Goal: Task Accomplishment & Management: Complete application form

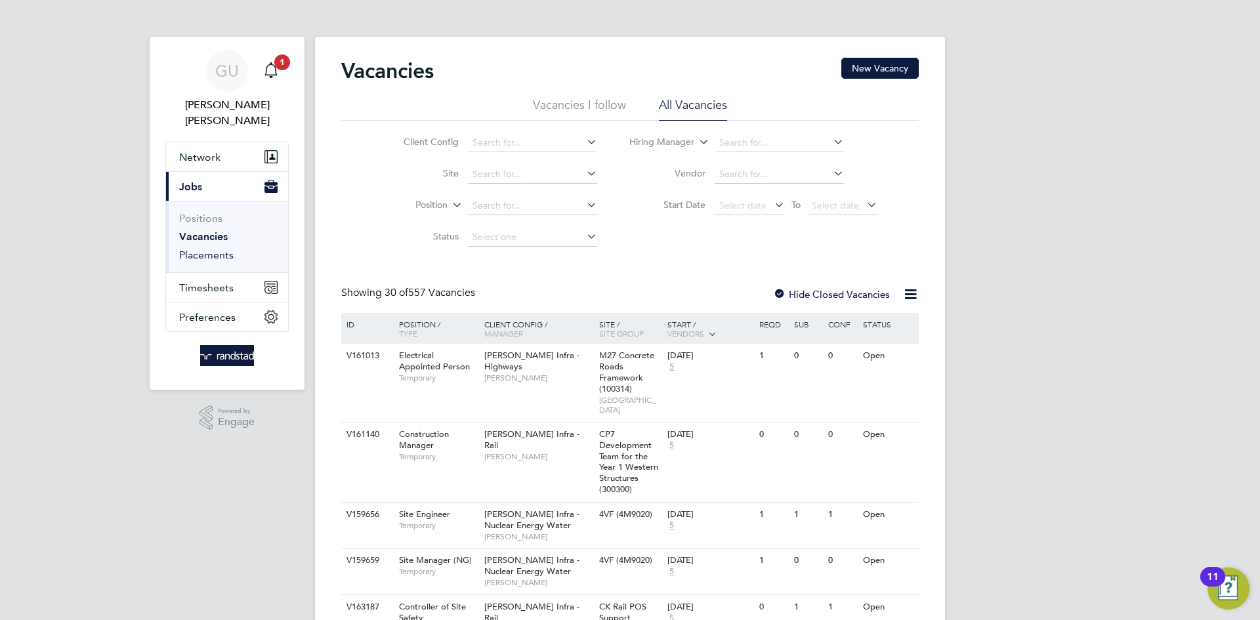
click at [203, 249] on link "Placements" at bounding box center [206, 255] width 54 height 12
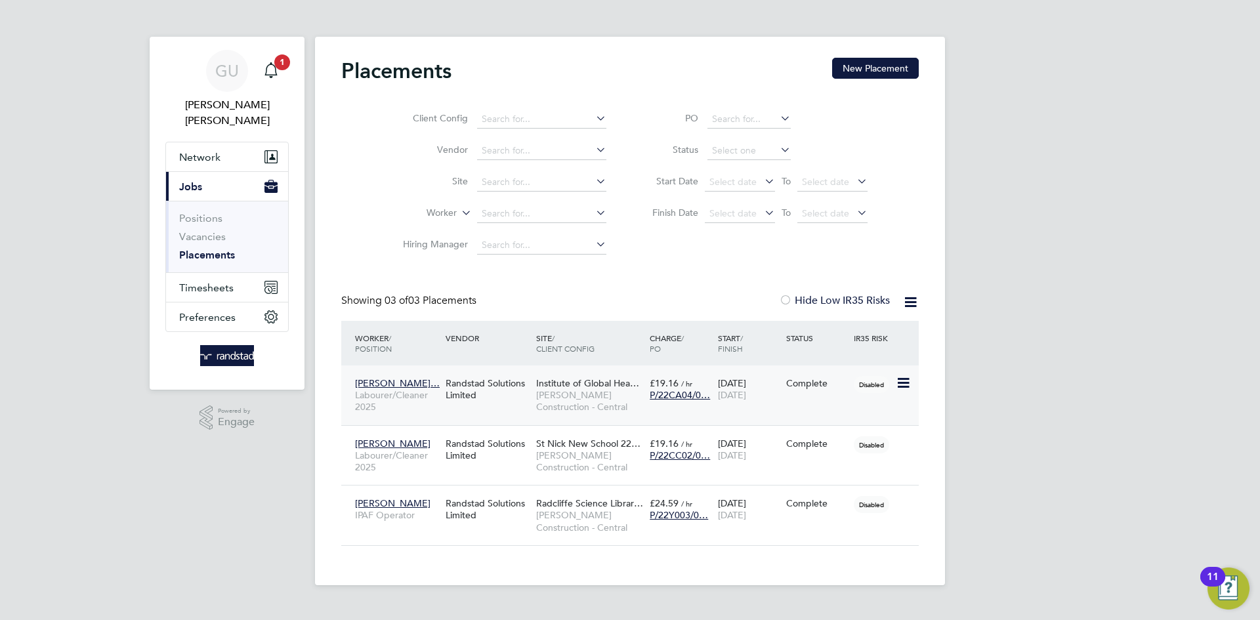
click at [413, 390] on span "Labourer/Cleaner 2025" at bounding box center [397, 401] width 84 height 24
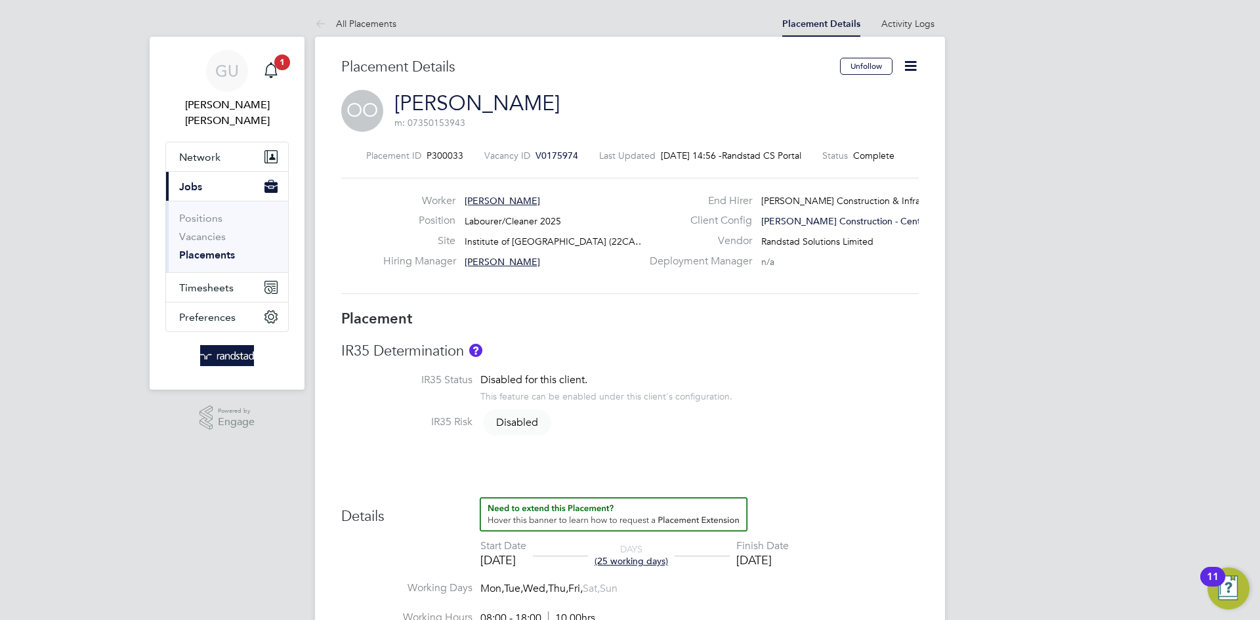
click at [915, 59] on icon at bounding box center [910, 66] width 16 height 16
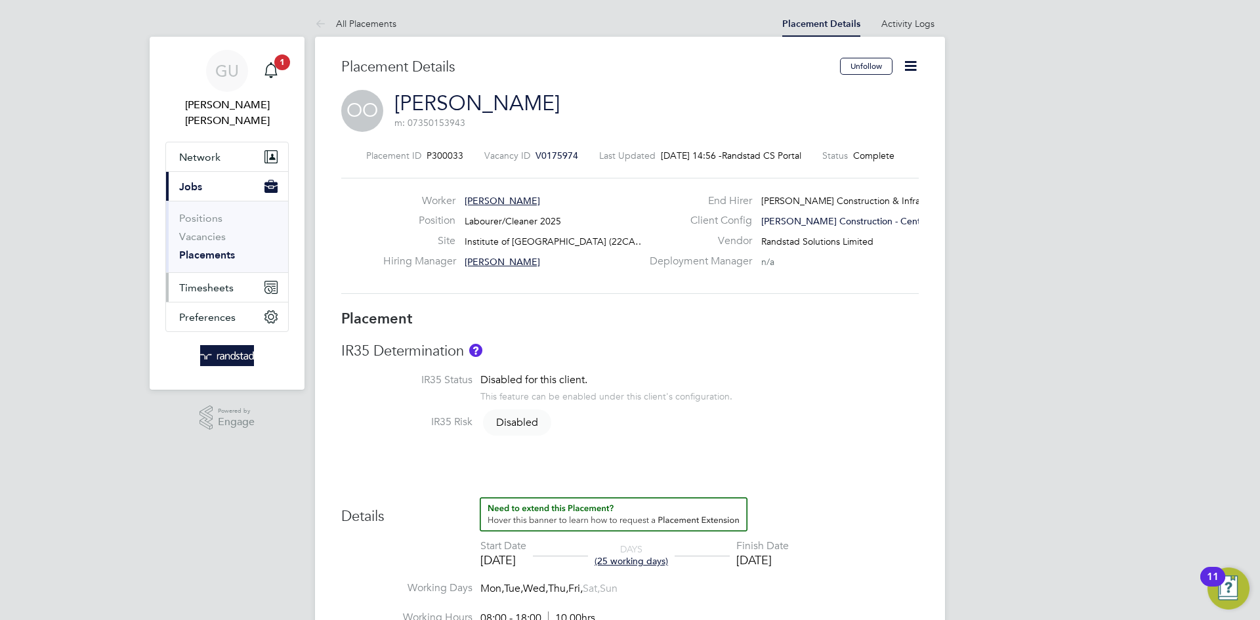
click at [217, 281] on span "Timesheets" at bounding box center [206, 287] width 54 height 12
click at [236, 275] on button "Timesheets" at bounding box center [227, 287] width 122 height 29
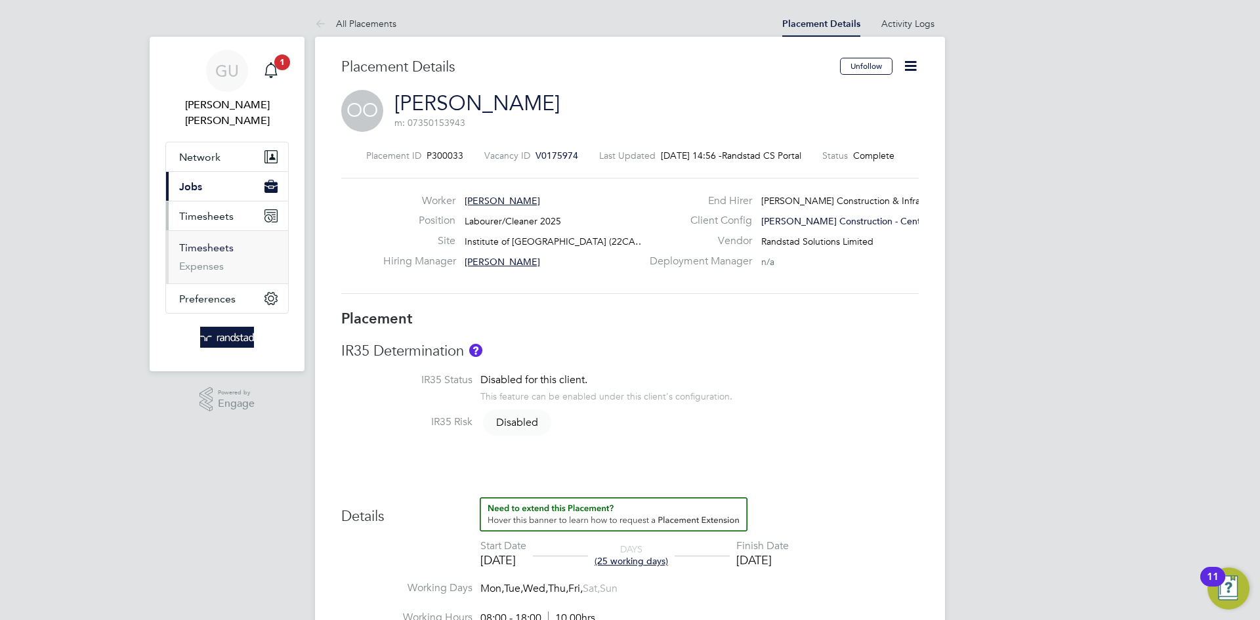
click at [219, 241] on link "Timesheets" at bounding box center [206, 247] width 54 height 12
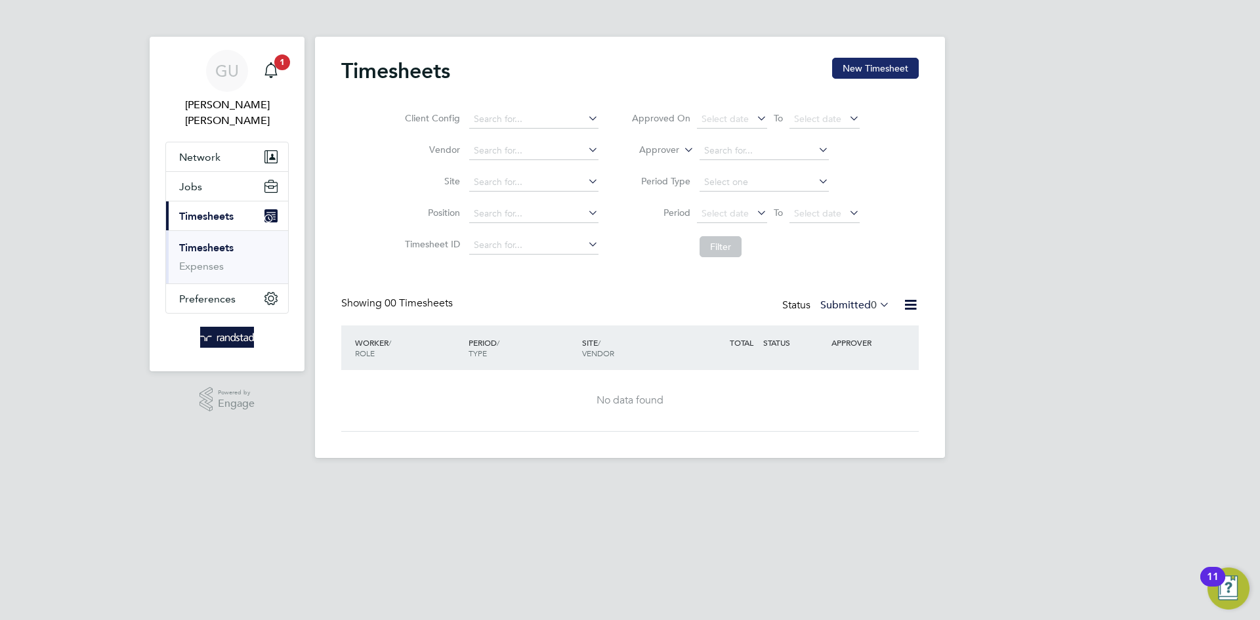
click at [858, 72] on button "New Timesheet" at bounding box center [875, 68] width 87 height 21
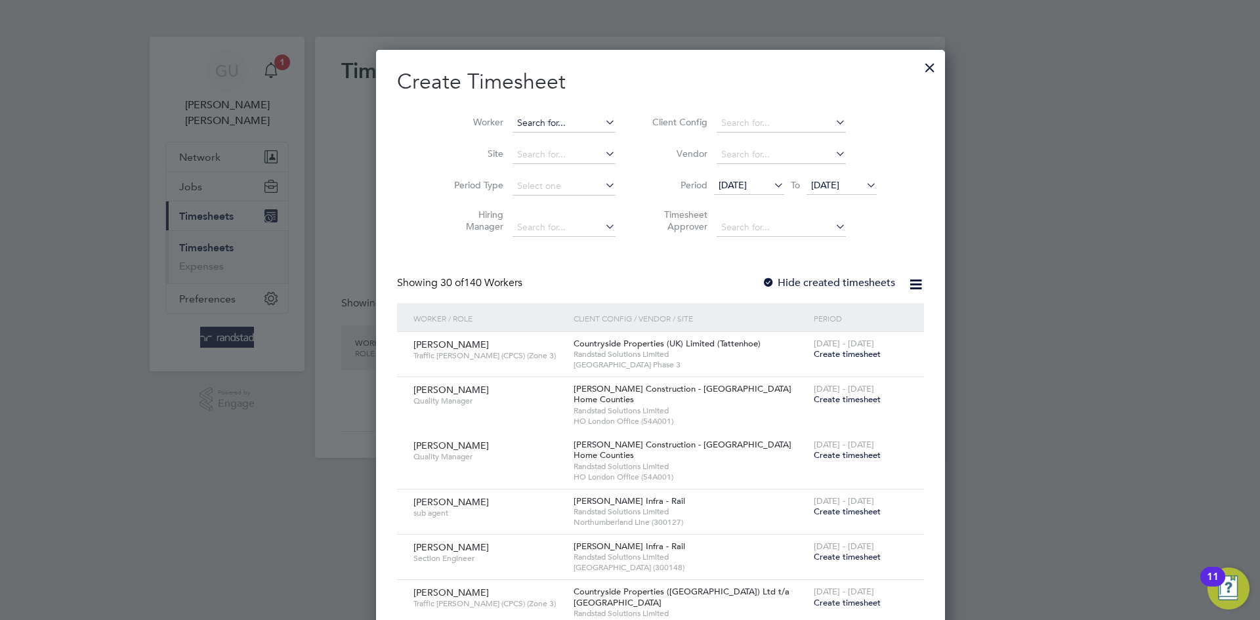
scroll to position [2265, 508]
click at [512, 116] on input at bounding box center [563, 123] width 103 height 18
click at [532, 135] on li "[PERSON_NAME]" at bounding box center [533, 141] width 104 height 18
type input "[PERSON_NAME]"
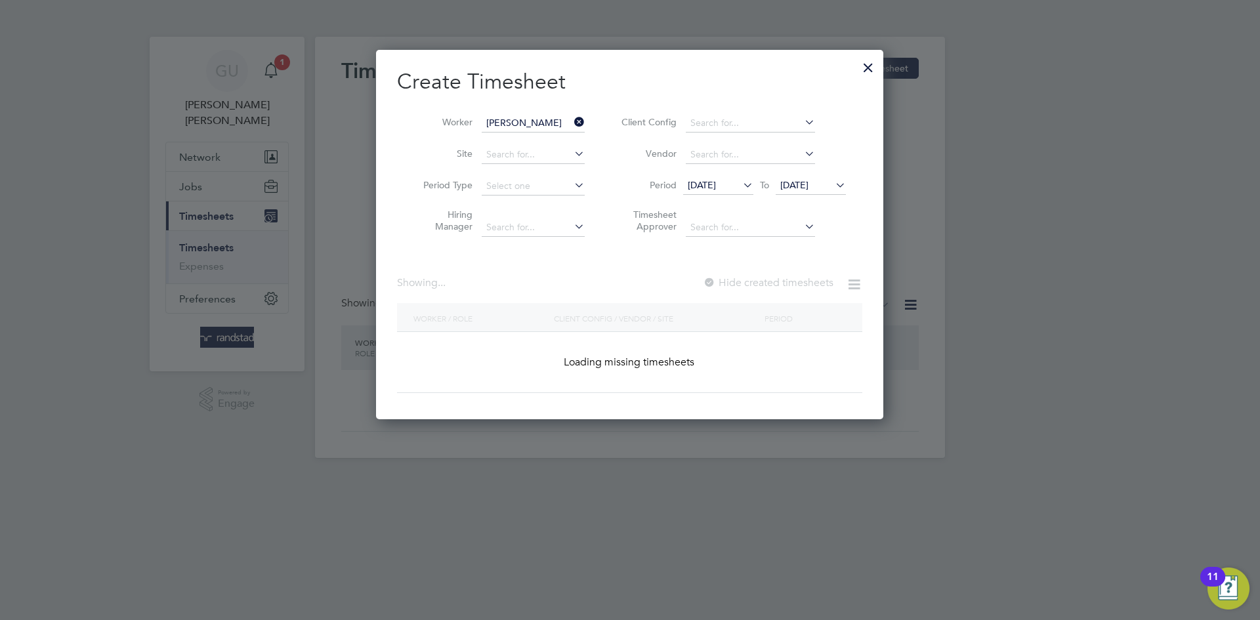
scroll to position [370, 508]
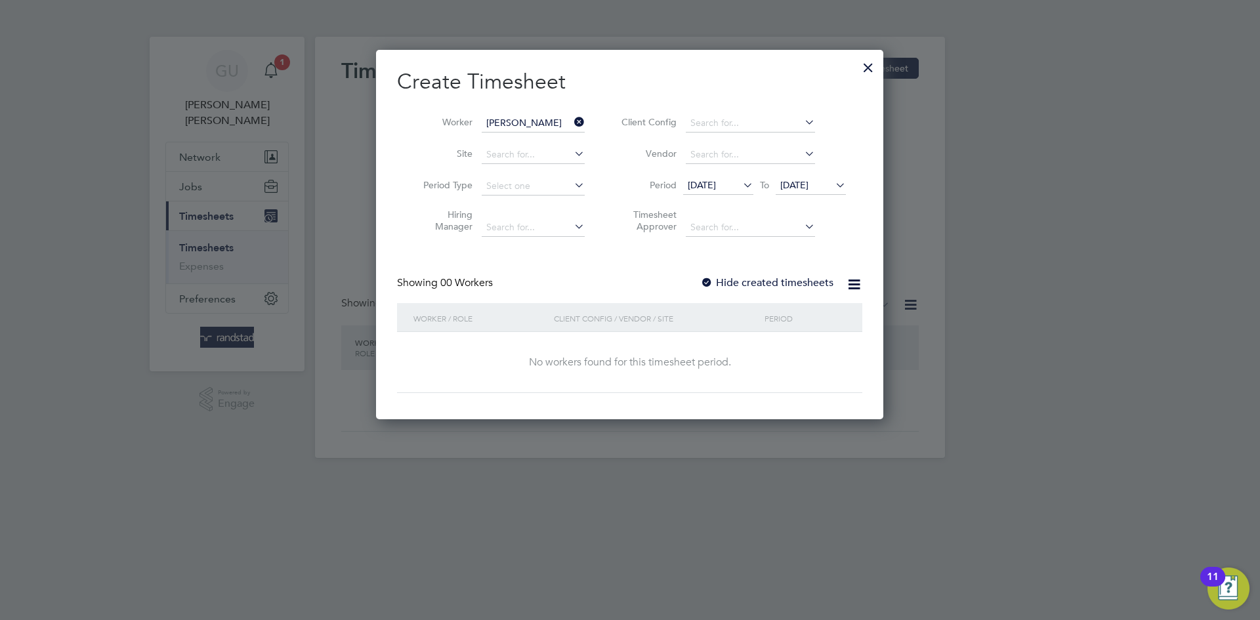
click at [591, 260] on div "Create Timesheet Worker [PERSON_NAME] Site Period Type Hiring Manager Client Co…" at bounding box center [629, 230] width 465 height 325
click at [605, 274] on div "Create Timesheet Worker [PERSON_NAME] Site Period Type Hiring Manager Client Co…" at bounding box center [629, 230] width 465 height 325
click at [545, 156] on input at bounding box center [533, 155] width 103 height 18
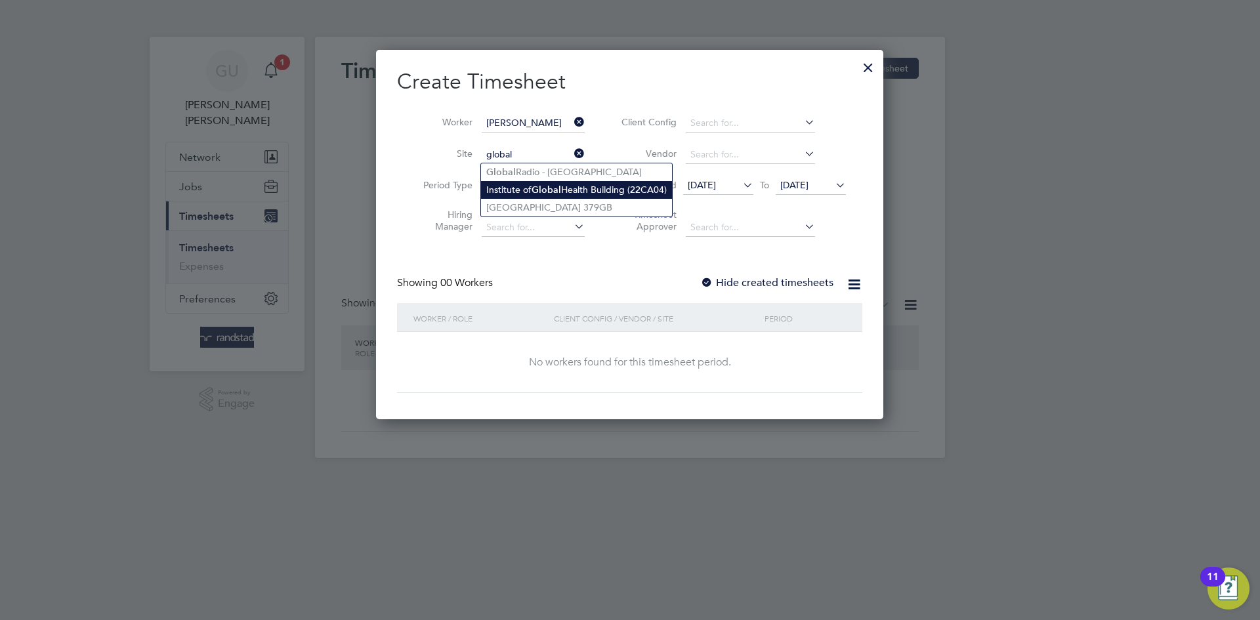
click at [596, 184] on li "Institute of [GEOGRAPHIC_DATA] (22CA04)" at bounding box center [576, 190] width 191 height 18
type input "Institute of [GEOGRAPHIC_DATA] (22CA04)"
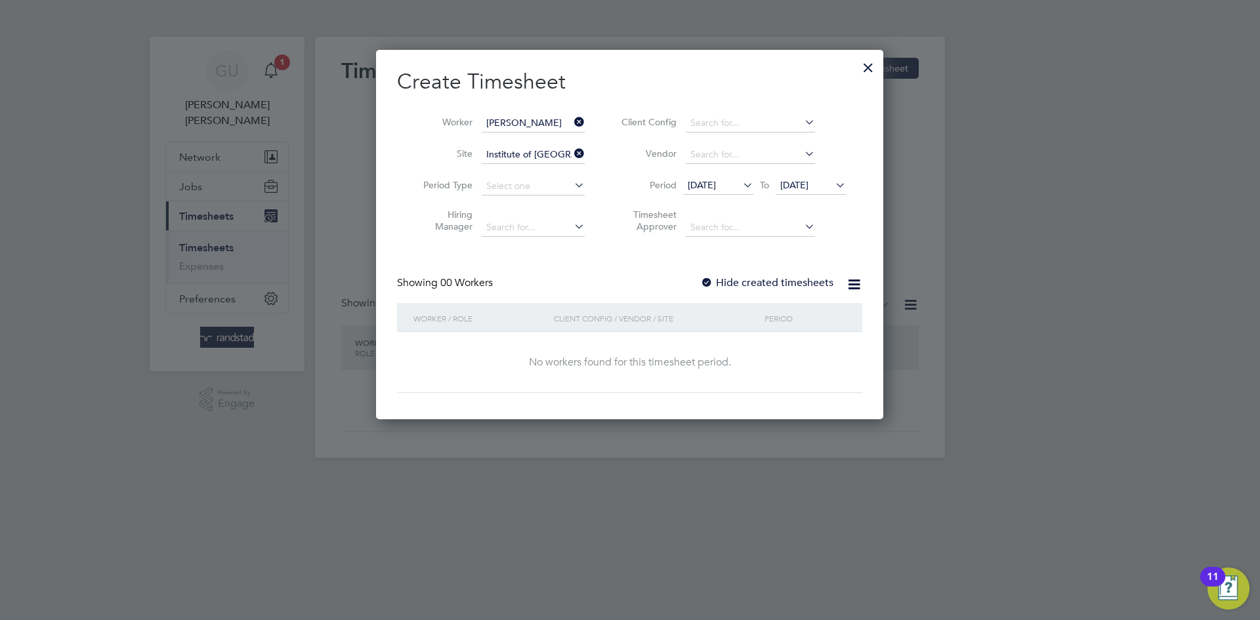
click at [597, 283] on div "Showing 00 Workers Hide created timesheets" at bounding box center [629, 289] width 465 height 27
click at [612, 285] on div "Showing 00 Workers Hide created timesheets" at bounding box center [629, 289] width 465 height 27
click at [808, 185] on span "[DATE]" at bounding box center [794, 185] width 28 height 12
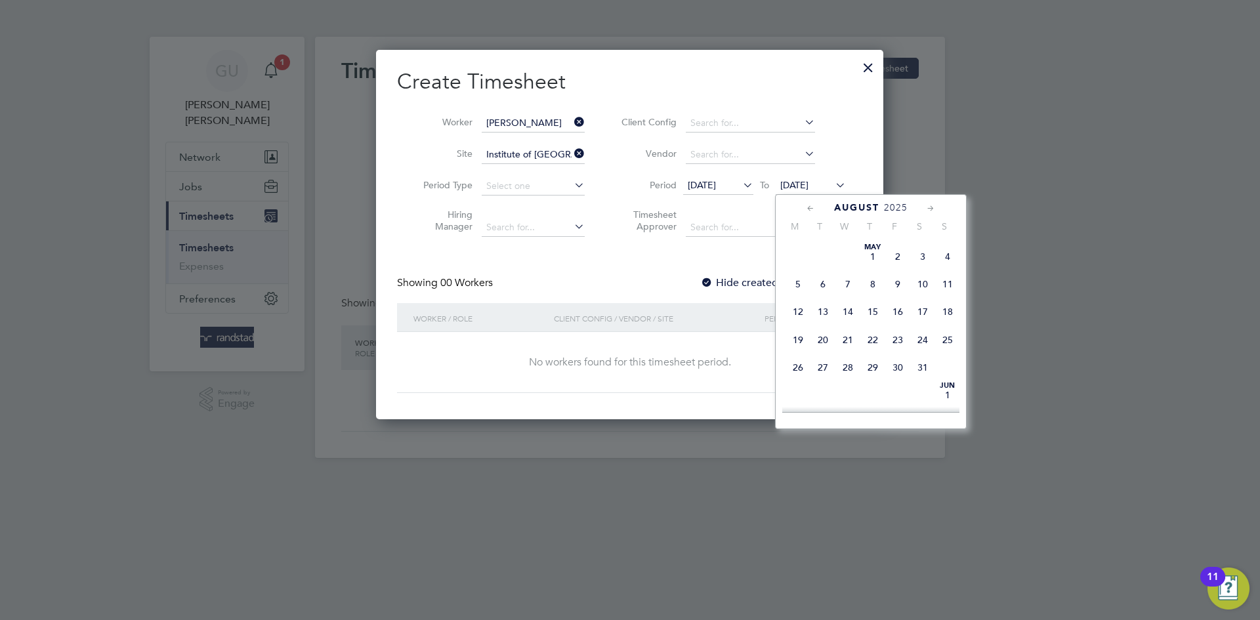
scroll to position [437, 0]
click at [901, 302] on span "8" at bounding box center [897, 290] width 25 height 25
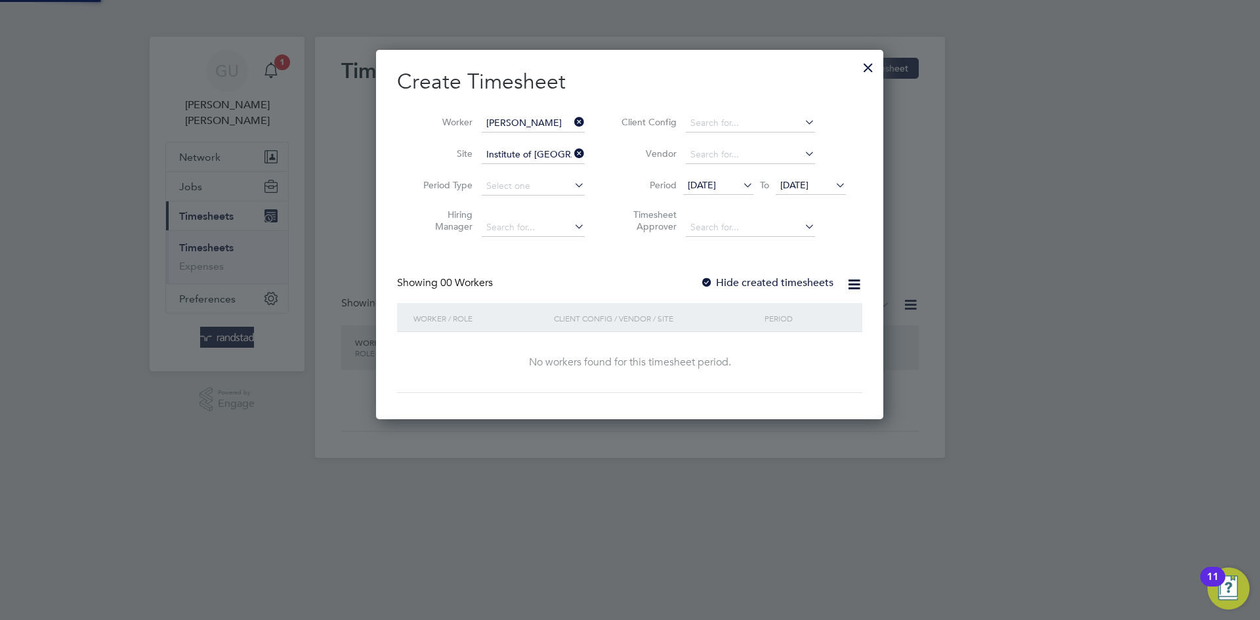
scroll to position [370, 508]
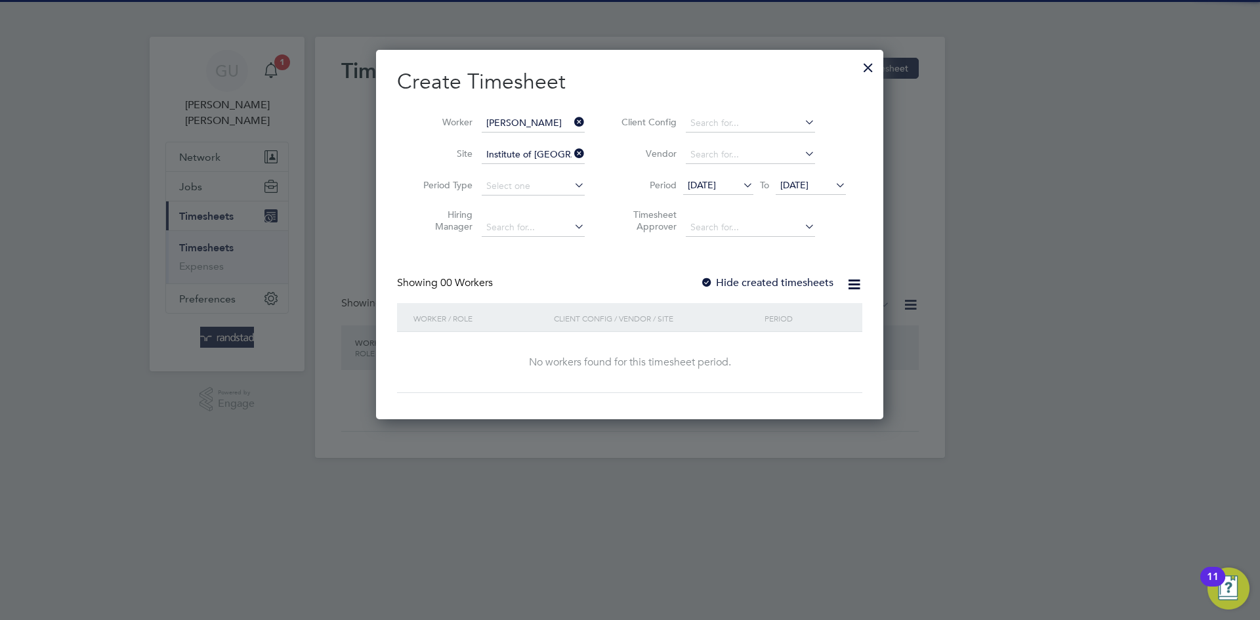
click at [589, 260] on div "Create Timesheet Worker [PERSON_NAME] Site Institute of Global Health Building …" at bounding box center [629, 230] width 465 height 325
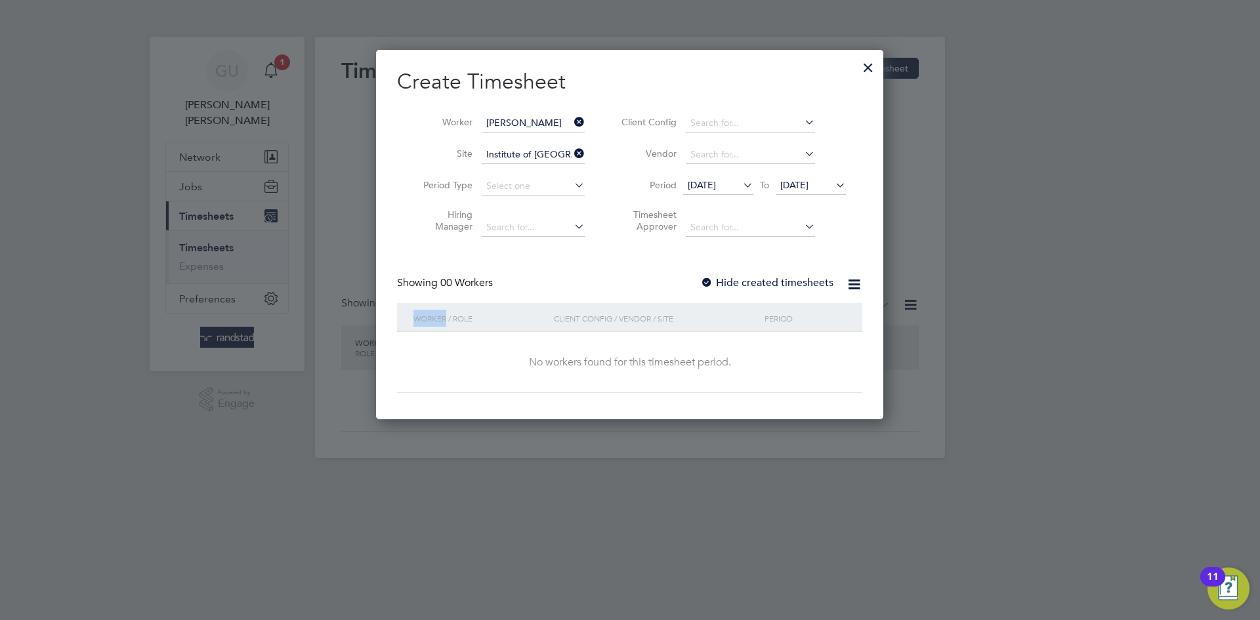
click at [589, 260] on div "Create Timesheet Worker [PERSON_NAME] Site Institute of Global Health Building …" at bounding box center [629, 230] width 465 height 325
click at [605, 265] on div "Create Timesheet Worker [PERSON_NAME] Site Institute of Global Health Building …" at bounding box center [629, 230] width 465 height 325
click at [572, 151] on icon at bounding box center [572, 153] width 0 height 18
click at [707, 281] on div at bounding box center [706, 283] width 13 height 13
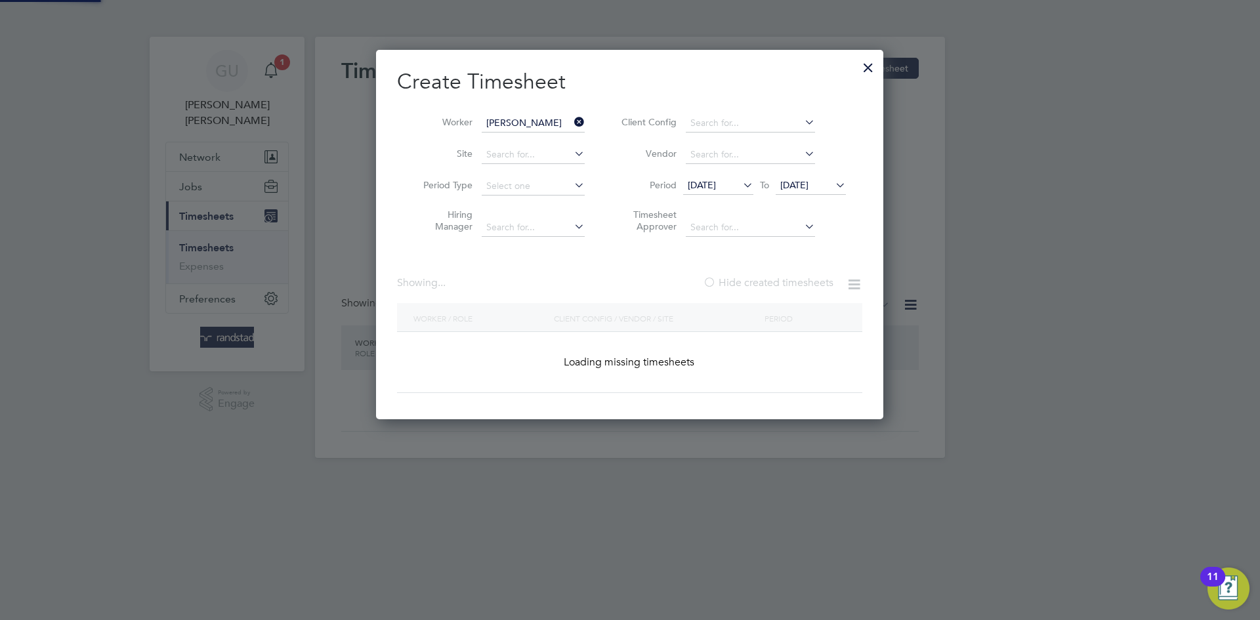
scroll to position [7, 7]
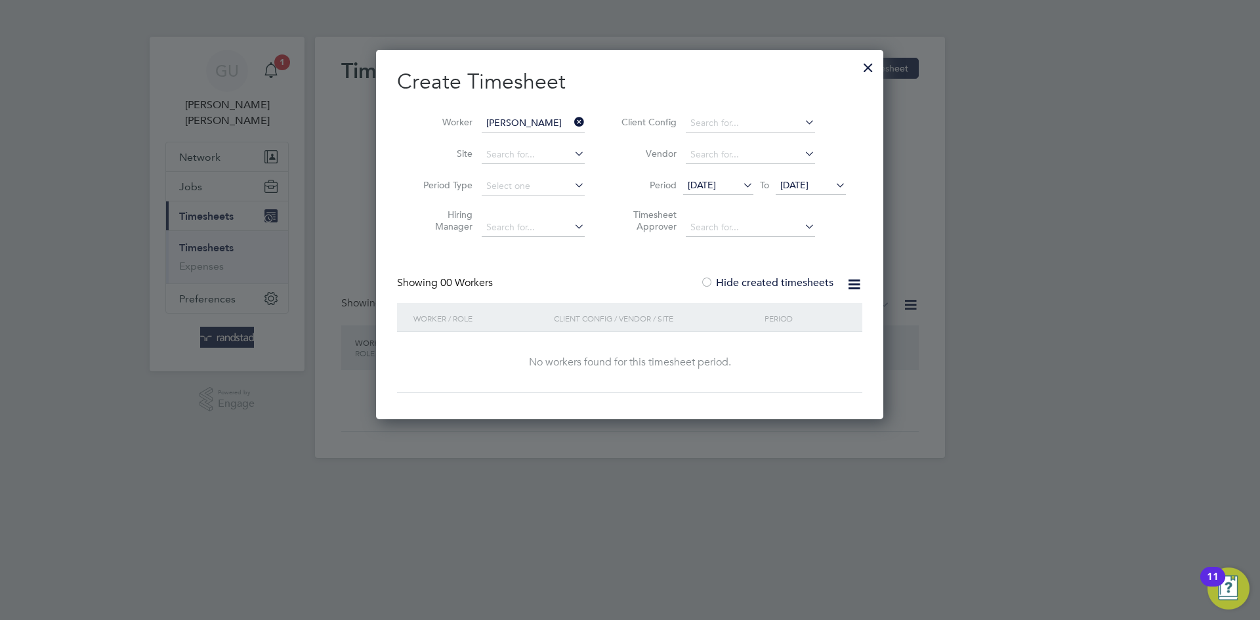
click at [589, 272] on div "Create Timesheet Worker [PERSON_NAME] Site Period Type Hiring Manager Client Co…" at bounding box center [629, 230] width 465 height 325
click at [706, 281] on div at bounding box center [706, 283] width 13 height 13
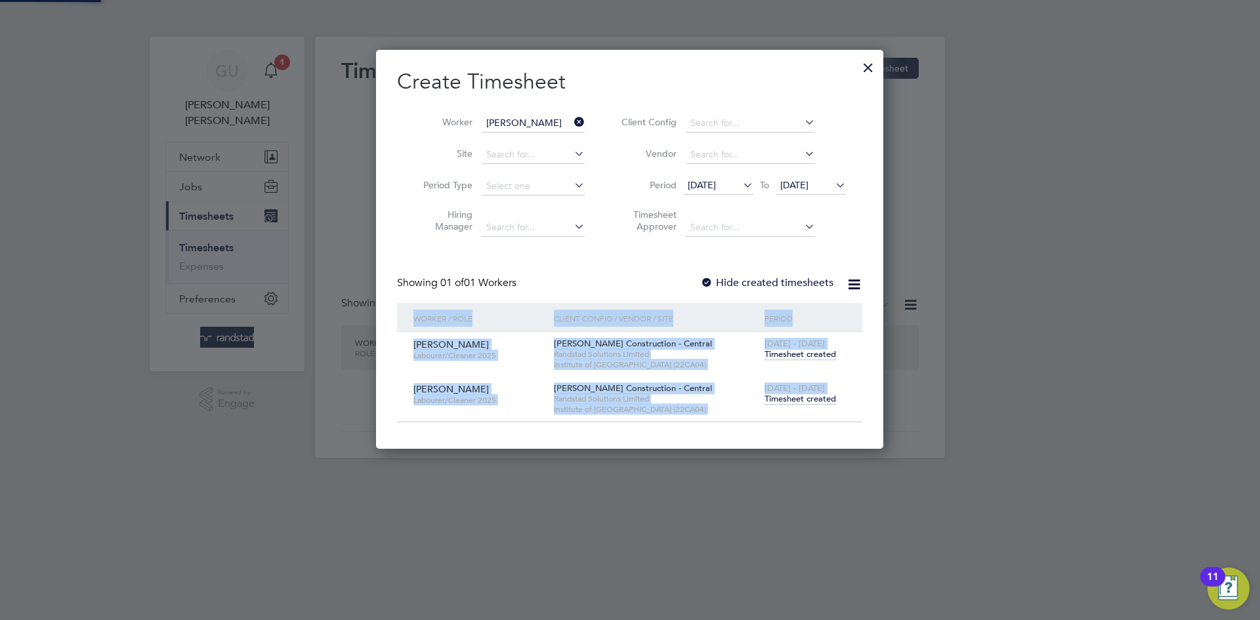
scroll to position [398, 508]
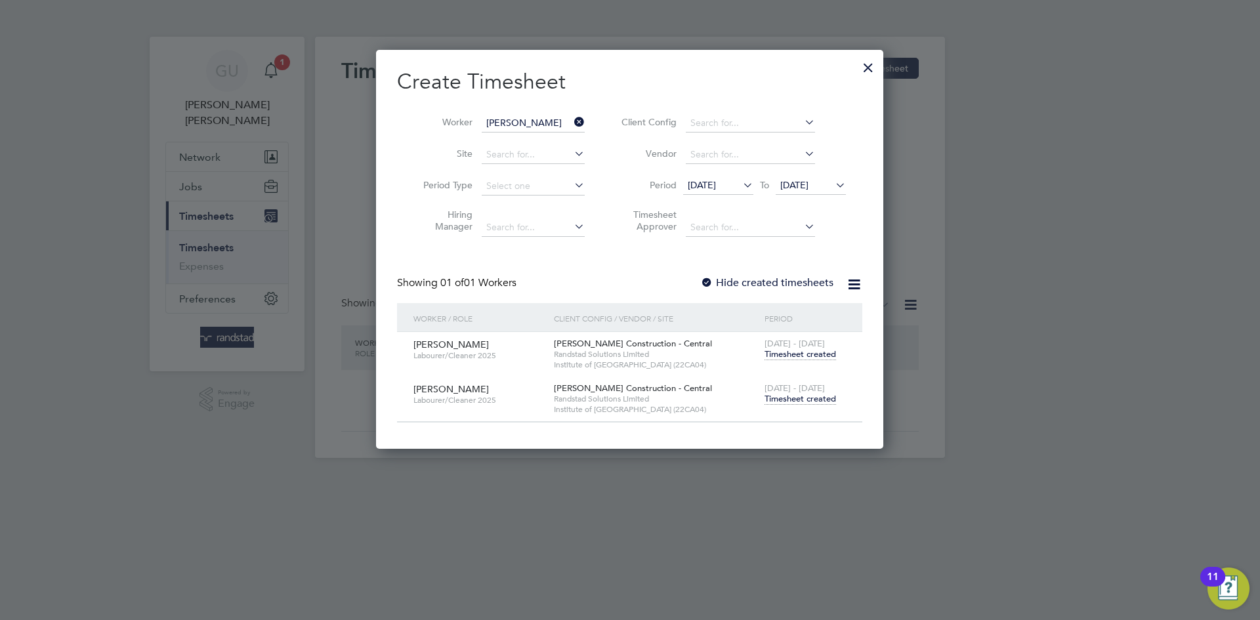
click at [604, 269] on div "Create Timesheet Worker [PERSON_NAME] Site Period Type Hiring Manager Client Co…" at bounding box center [629, 245] width 465 height 354
click at [789, 402] on span "Timesheet created" at bounding box center [800, 399] width 72 height 12
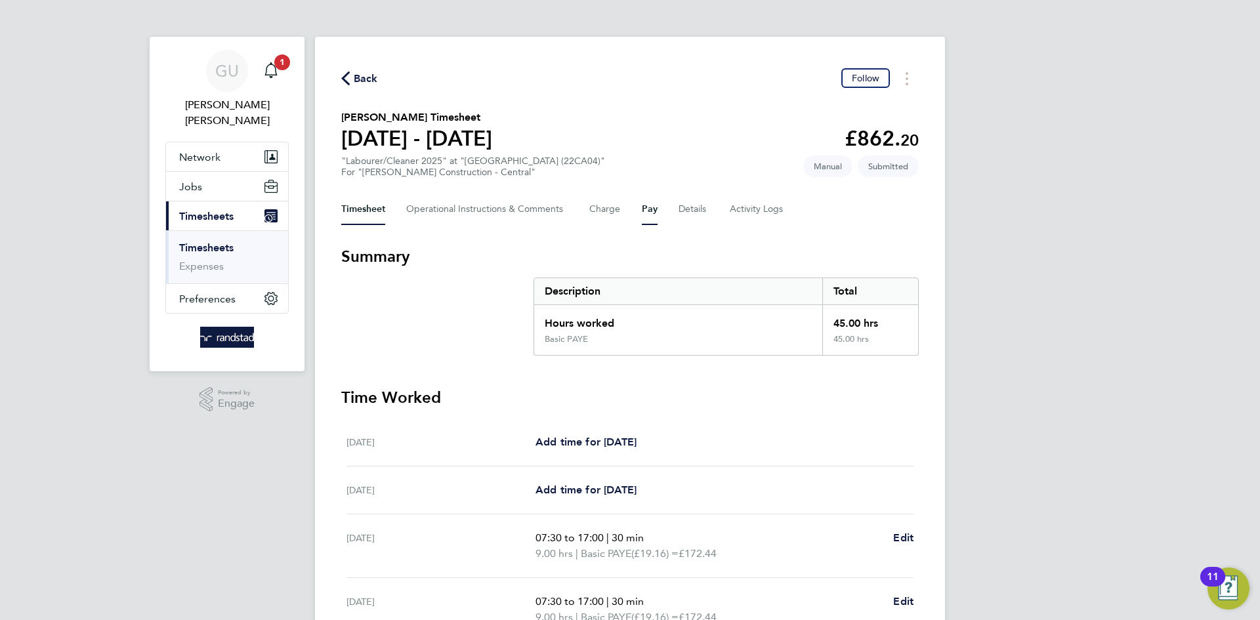
click at [650, 209] on button "Pay" at bounding box center [650, 209] width 16 height 31
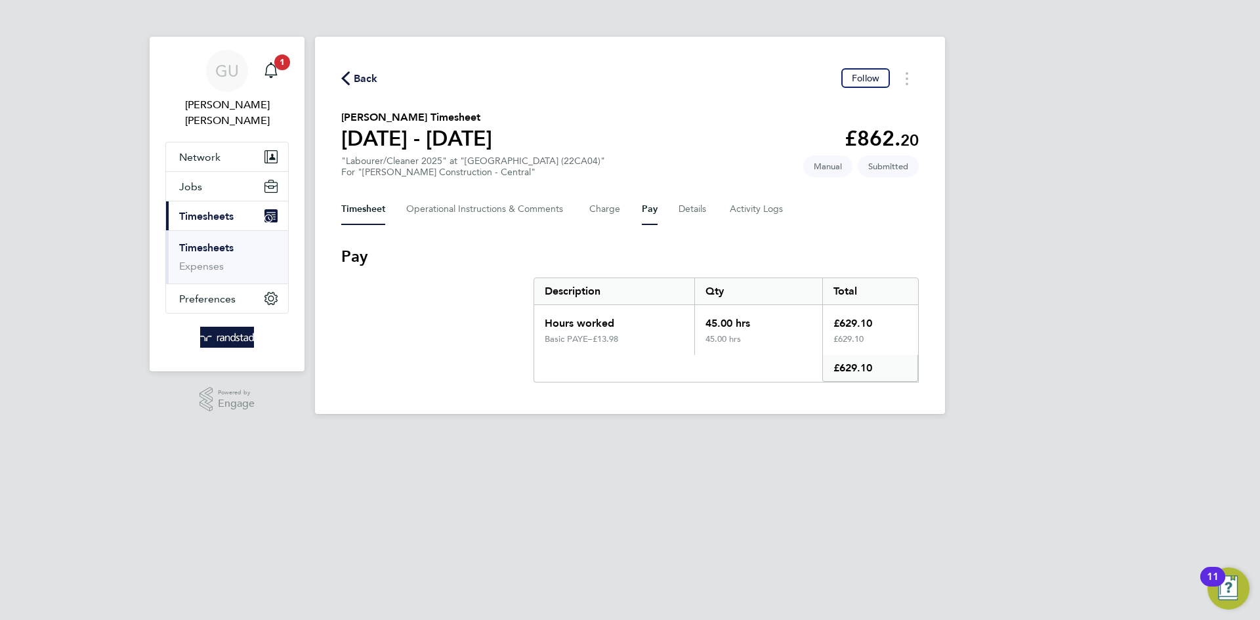
click at [365, 214] on button "Timesheet" at bounding box center [363, 209] width 44 height 31
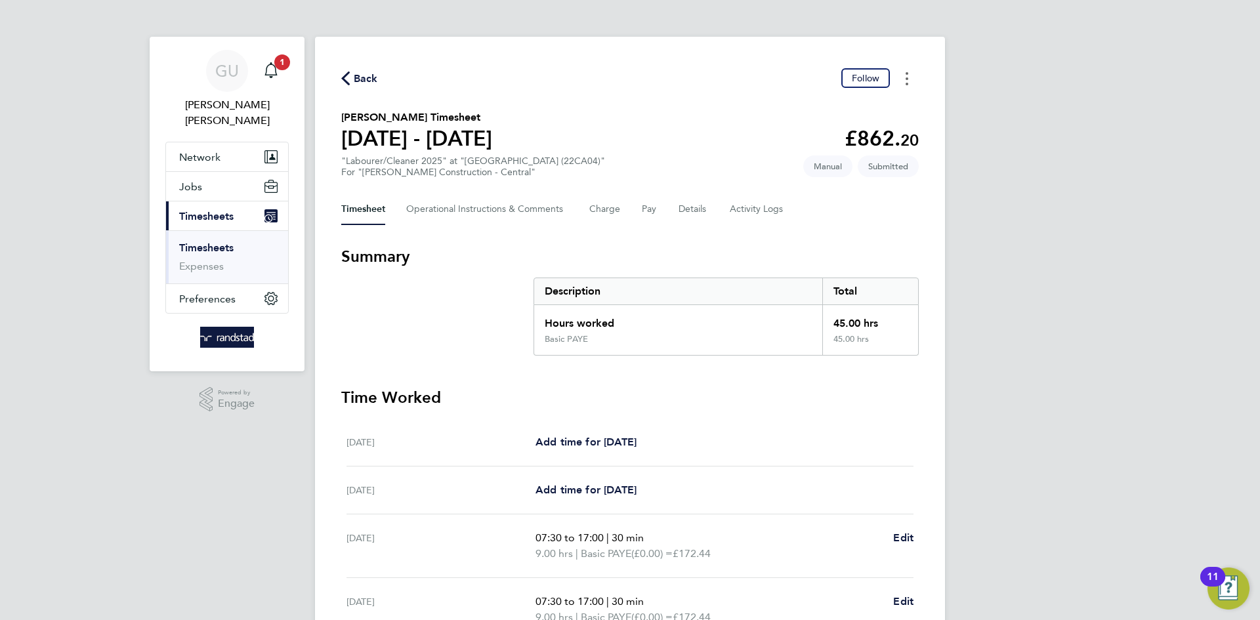
click at [912, 71] on button "Timesheets Menu" at bounding box center [907, 78] width 24 height 20
click at [988, 100] on div "[PERSON_NAME] [PERSON_NAME] Notifications 1 Applications: Network Businesses Si…" at bounding box center [630, 474] width 1260 height 948
click at [619, 212] on button "Charge" at bounding box center [604, 209] width 31 height 31
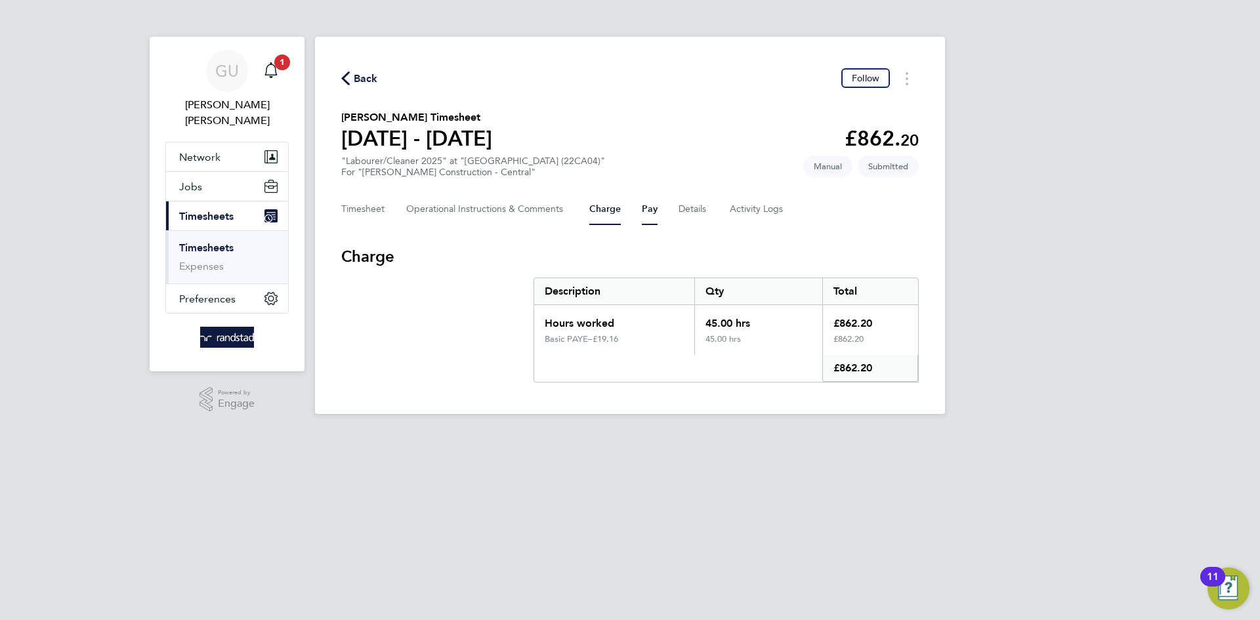
click at [655, 206] on button "Pay" at bounding box center [650, 209] width 16 height 31
click at [213, 241] on link "Timesheets" at bounding box center [206, 247] width 54 height 12
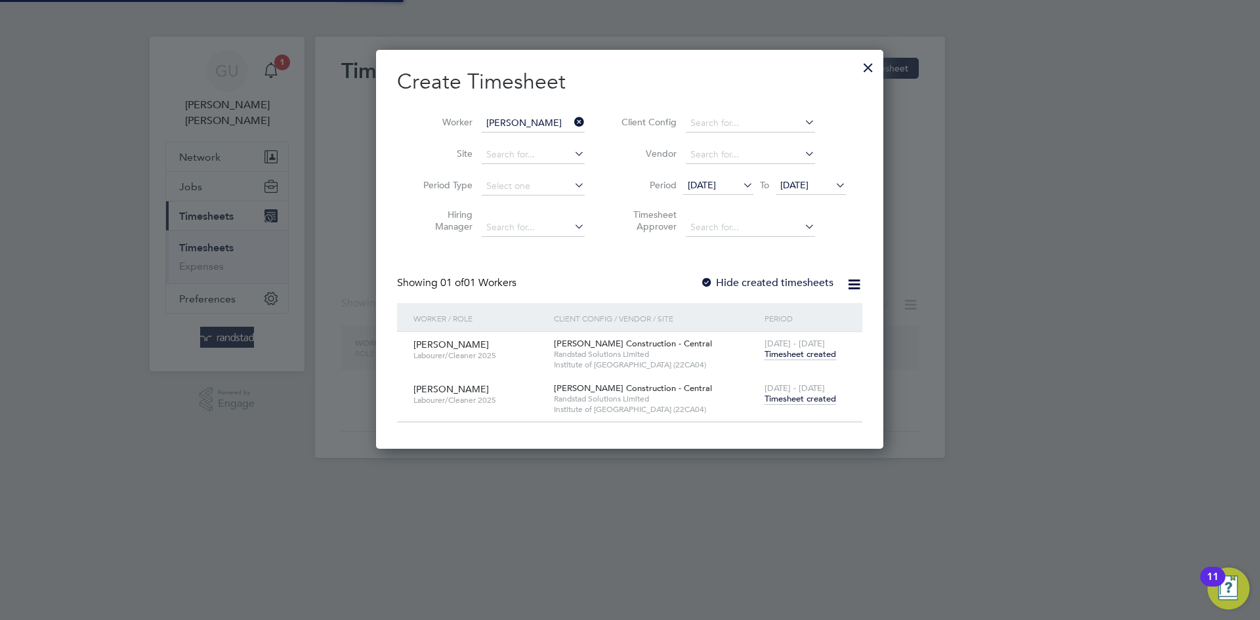
scroll to position [398, 508]
click at [572, 123] on icon at bounding box center [572, 122] width 0 height 18
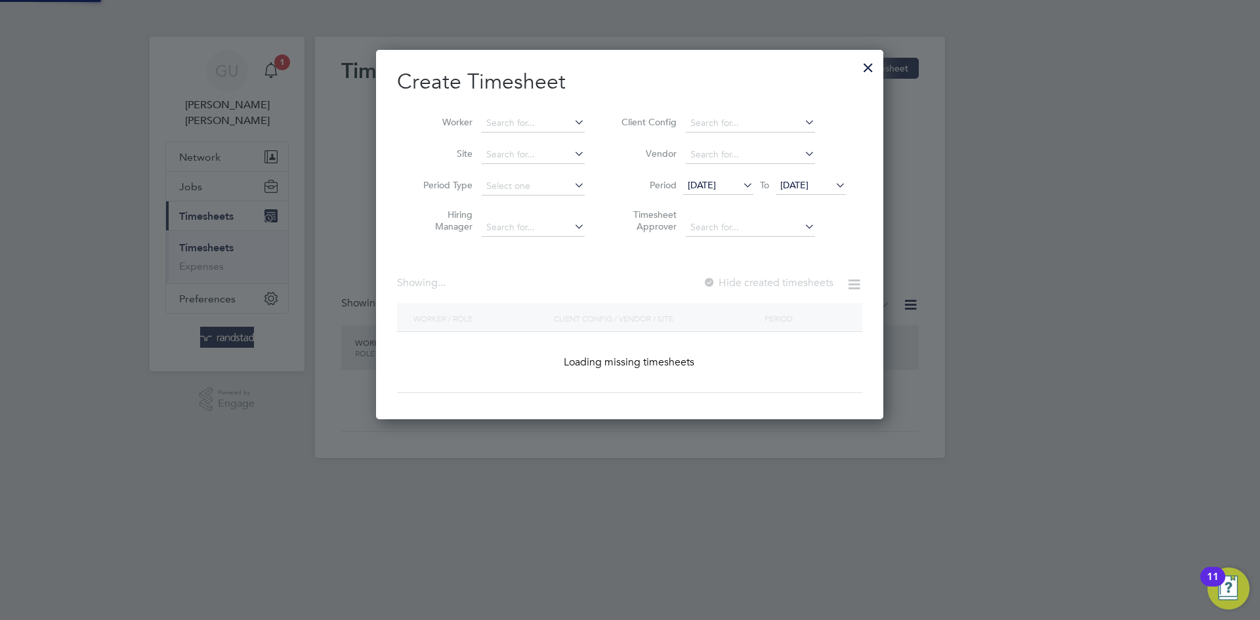
scroll to position [370, 508]
click at [541, 117] on input at bounding box center [533, 123] width 103 height 18
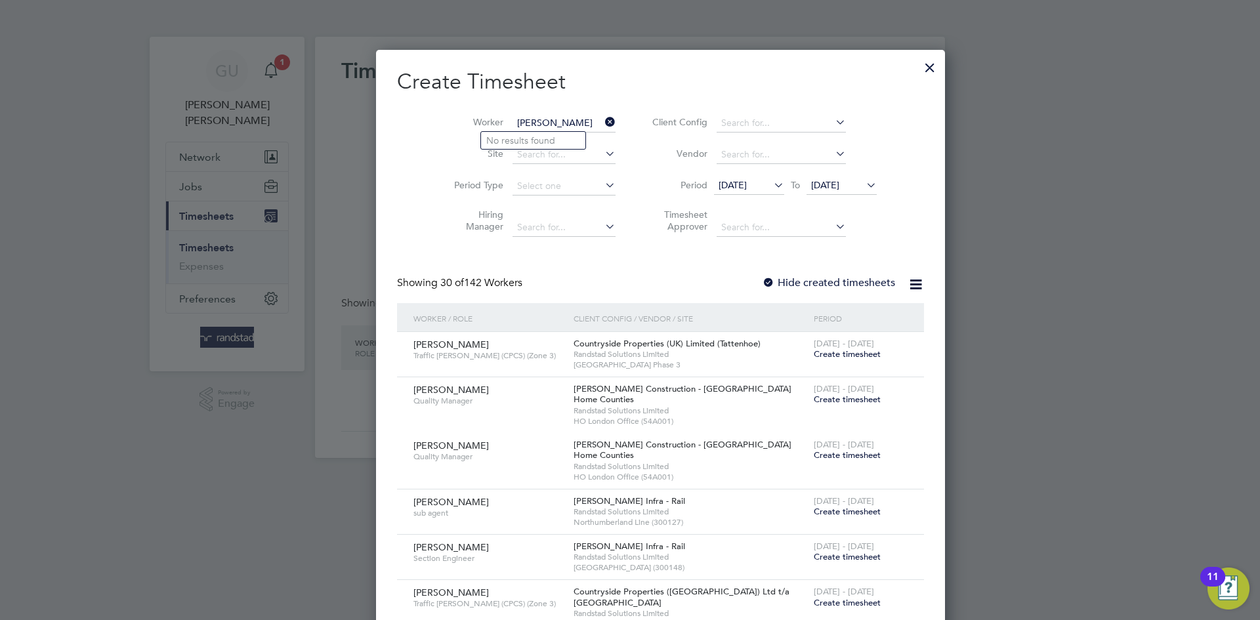
type input "[PERSON_NAME]"
click at [517, 122] on input at bounding box center [563, 123] width 103 height 18
type input "harinda"
click at [762, 280] on div at bounding box center [768, 283] width 13 height 13
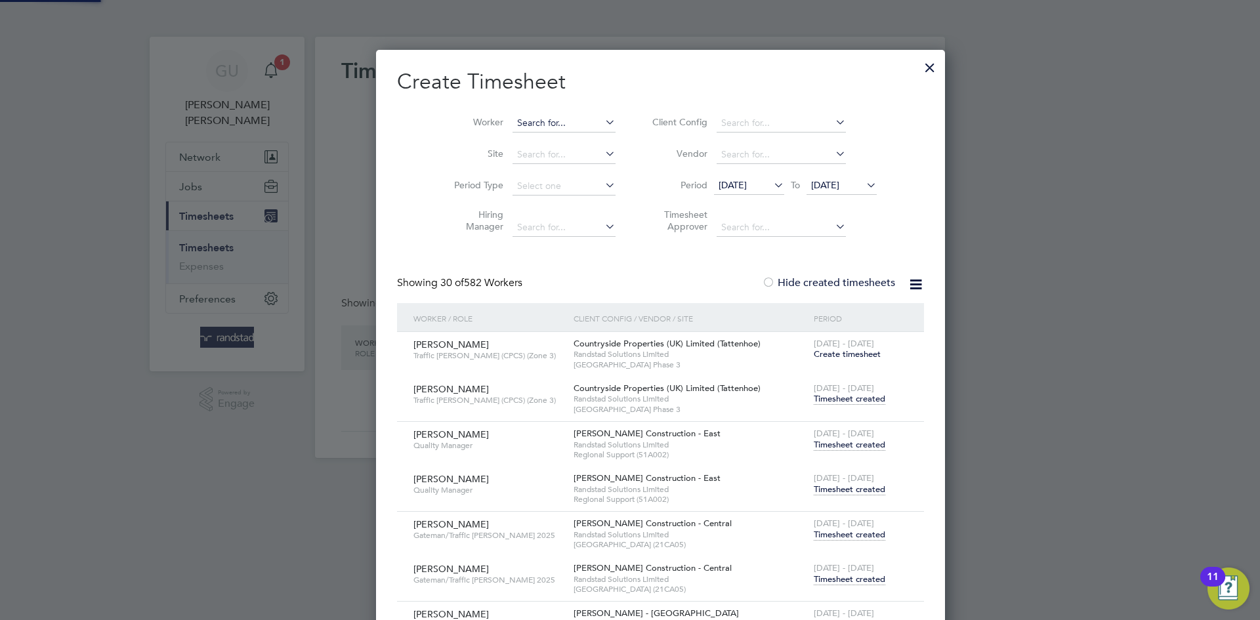
scroll to position [3113, 514]
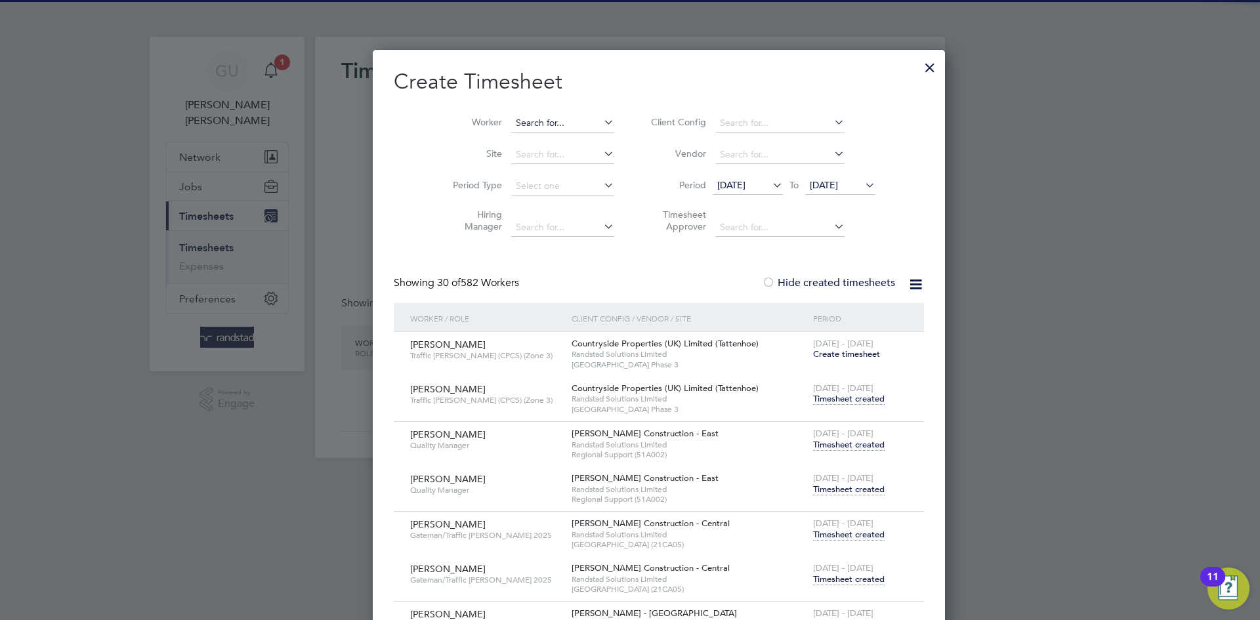
click at [518, 123] on input at bounding box center [562, 123] width 103 height 18
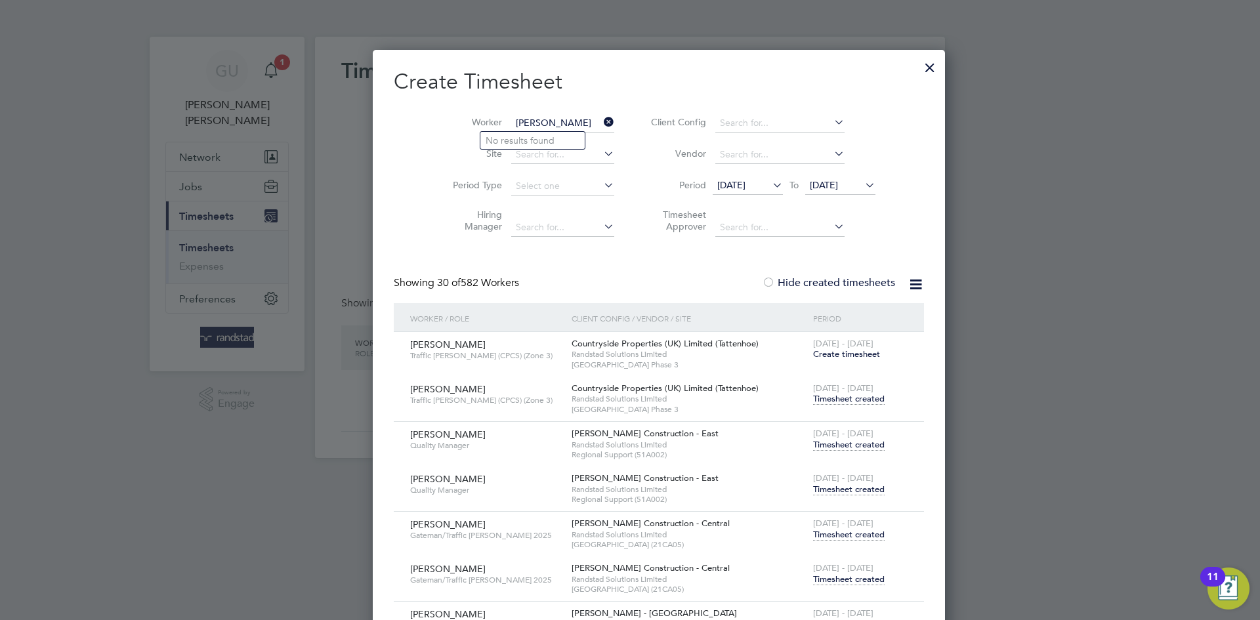
type input "[PERSON_NAME]"
click at [918, 68] on div at bounding box center [930, 64] width 24 height 24
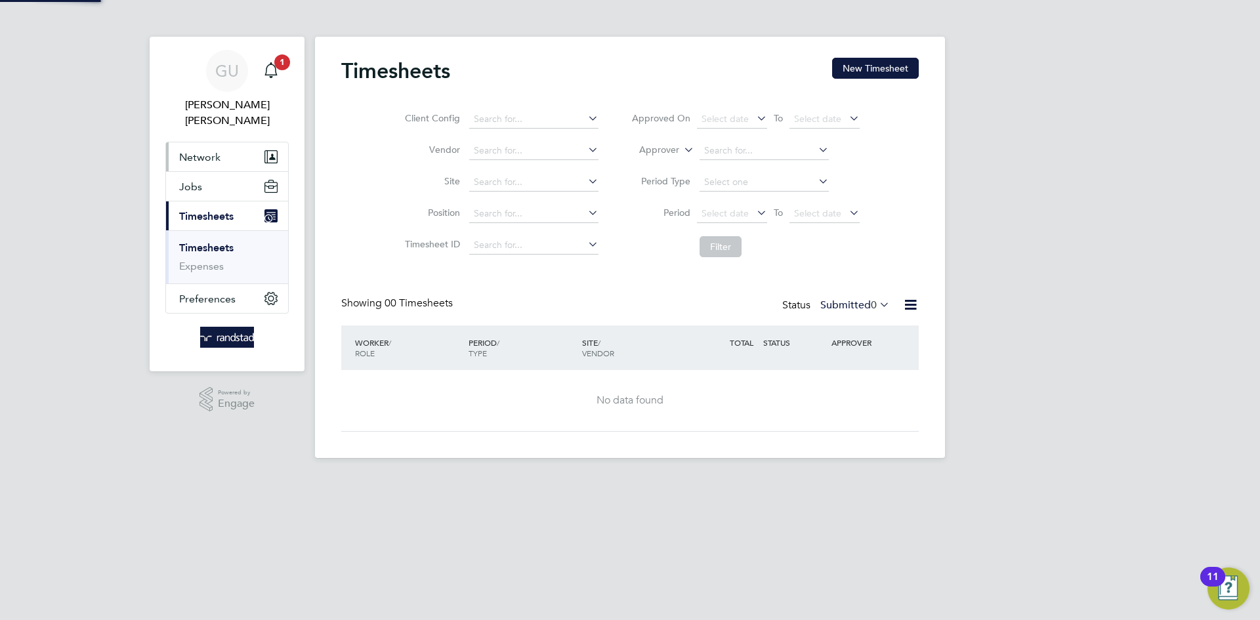
click at [215, 151] on span "Network" at bounding box center [199, 157] width 41 height 12
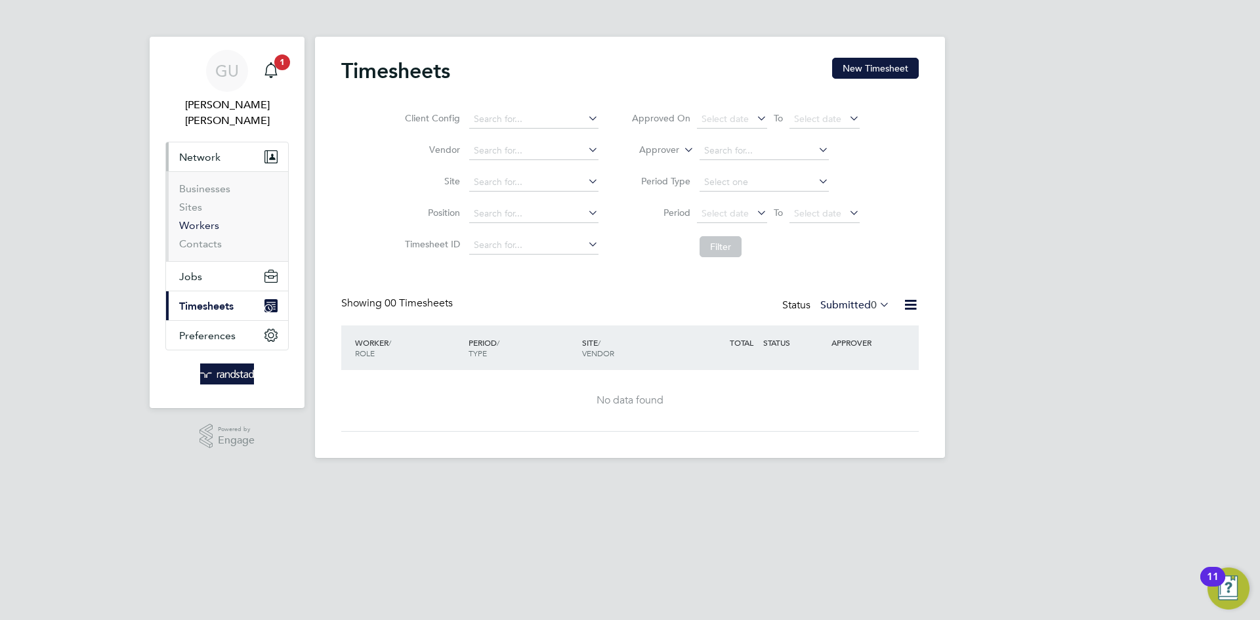
click at [209, 219] on link "Workers" at bounding box center [199, 225] width 40 height 12
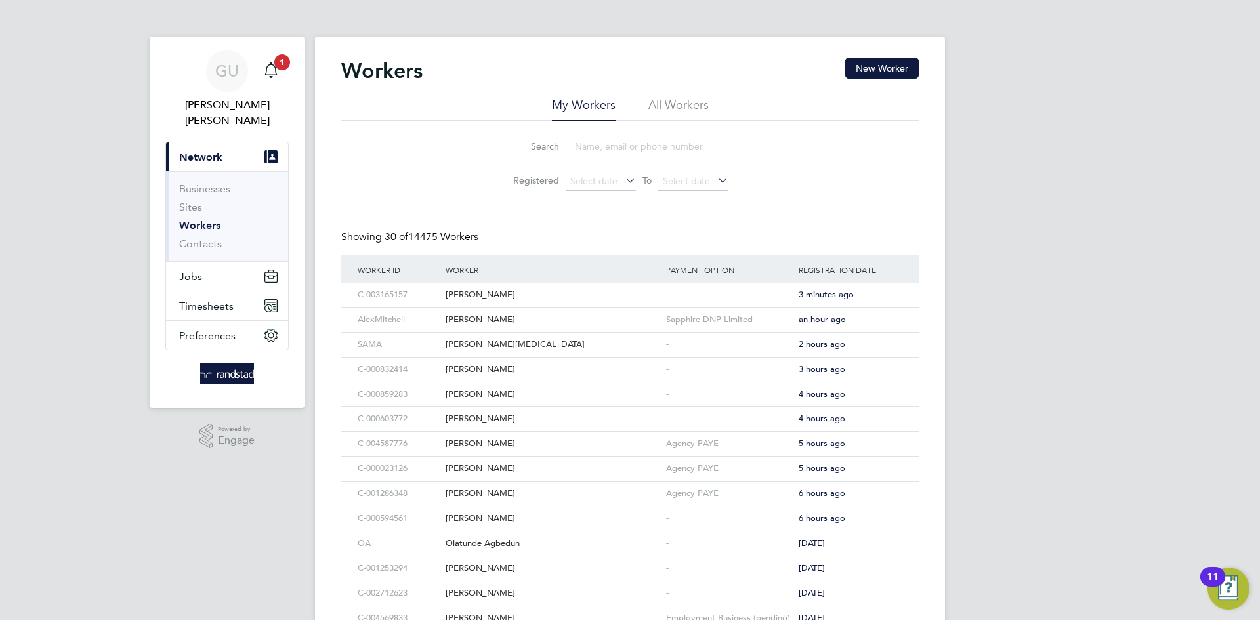
click at [608, 139] on input at bounding box center [664, 147] width 192 height 26
type input "[PERSON_NAME]"
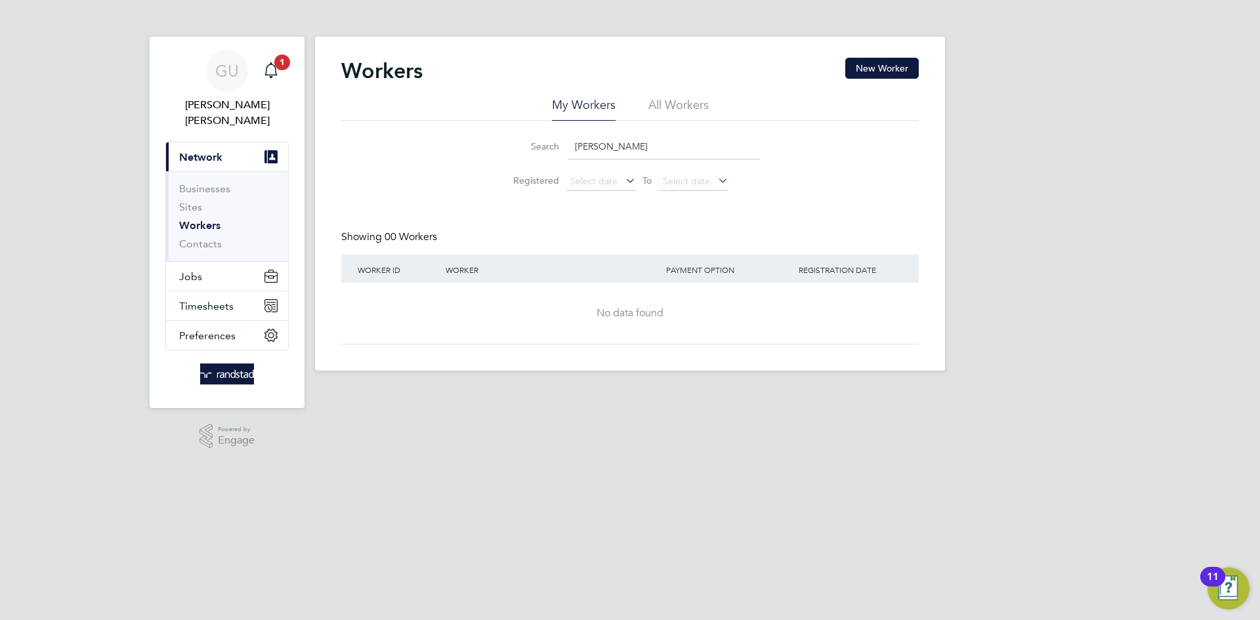
drag, startPoint x: 612, startPoint y: 139, endPoint x: 549, endPoint y: 143, distance: 62.5
click at [549, 143] on div "Search [PERSON_NAME]" at bounding box center [630, 147] width 260 height 26
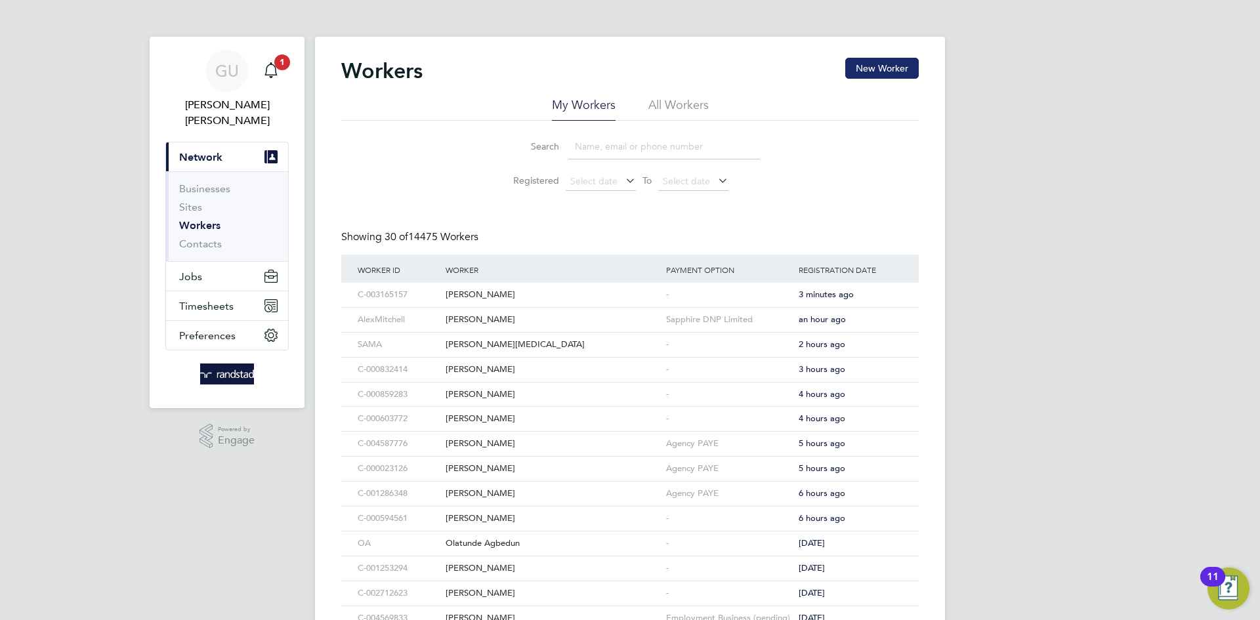
click at [907, 66] on button "New Worker" at bounding box center [881, 68] width 73 height 21
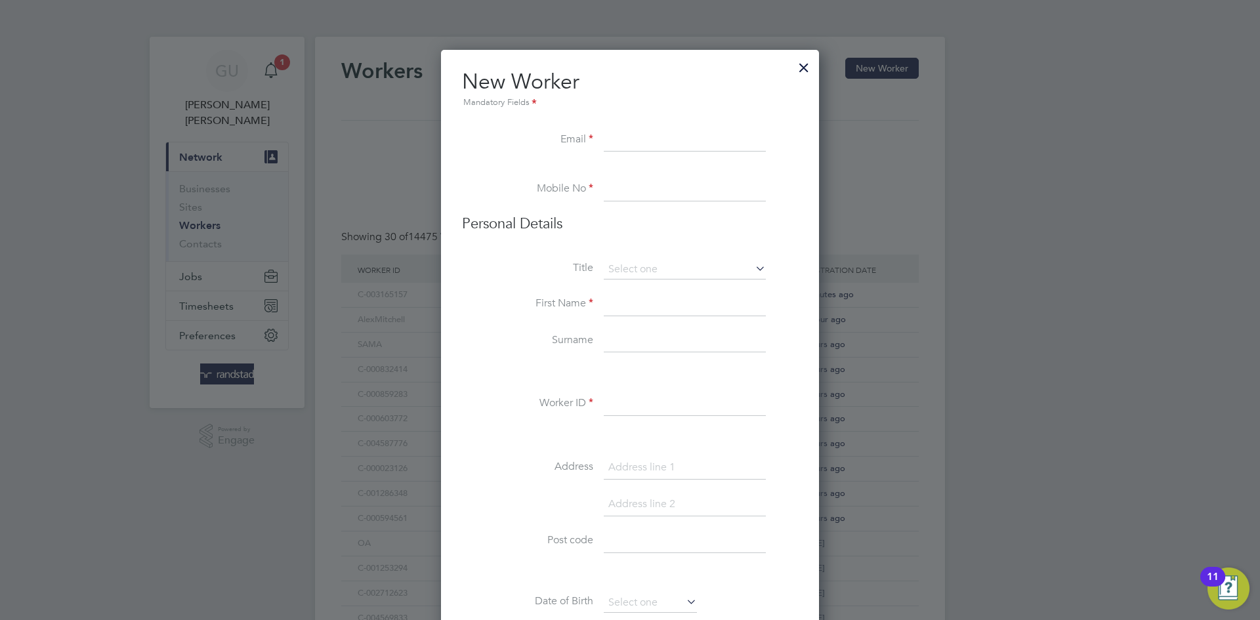
scroll to position [1178, 379]
click at [634, 135] on input at bounding box center [685, 141] width 162 height 24
paste input "[EMAIL_ADDRESS][DOMAIN_NAME]"
click at [612, 140] on input "[EMAIL_ADDRESS][DOMAIN_NAME]" at bounding box center [685, 141] width 162 height 24
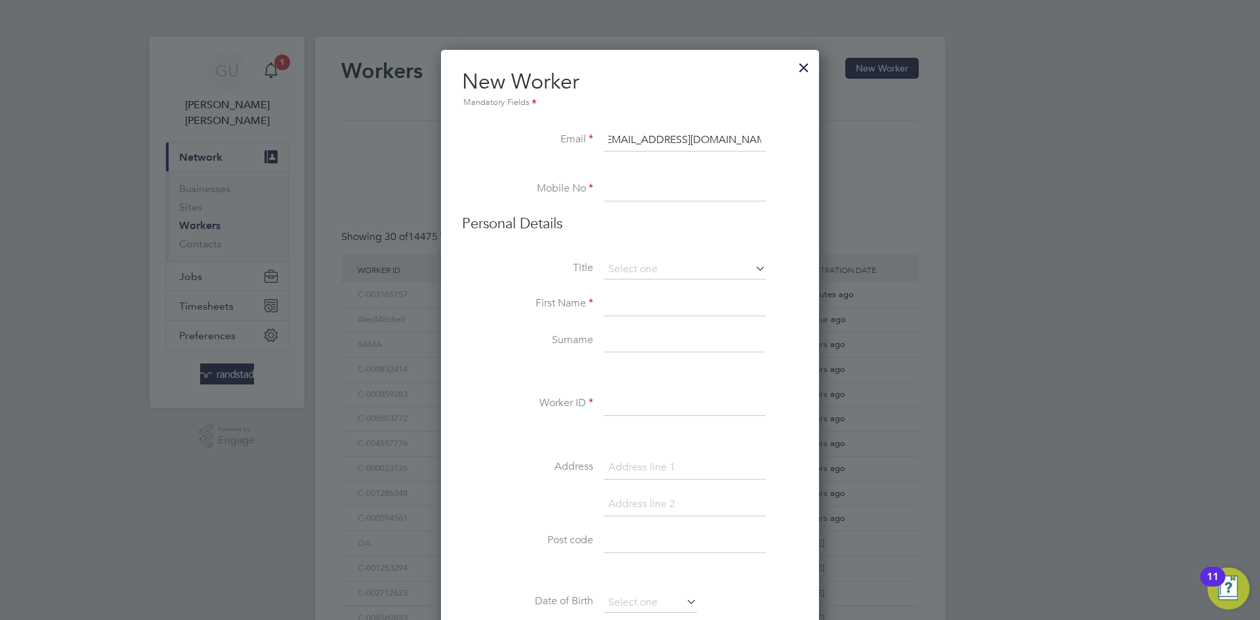
scroll to position [0, 0]
type input "[EMAIL_ADDRESS][DOMAIN_NAME]"
click at [610, 203] on li "Mobile No" at bounding box center [630, 196] width 336 height 37
click at [624, 190] on input at bounding box center [685, 190] width 162 height 24
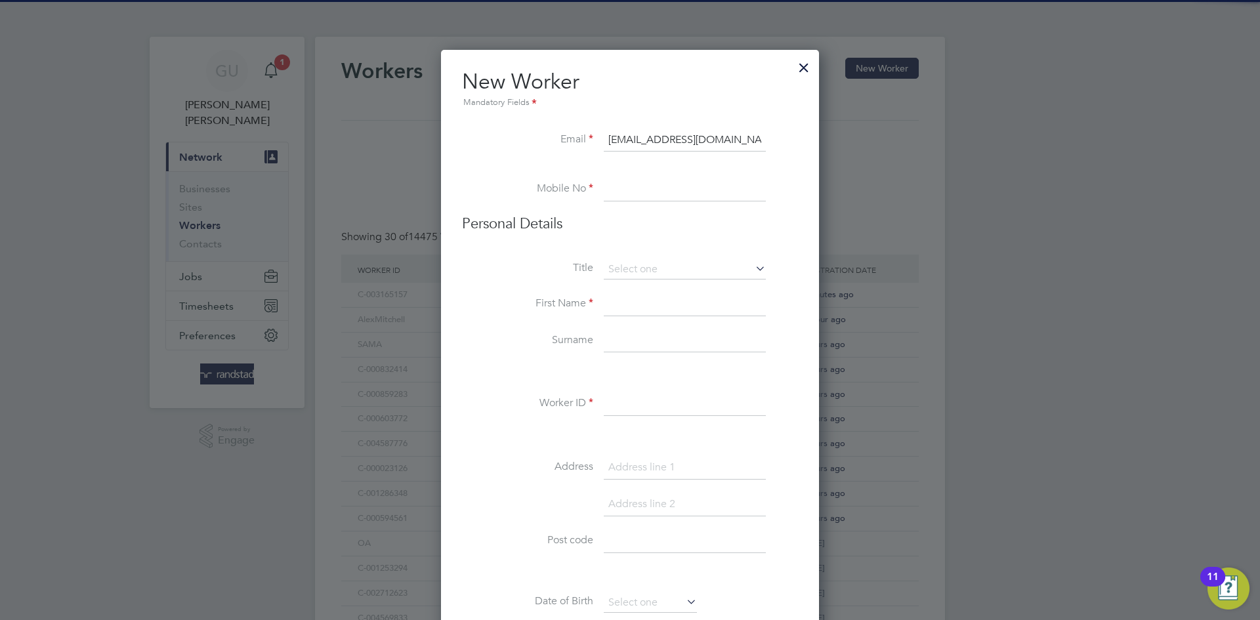
paste input "07407295906"
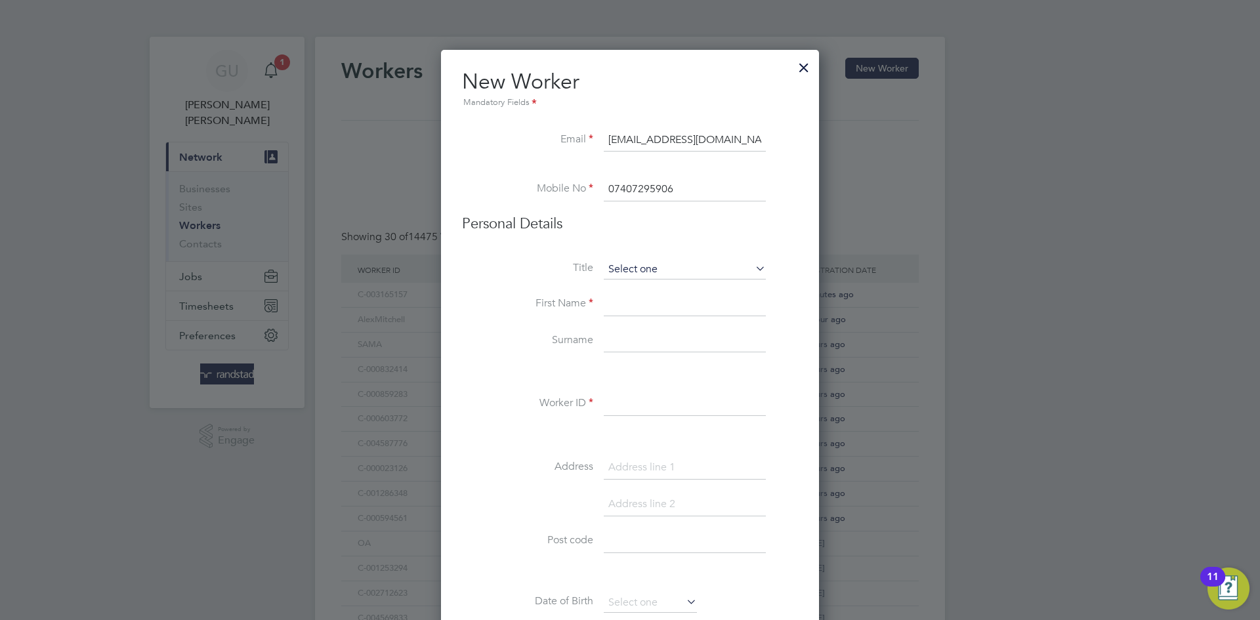
type input "07407295906"
click at [626, 267] on input at bounding box center [685, 270] width 162 height 20
click at [575, 299] on label "First Name" at bounding box center [527, 304] width 131 height 14
click at [613, 298] on input at bounding box center [685, 305] width 162 height 24
type input "[PERSON_NAME]"
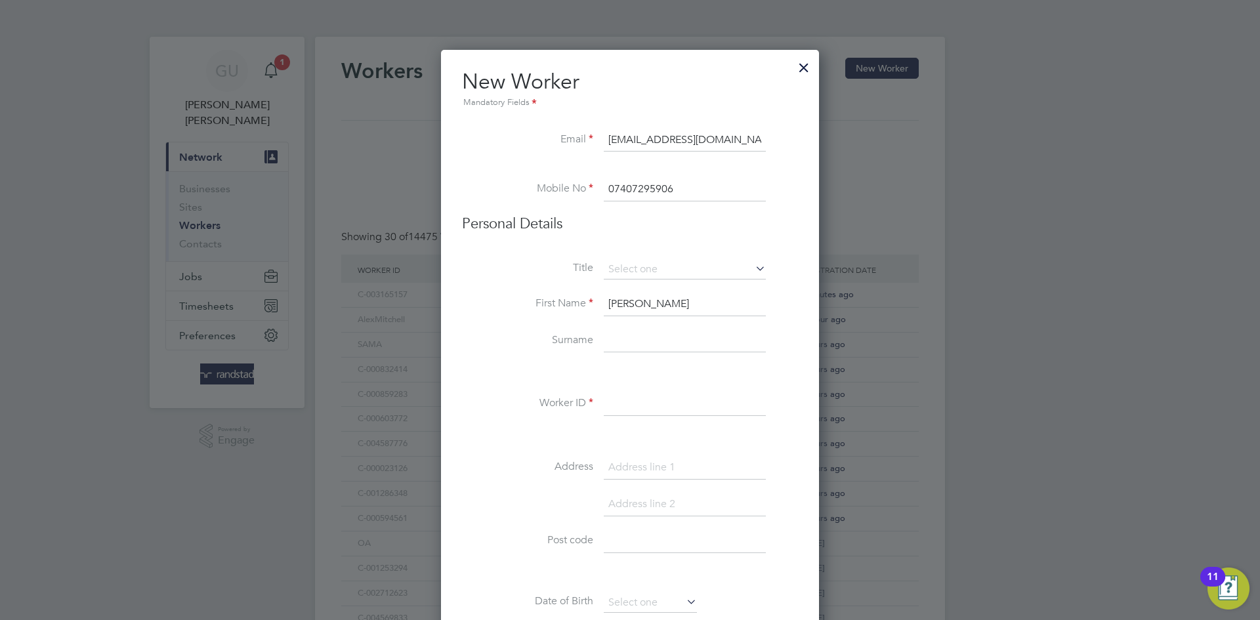
click at [628, 337] on input at bounding box center [685, 341] width 162 height 24
type input "[PERSON_NAME]"
click at [649, 398] on input at bounding box center [685, 404] width 162 height 24
click at [631, 392] on input at bounding box center [685, 404] width 162 height 24
paste input "C-004582190"
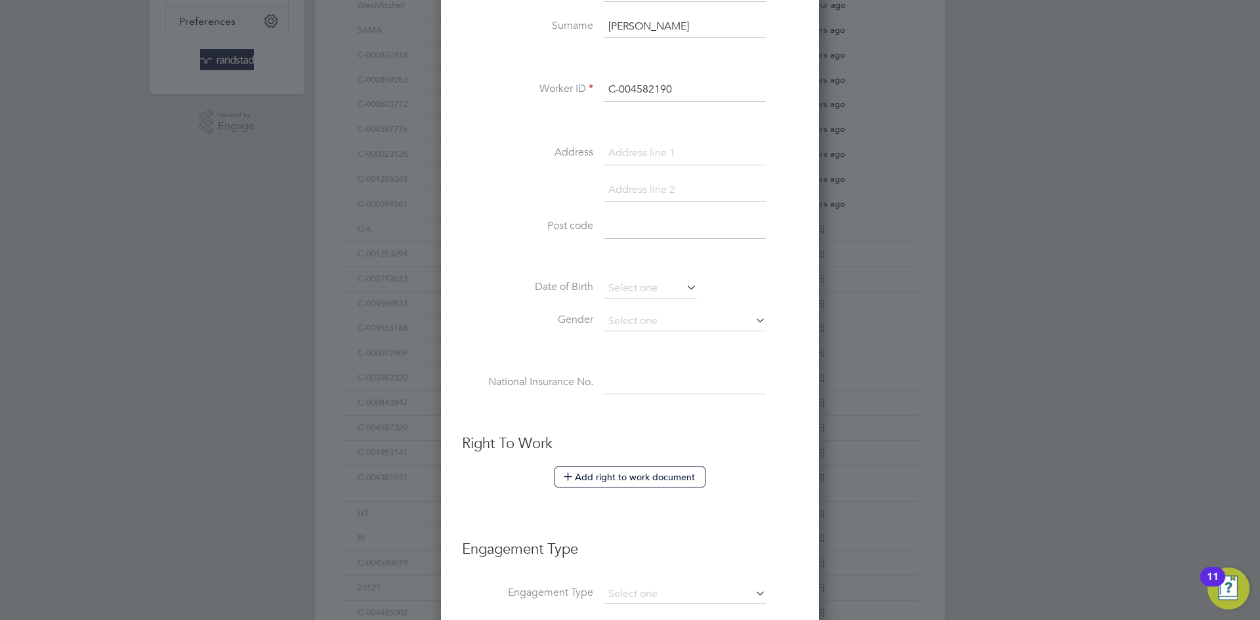
scroll to position [514, 0]
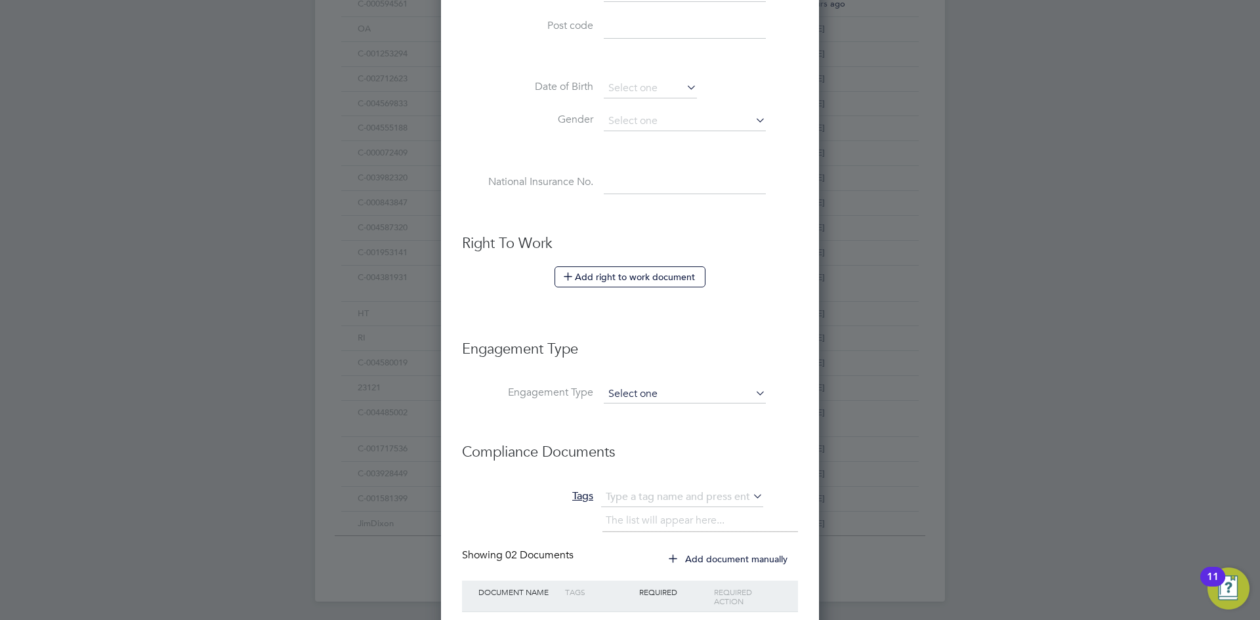
type input "C-004582190"
click at [666, 398] on input at bounding box center [685, 394] width 162 height 18
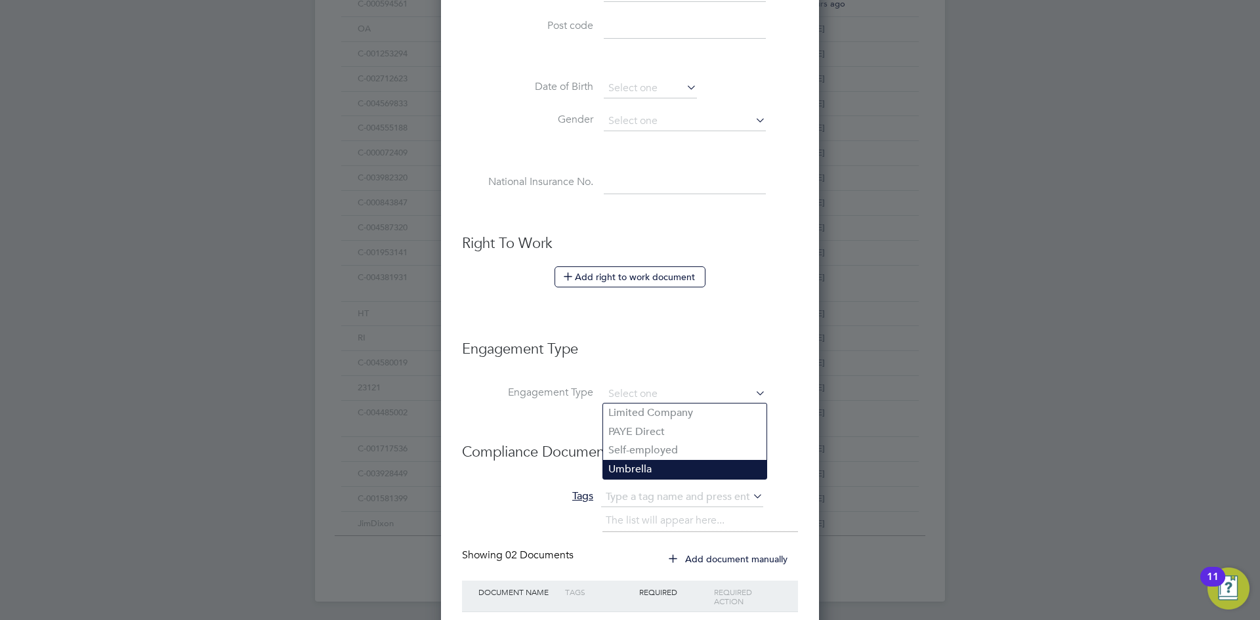
click at [650, 467] on li "Umbrella" at bounding box center [684, 469] width 163 height 19
type input "Umbrella"
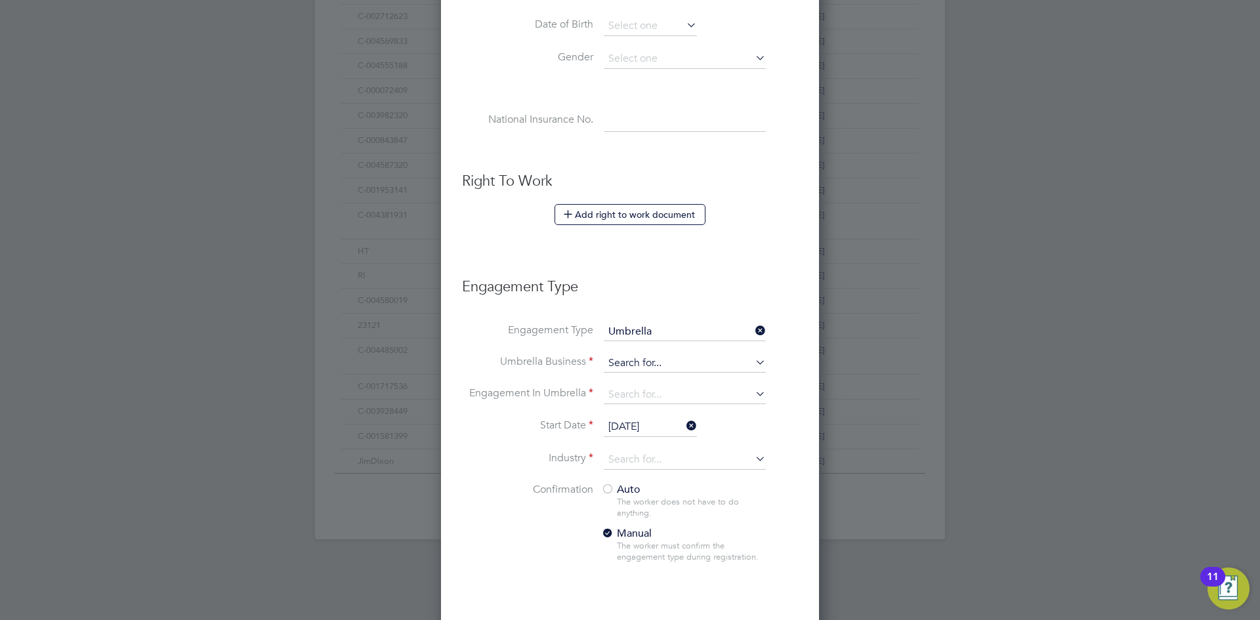
scroll to position [589, 0]
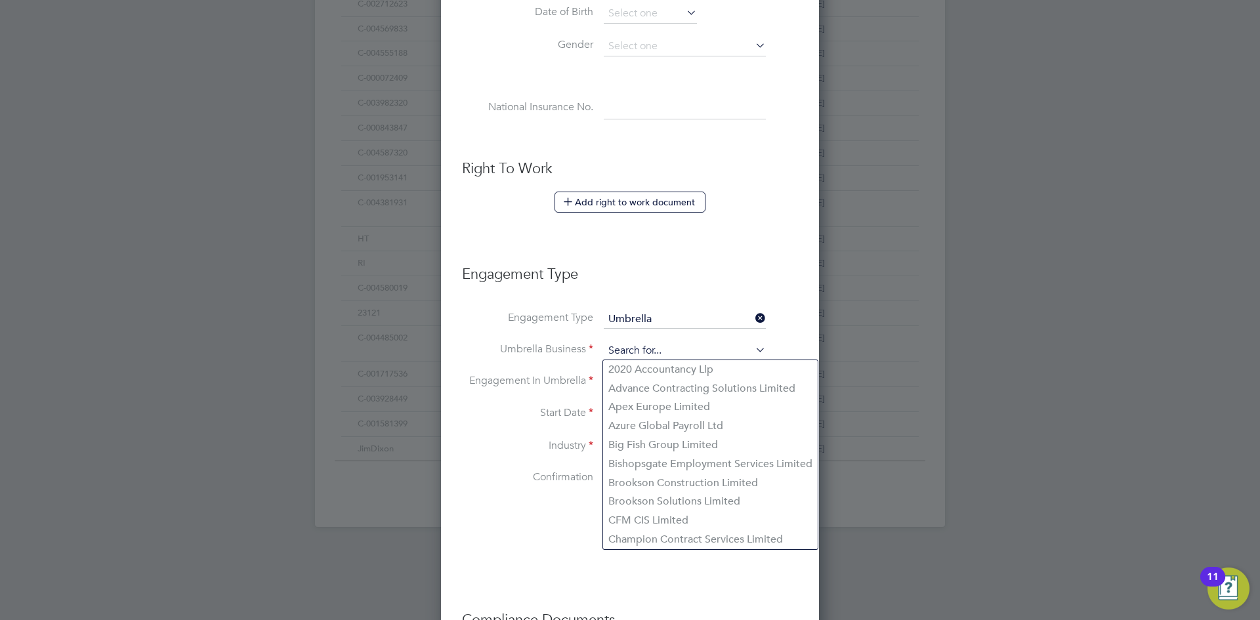
click at [652, 342] on input at bounding box center [685, 351] width 162 height 18
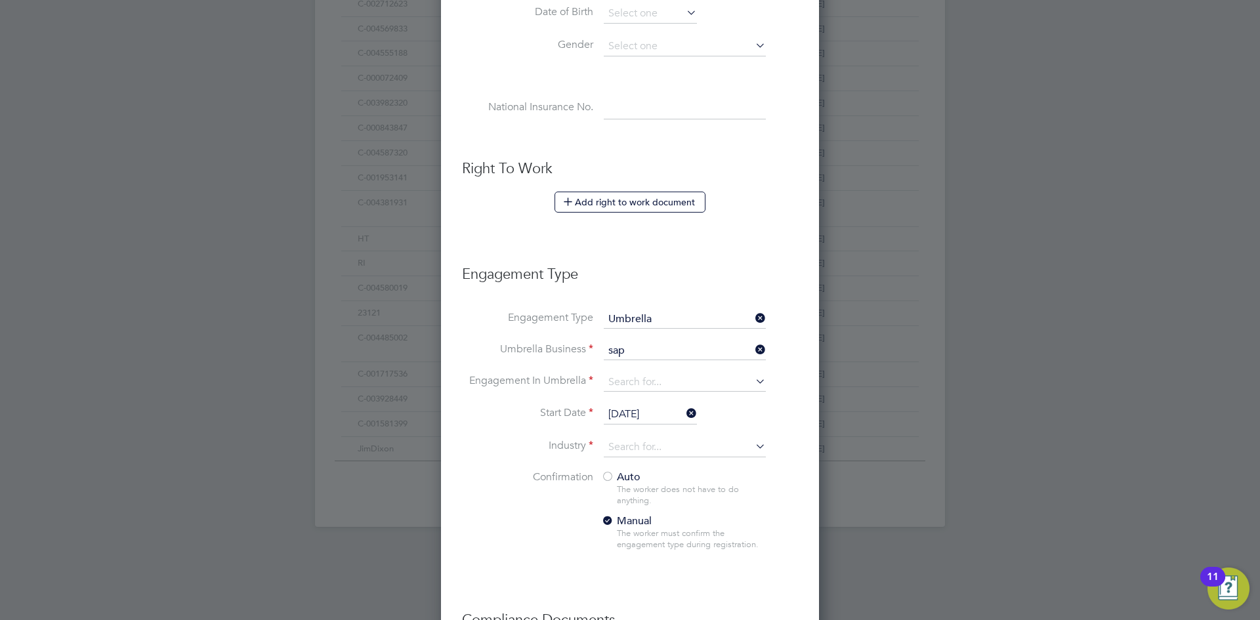
click at [699, 373] on li "Sap phire DNP Limited" at bounding box center [684, 369] width 163 height 19
type input "Sapphire DNP Limited"
click at [670, 381] on input at bounding box center [685, 382] width 162 height 18
click at [660, 477] on li "PAYE Umbrella" at bounding box center [684, 476] width 163 height 19
type input "PAYE Umbrella"
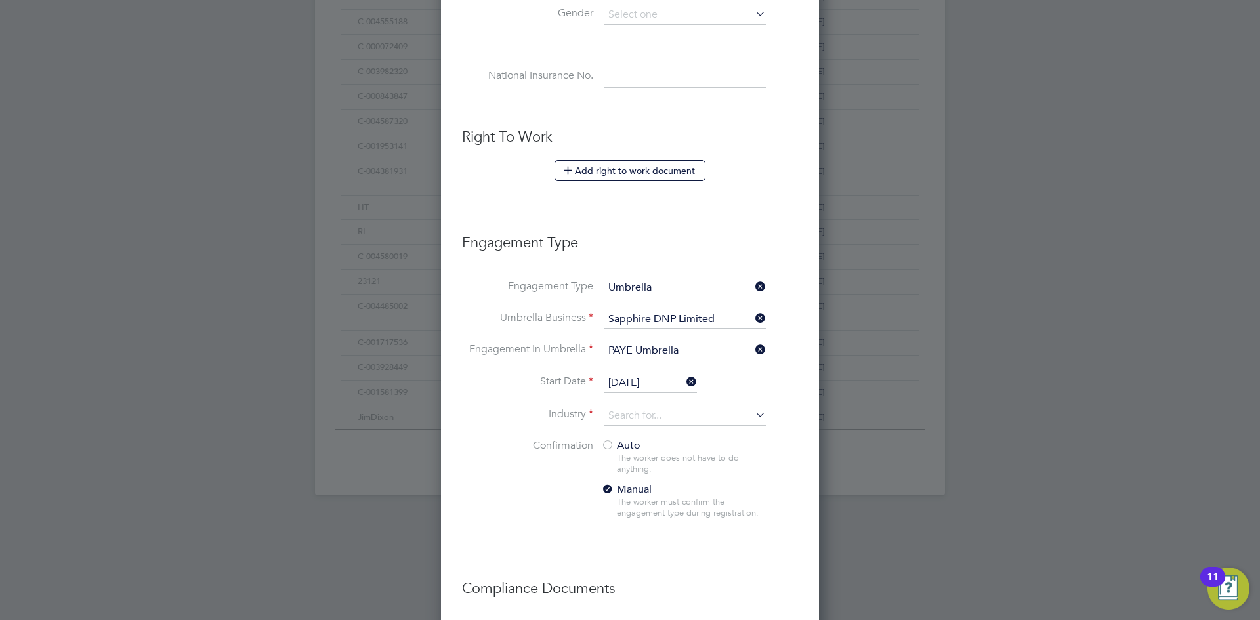
scroll to position [623, 0]
click at [684, 383] on icon at bounding box center [684, 379] width 0 height 18
click at [621, 379] on input at bounding box center [650, 381] width 93 height 20
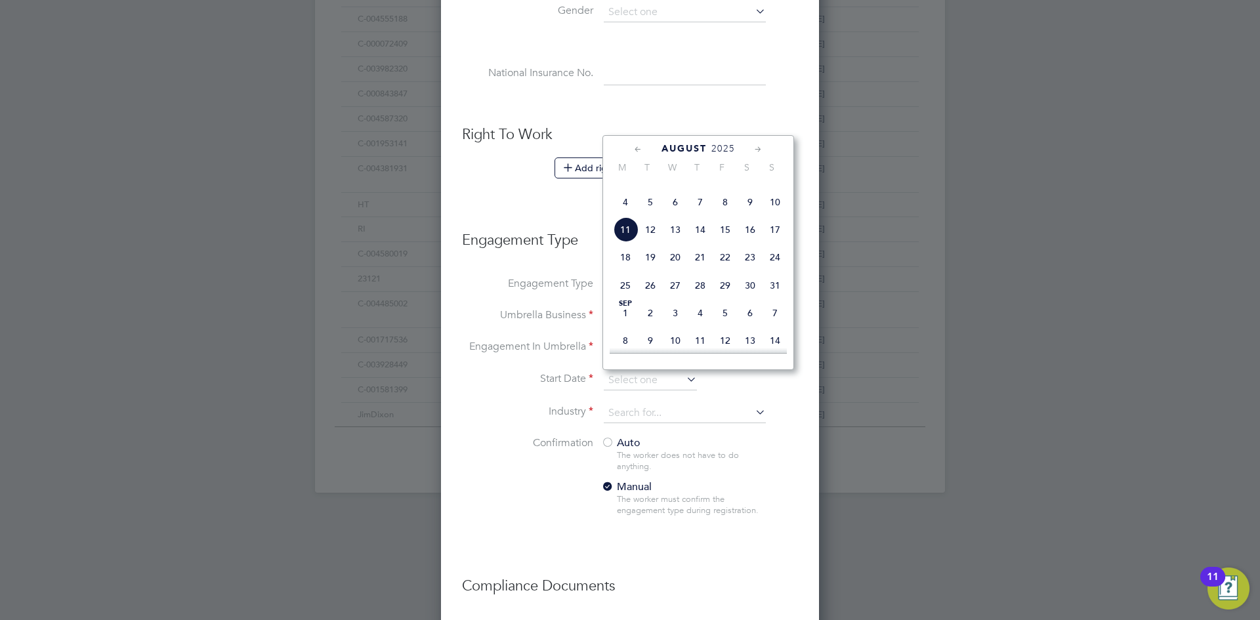
click at [625, 215] on span "4" at bounding box center [625, 202] width 25 height 25
type input "[DATE]"
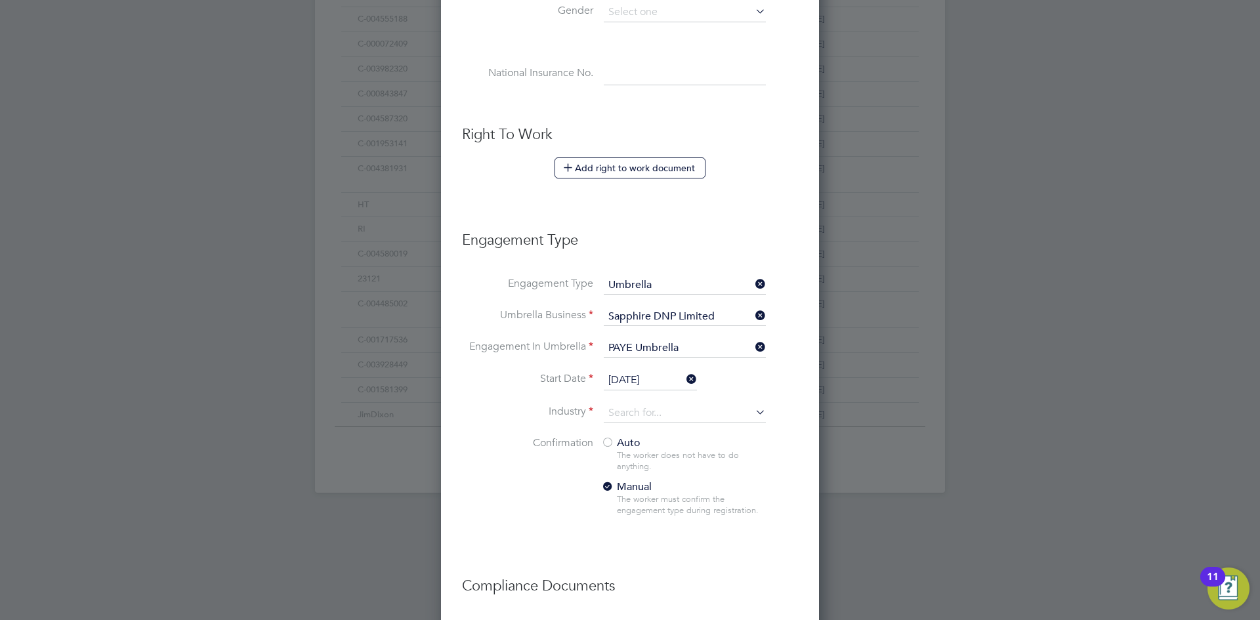
click at [747, 386] on li "Start Date [DATE]" at bounding box center [630, 387] width 336 height 33
click at [654, 426] on li "Industry" at bounding box center [630, 420] width 336 height 33
click at [654, 415] on input at bounding box center [685, 414] width 162 height 20
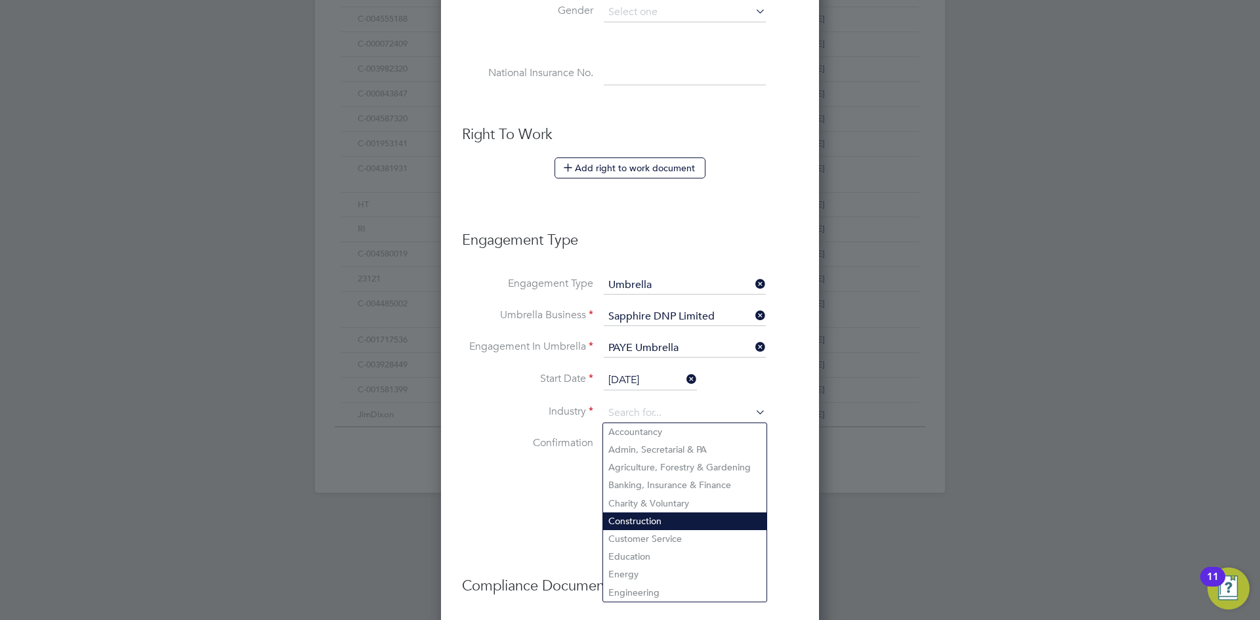
click at [650, 514] on li "Construction" at bounding box center [684, 521] width 163 height 18
type input "Construction"
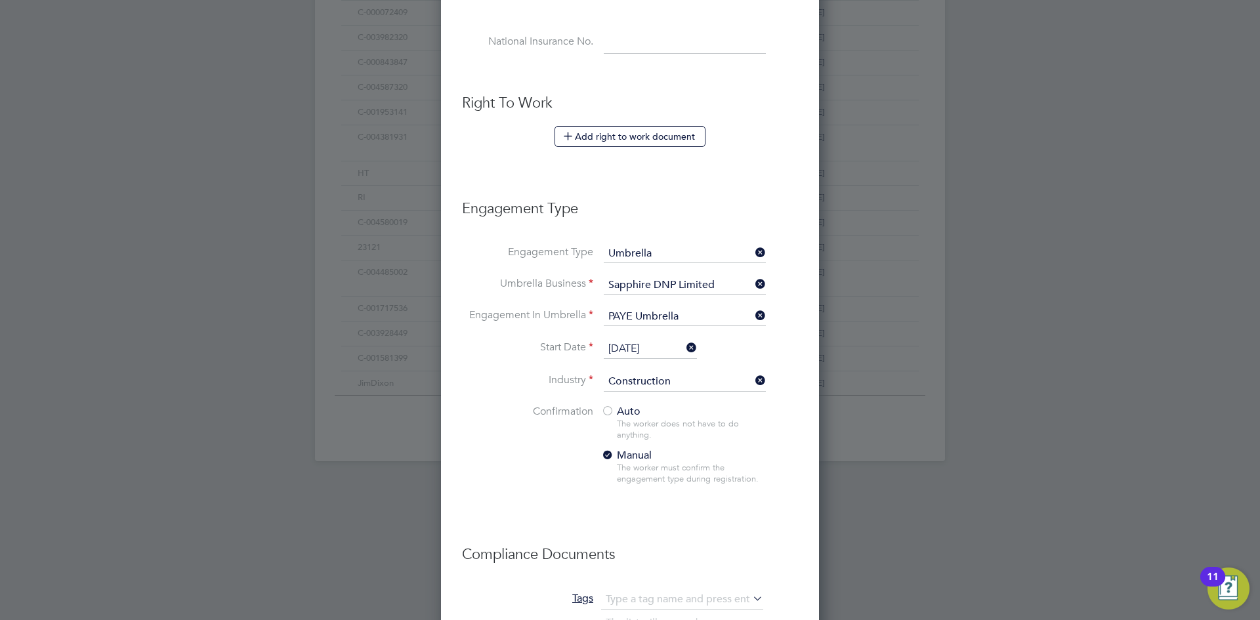
scroll to position [694, 0]
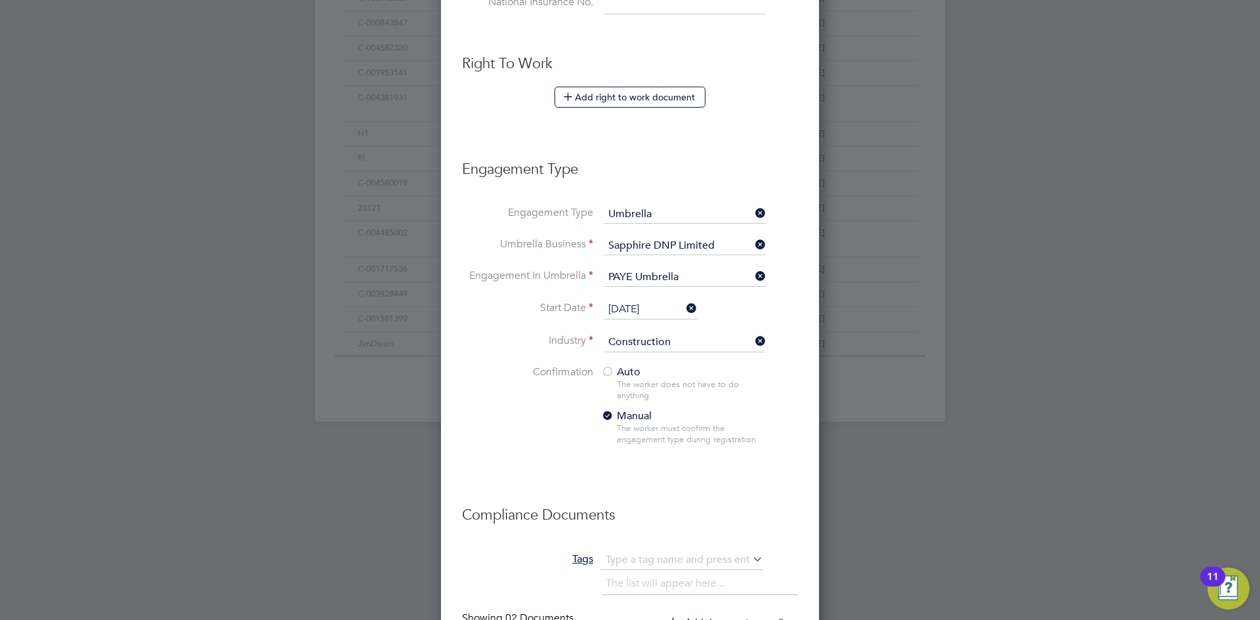
click at [608, 371] on div at bounding box center [607, 372] width 13 height 13
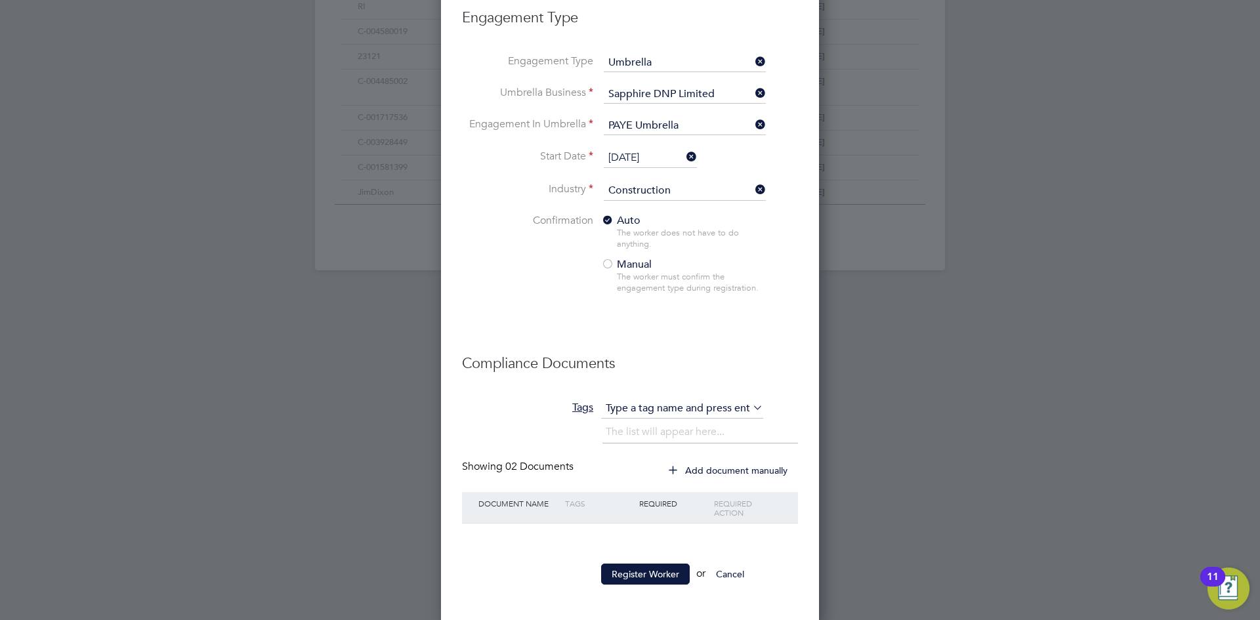
scroll to position [850, 0]
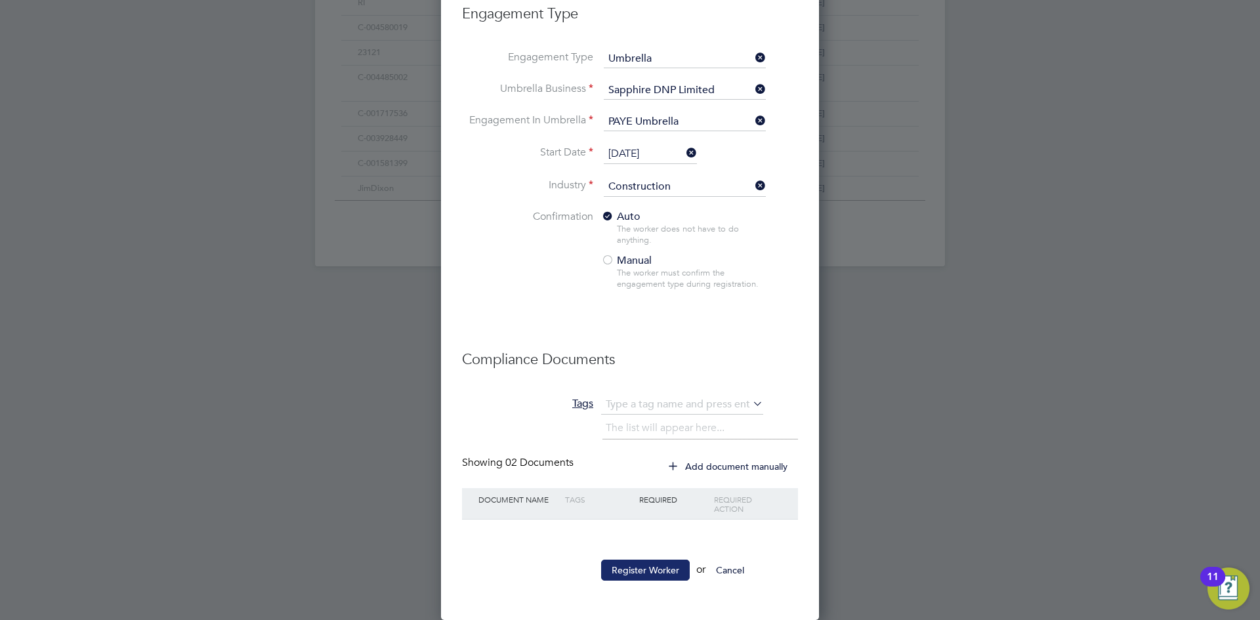
click at [642, 570] on button "Register Worker" at bounding box center [645, 570] width 89 height 21
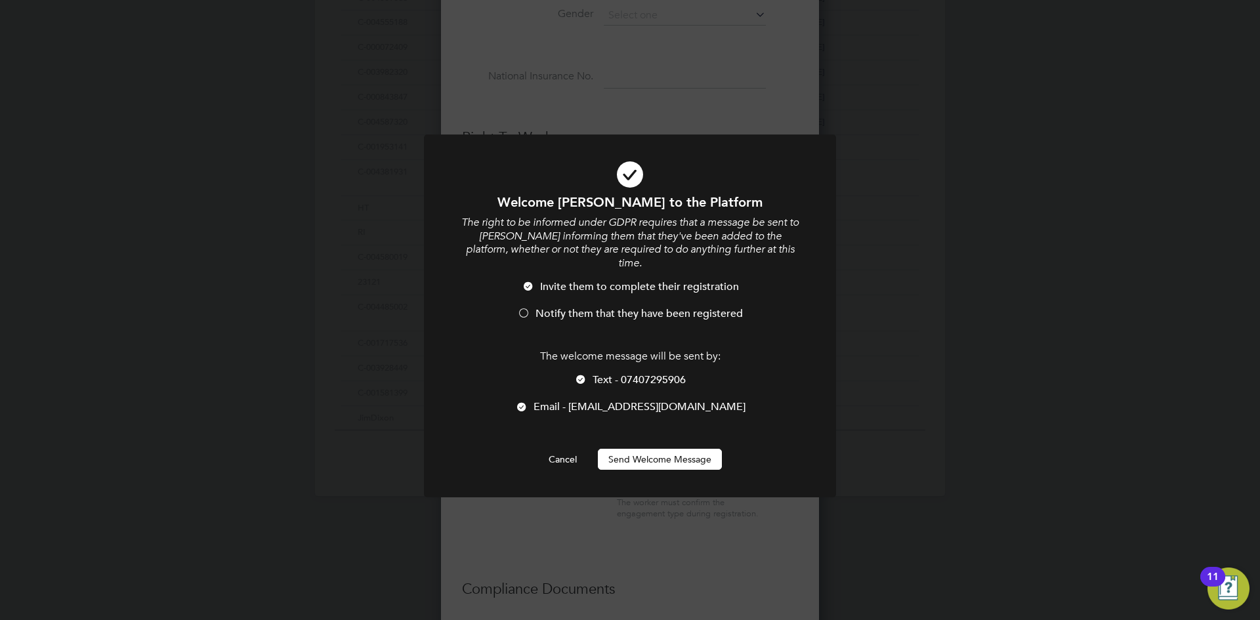
click at [657, 449] on button "Send Welcome Message" at bounding box center [660, 459] width 124 height 21
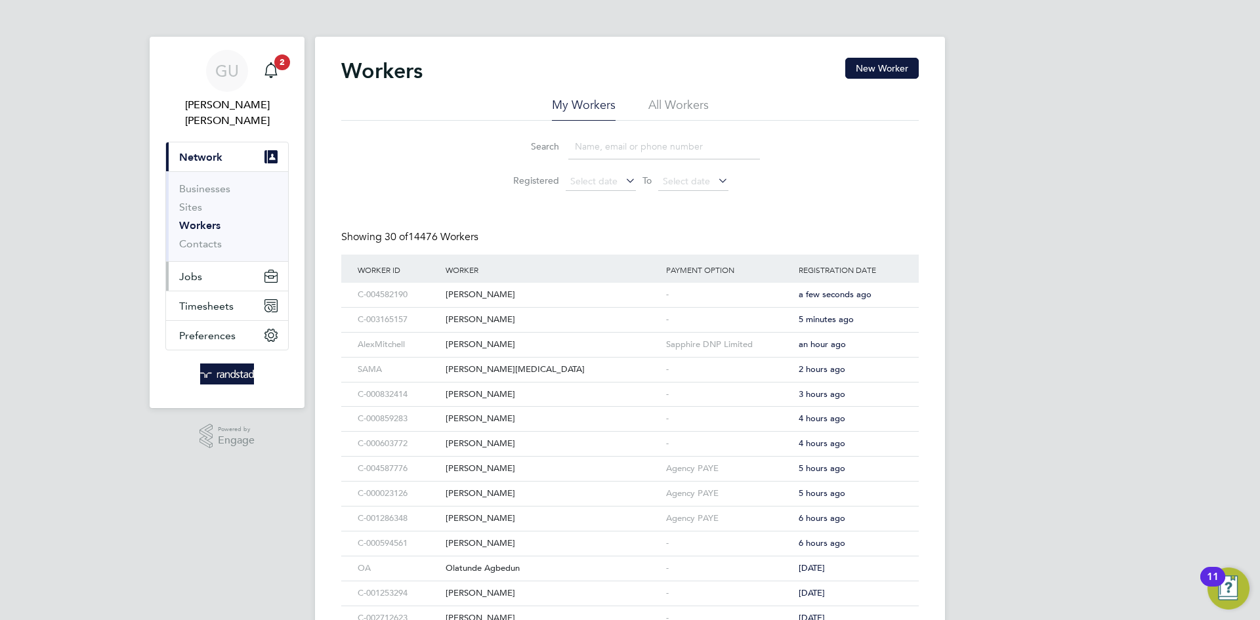
click at [208, 263] on button "Jobs" at bounding box center [227, 276] width 122 height 29
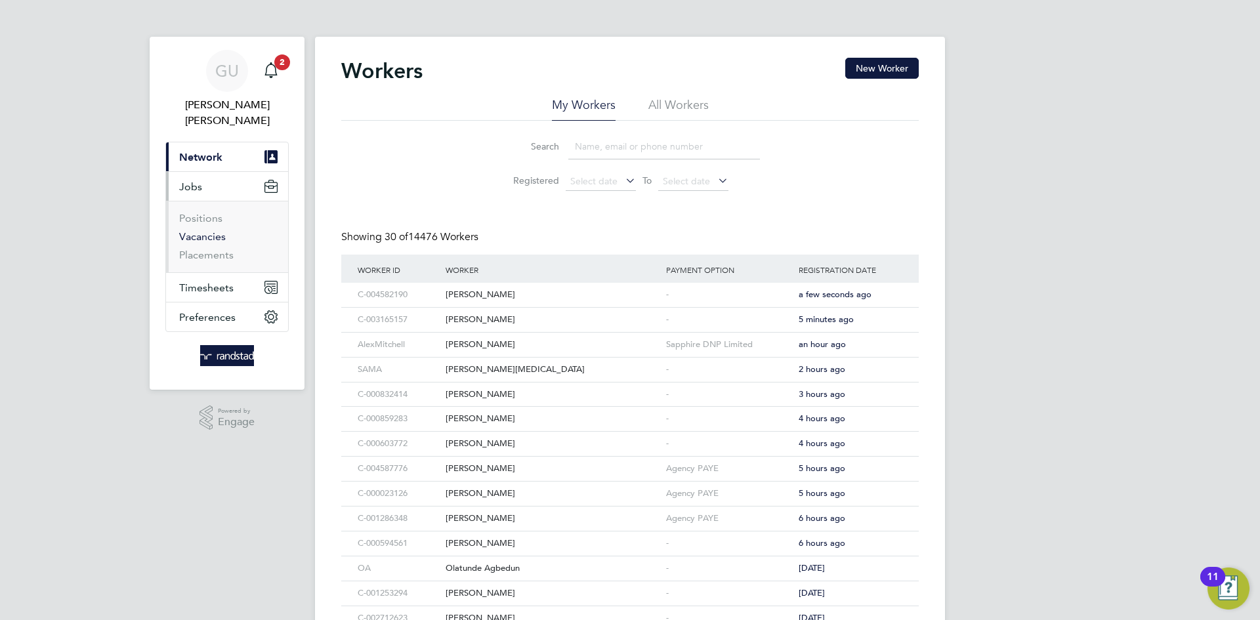
click at [205, 230] on link "Vacancies" at bounding box center [202, 236] width 47 height 12
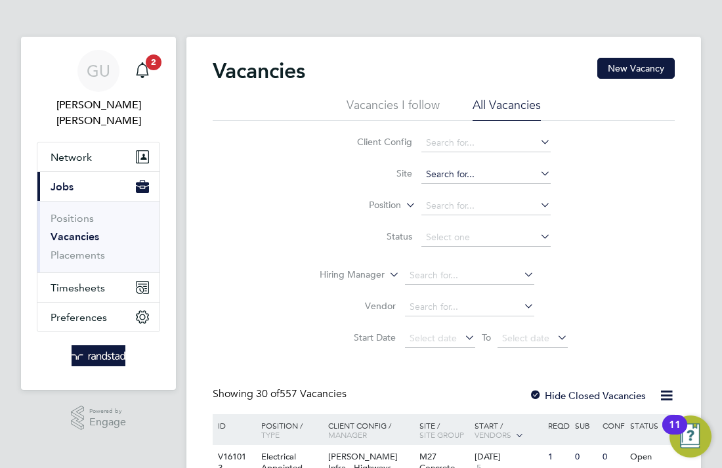
click at [456, 175] on input at bounding box center [485, 174] width 129 height 18
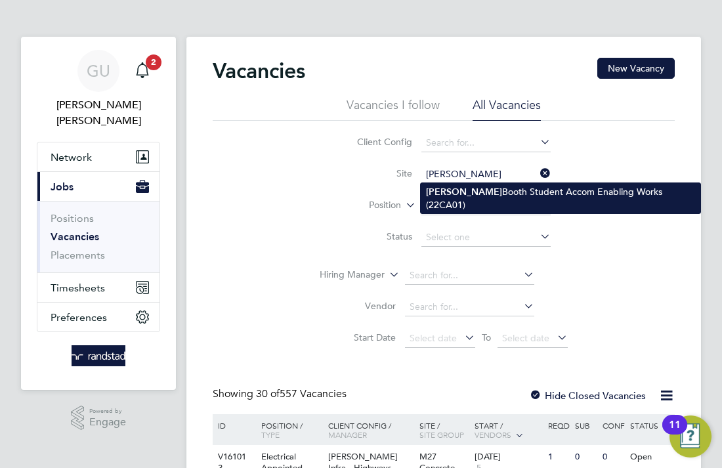
click at [542, 189] on li "[PERSON_NAME] Student Accom Enabling Works (22CA01)" at bounding box center [561, 198] width 280 height 30
type input "[PERSON_NAME] Student Accom Enabling Works (22CA01)"
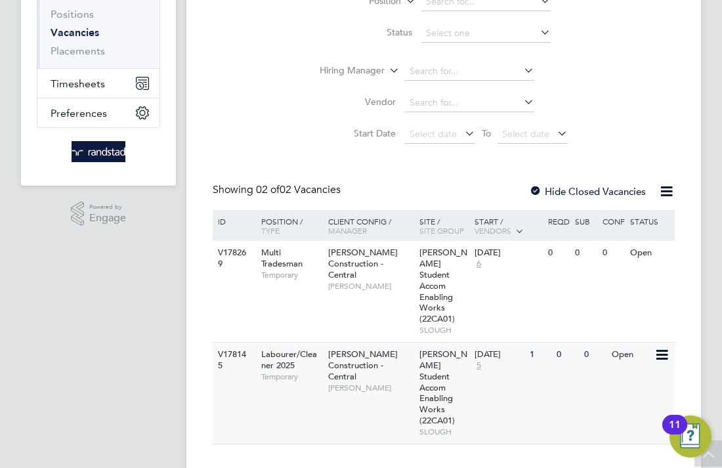
scroll to position [205, 0]
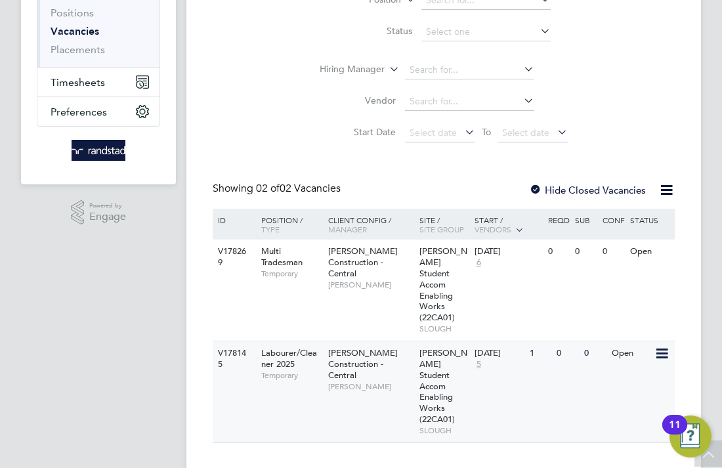
click at [298, 370] on span "Temporary" at bounding box center [291, 375] width 60 height 10
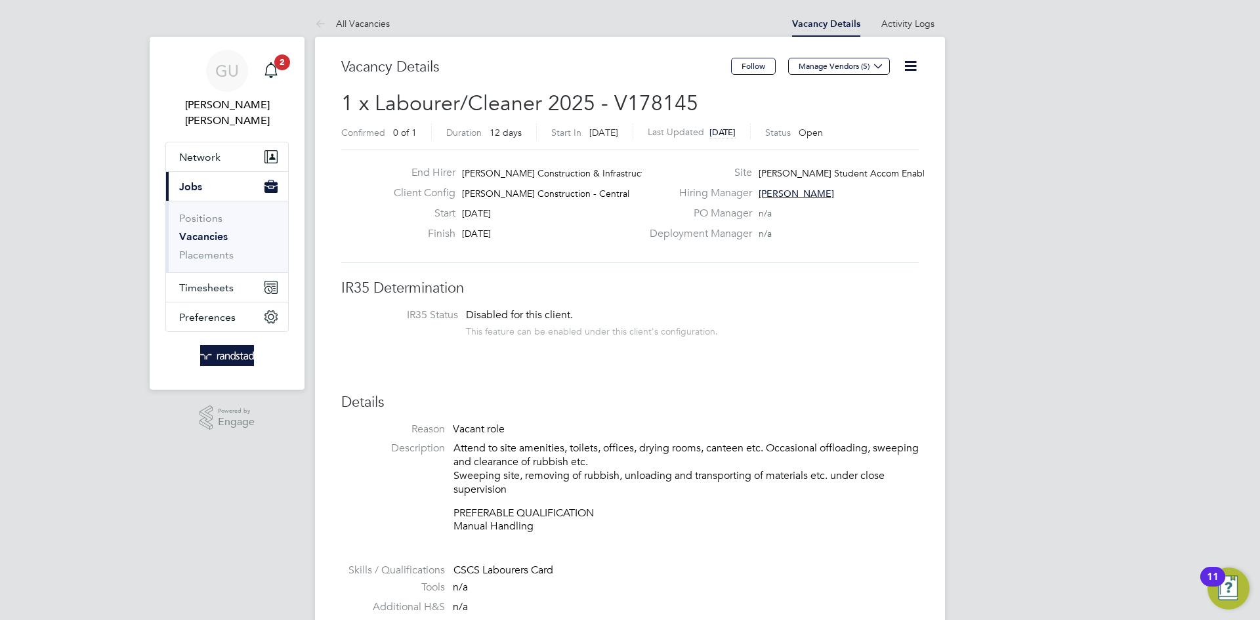
click at [912, 63] on icon at bounding box center [910, 66] width 16 height 16
click at [884, 104] on li "Edit Vacancy e" at bounding box center [879, 97] width 76 height 18
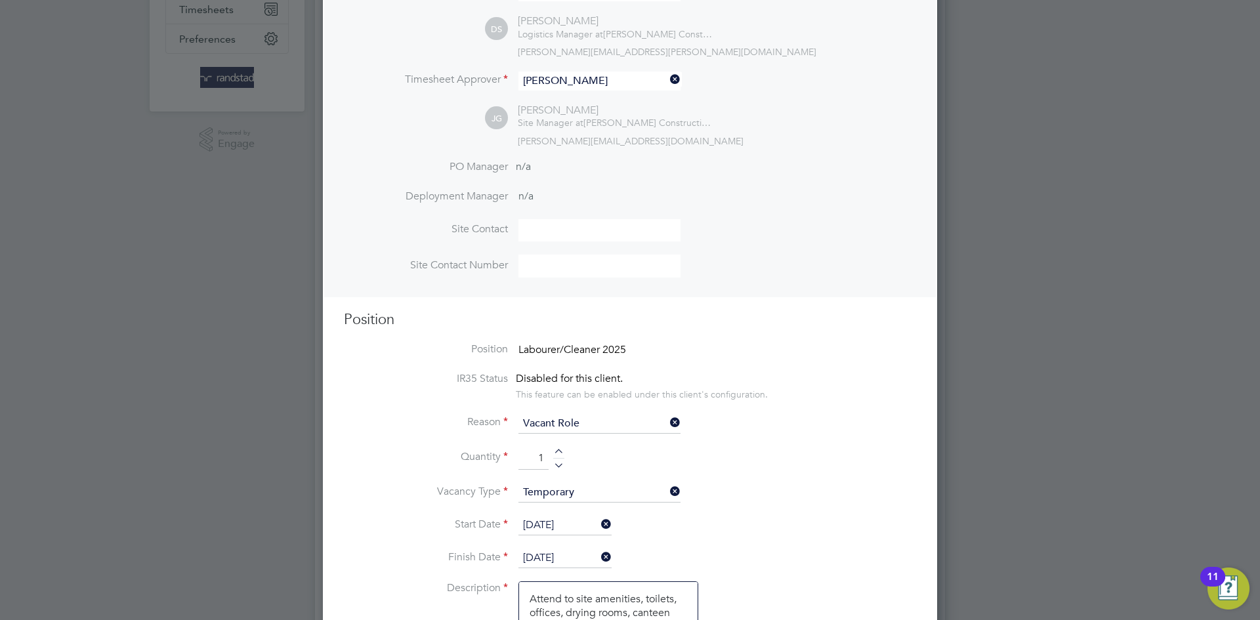
scroll to position [280, 0]
click at [584, 525] on input "[DATE]" at bounding box center [564, 524] width 93 height 20
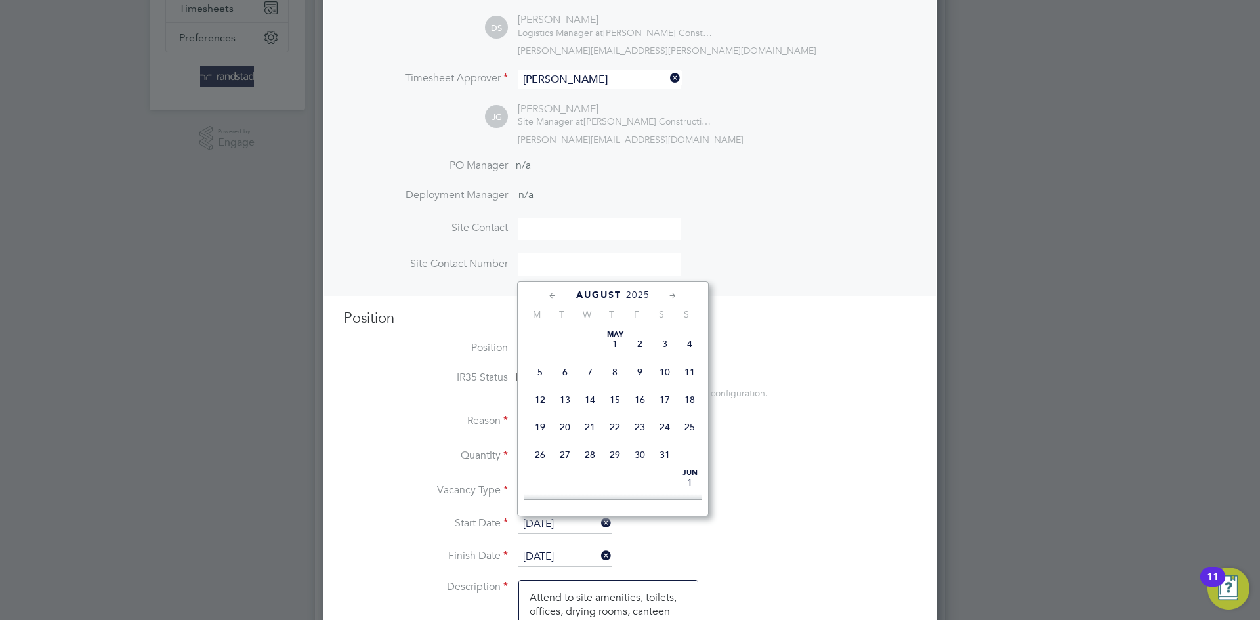
scroll to position [466, 0]
click at [543, 362] on span "4" at bounding box center [540, 349] width 25 height 25
type input "[DATE]"
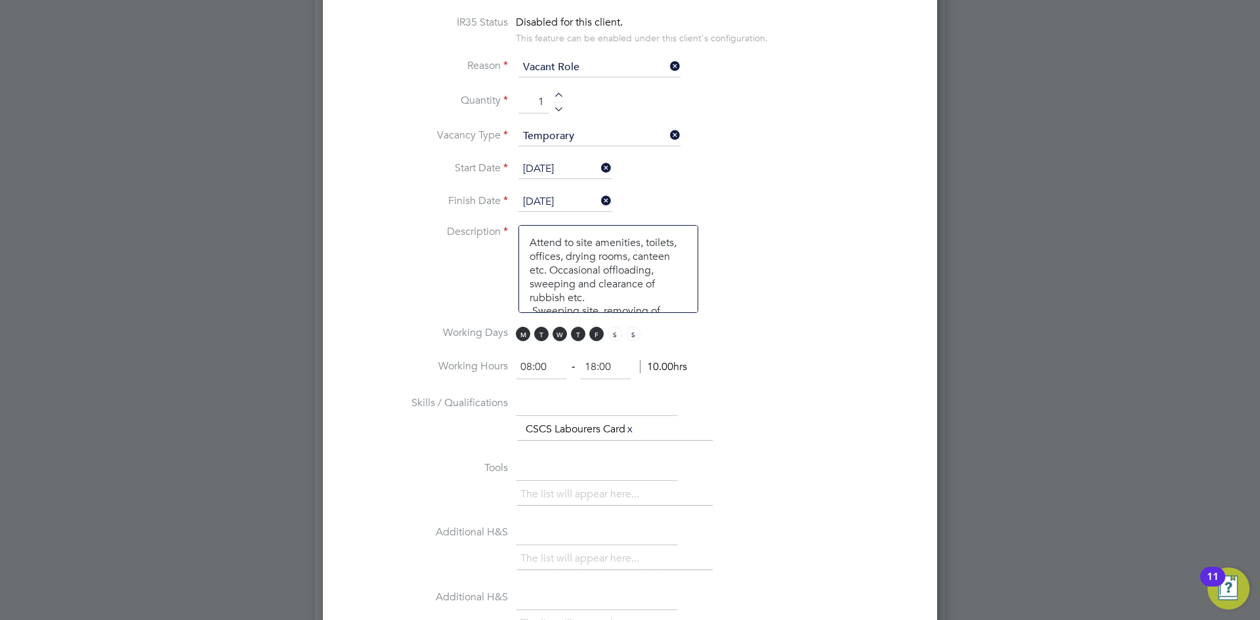
scroll to position [1066, 0]
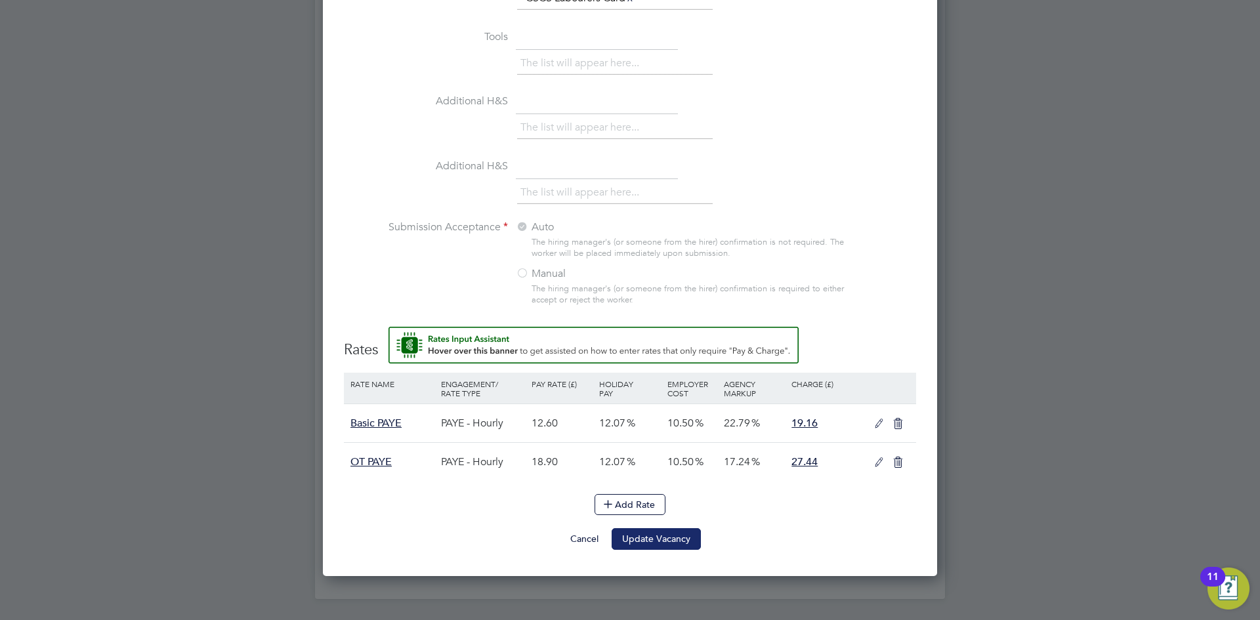
click at [669, 547] on button "Update Vacancy" at bounding box center [656, 538] width 89 height 21
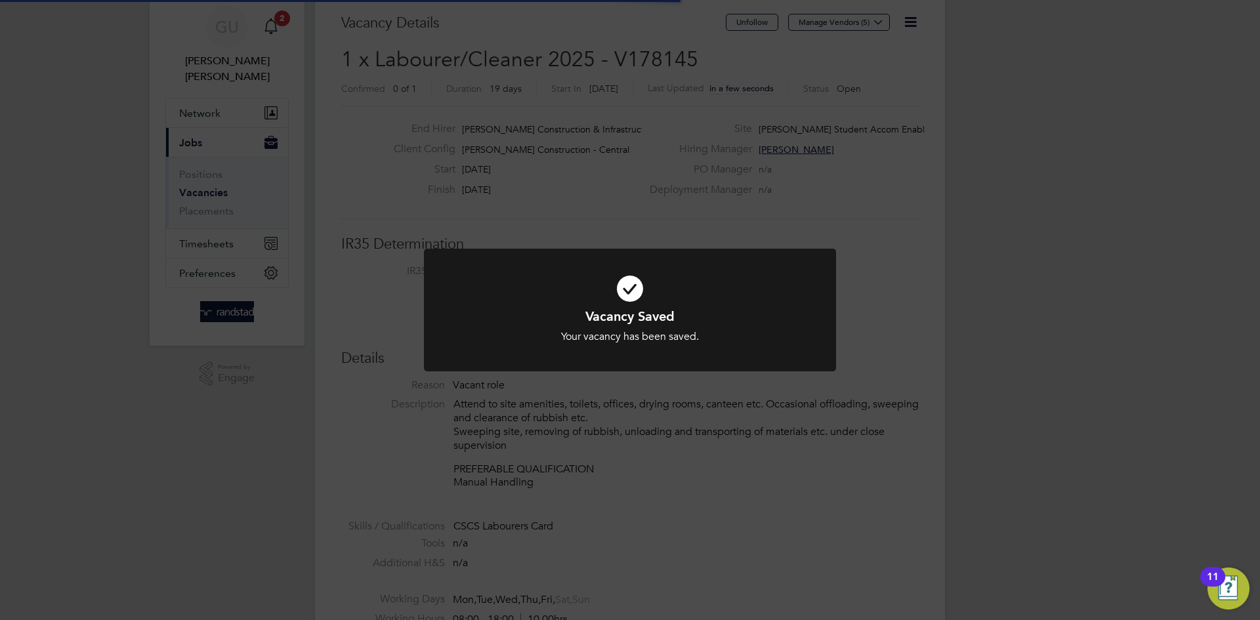
scroll to position [7, 7]
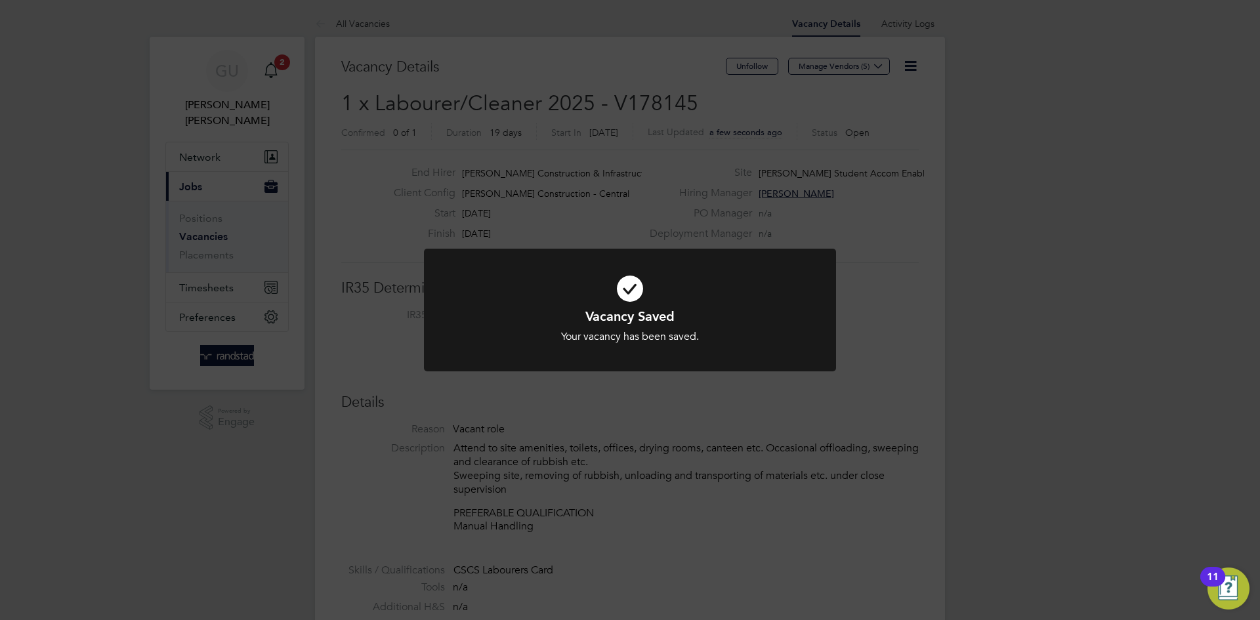
click at [927, 308] on div "Vacancy Saved Your vacancy has been saved. Cancel Okay" at bounding box center [630, 310] width 1260 height 620
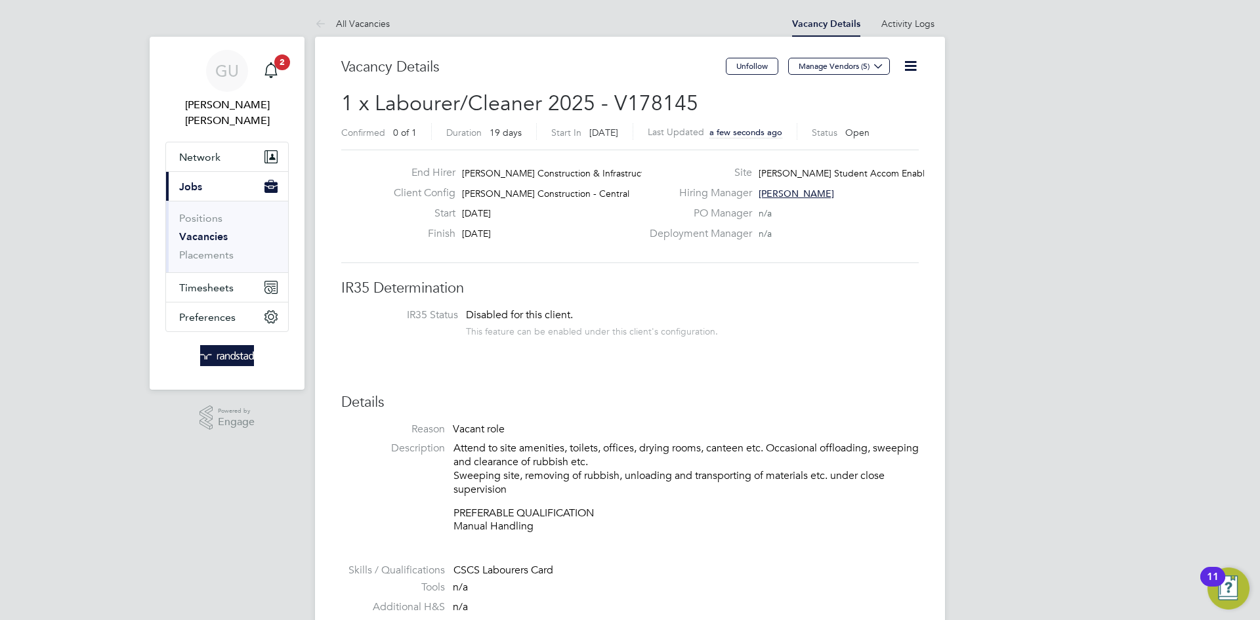
click at [913, 58] on icon at bounding box center [910, 66] width 16 height 16
click at [886, 100] on li "Edit Vacancy e" at bounding box center [879, 97] width 76 height 18
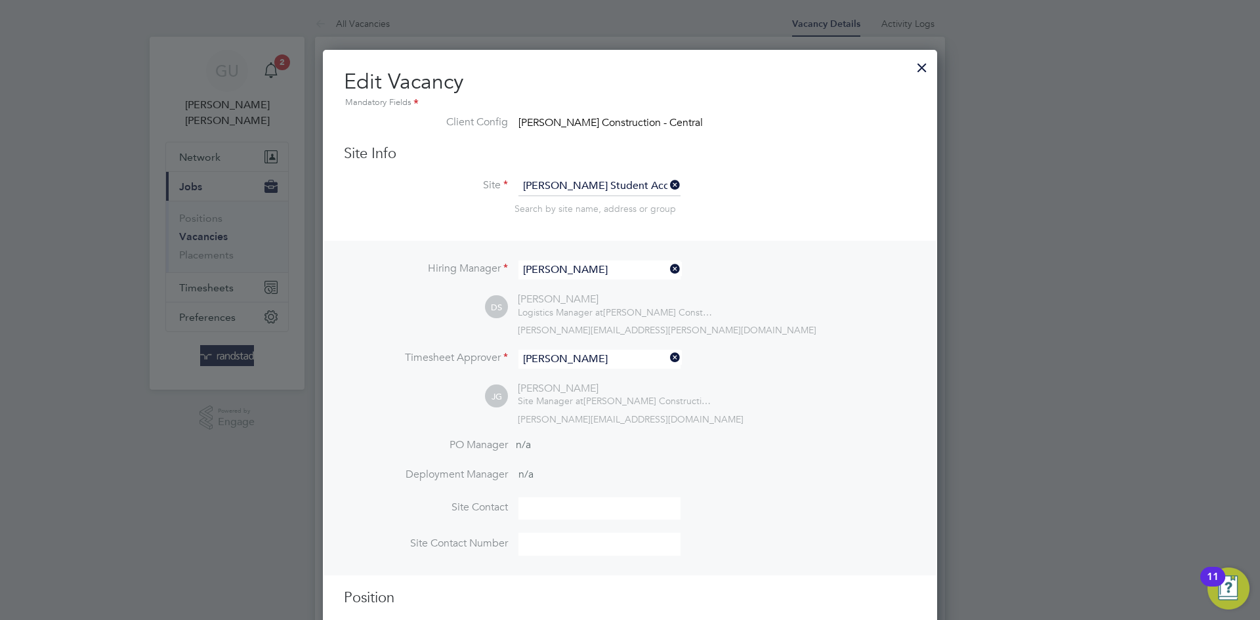
click at [649, 269] on input "[PERSON_NAME]" at bounding box center [599, 269] width 162 height 19
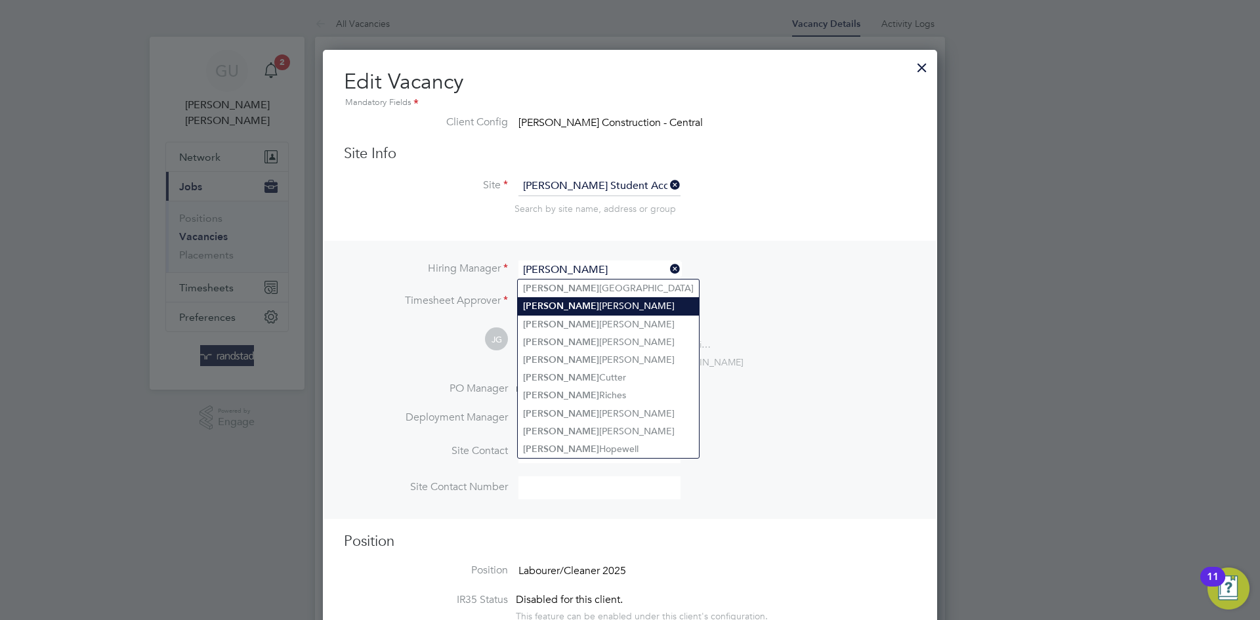
click at [570, 302] on li "Joe Golby" at bounding box center [608, 306] width 181 height 18
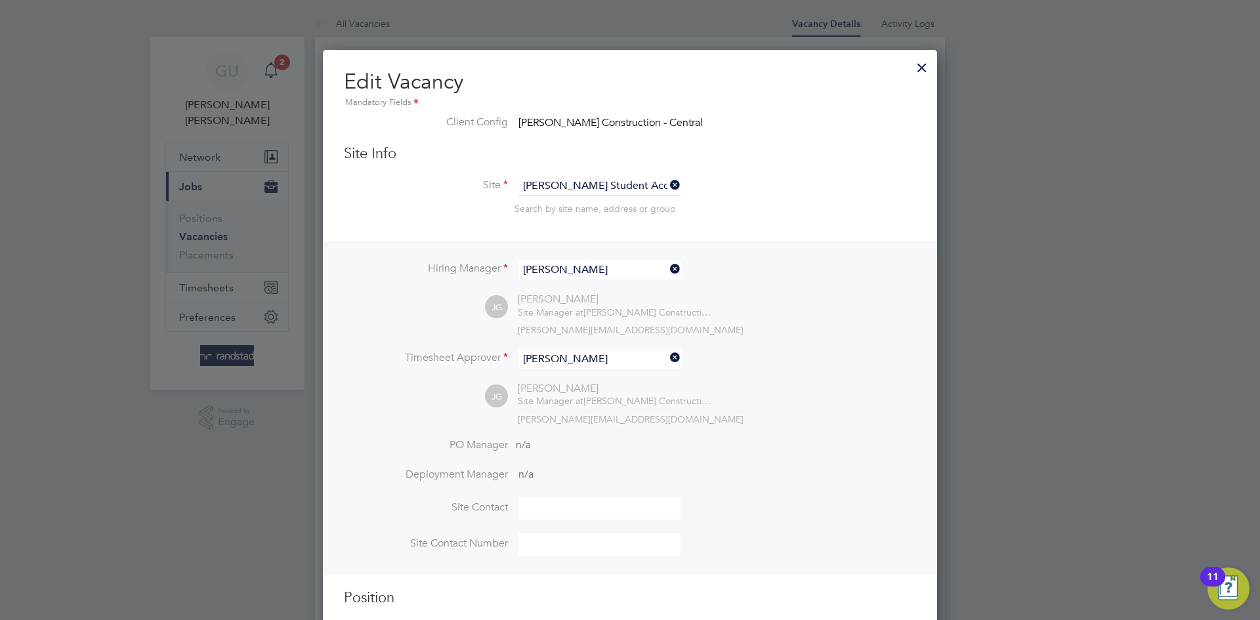
type input "Joe Golby"
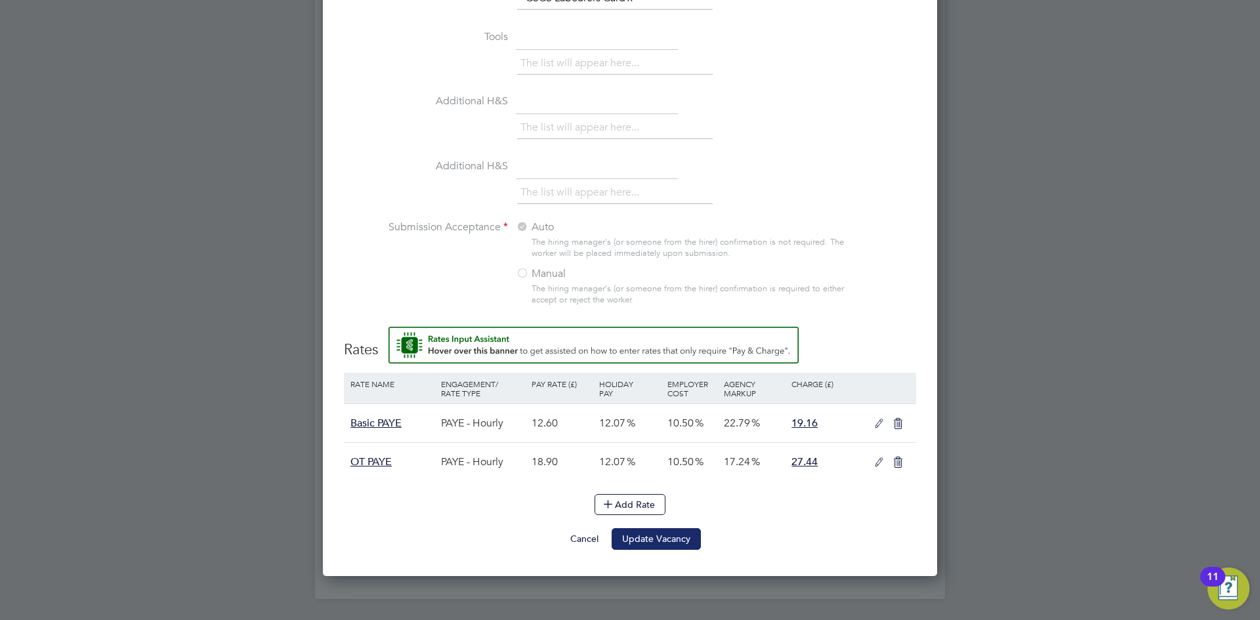
click at [680, 541] on button "Update Vacancy" at bounding box center [656, 538] width 89 height 21
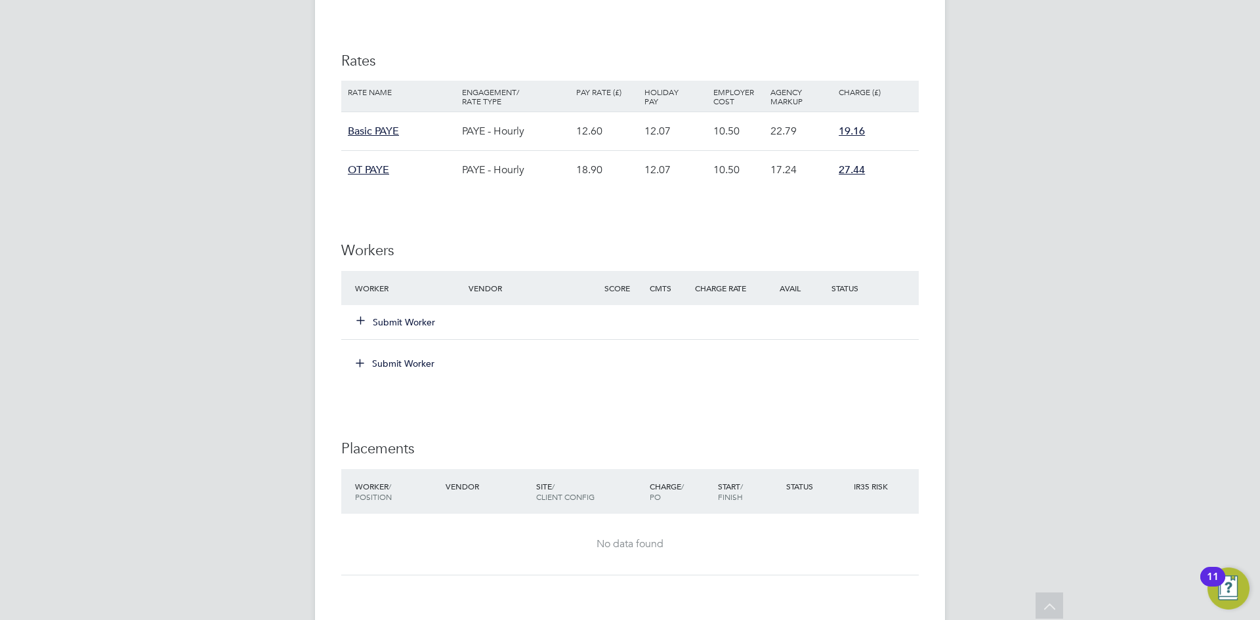
scroll to position [839, 0]
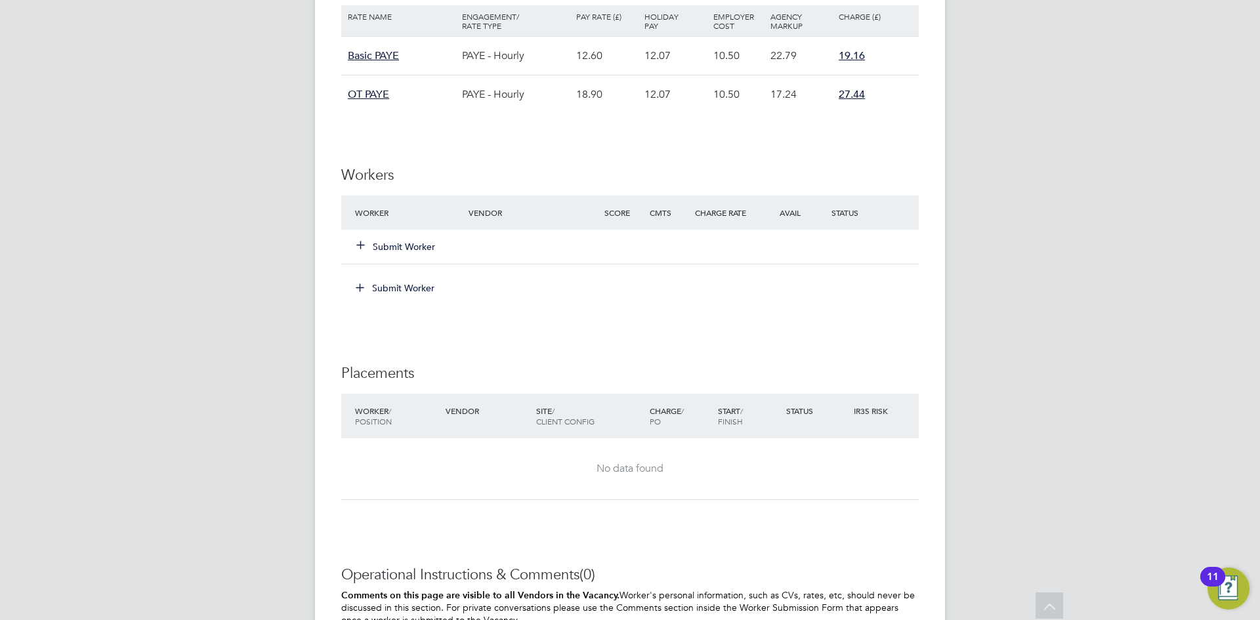
click at [402, 249] on button "Submit Worker" at bounding box center [396, 246] width 79 height 13
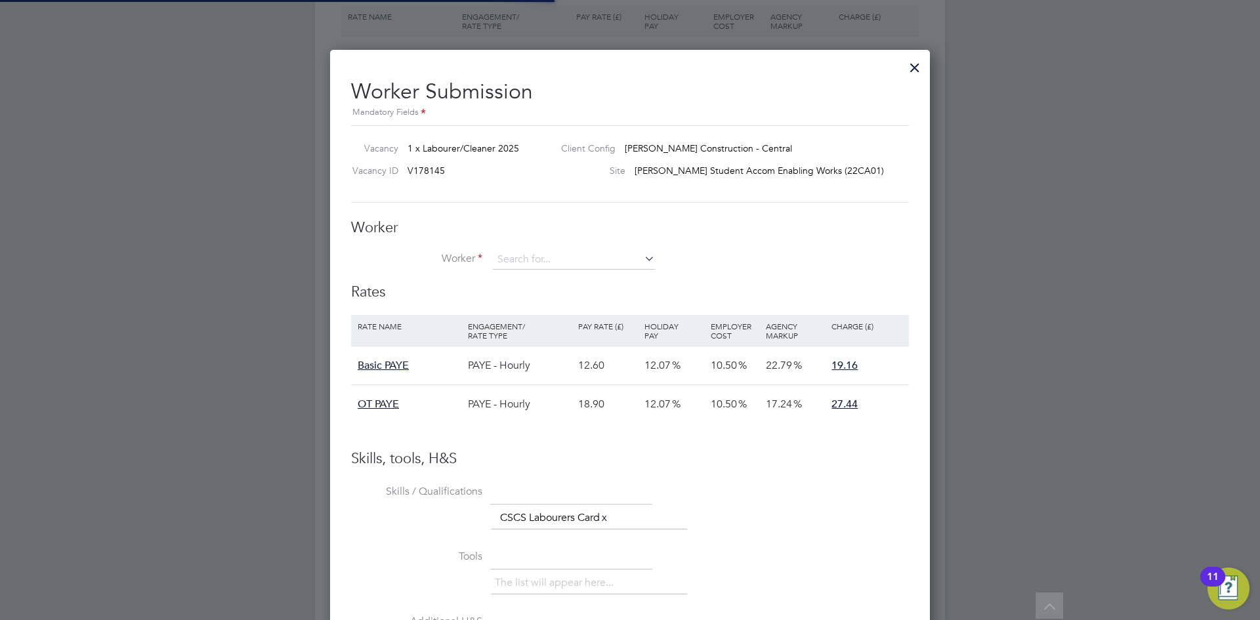
scroll to position [39, 111]
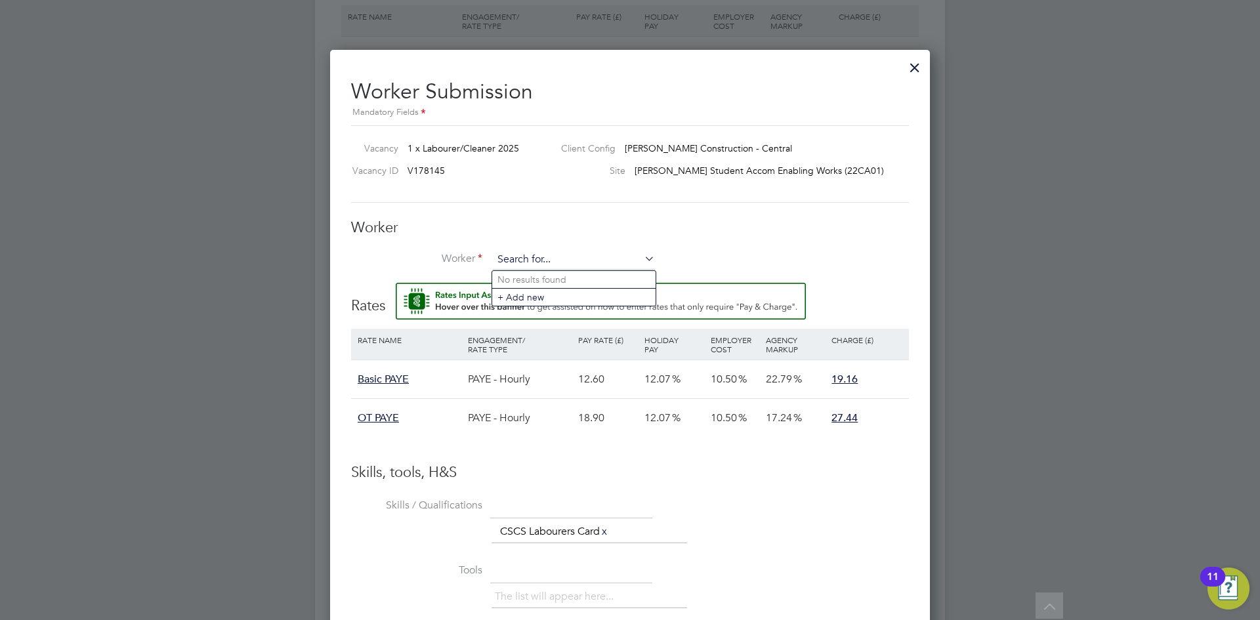
click at [530, 257] on input at bounding box center [574, 260] width 162 height 20
click at [549, 281] on li "Harinder Mann (C-004582190)" at bounding box center [605, 280] width 226 height 18
type input "Harinder Mann (C-004582190)"
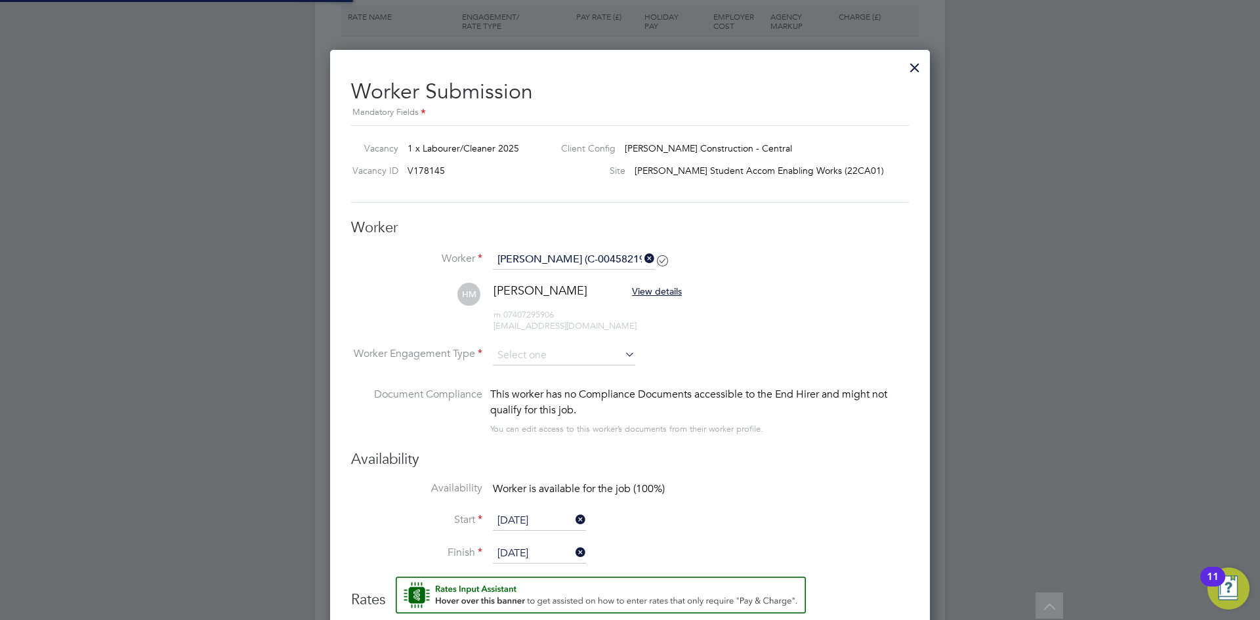
scroll to position [7, 7]
click at [540, 352] on input at bounding box center [564, 356] width 142 height 20
click at [518, 396] on li "PAYE" at bounding box center [564, 391] width 144 height 17
type input "PAYE"
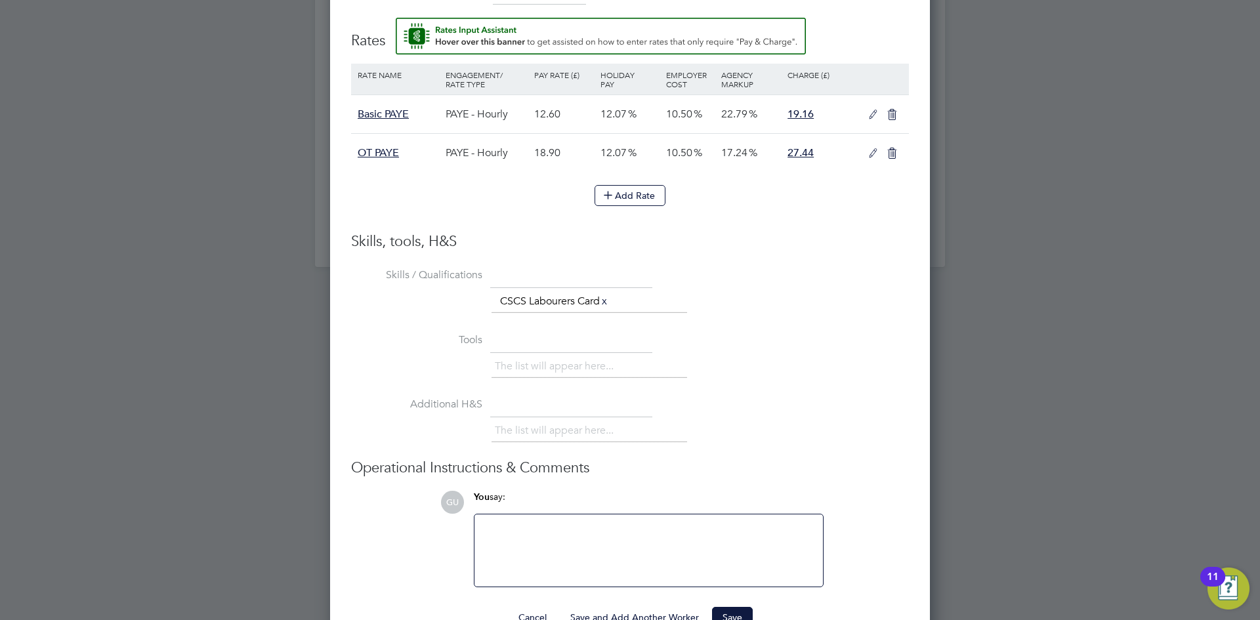
scroll to position [1432, 0]
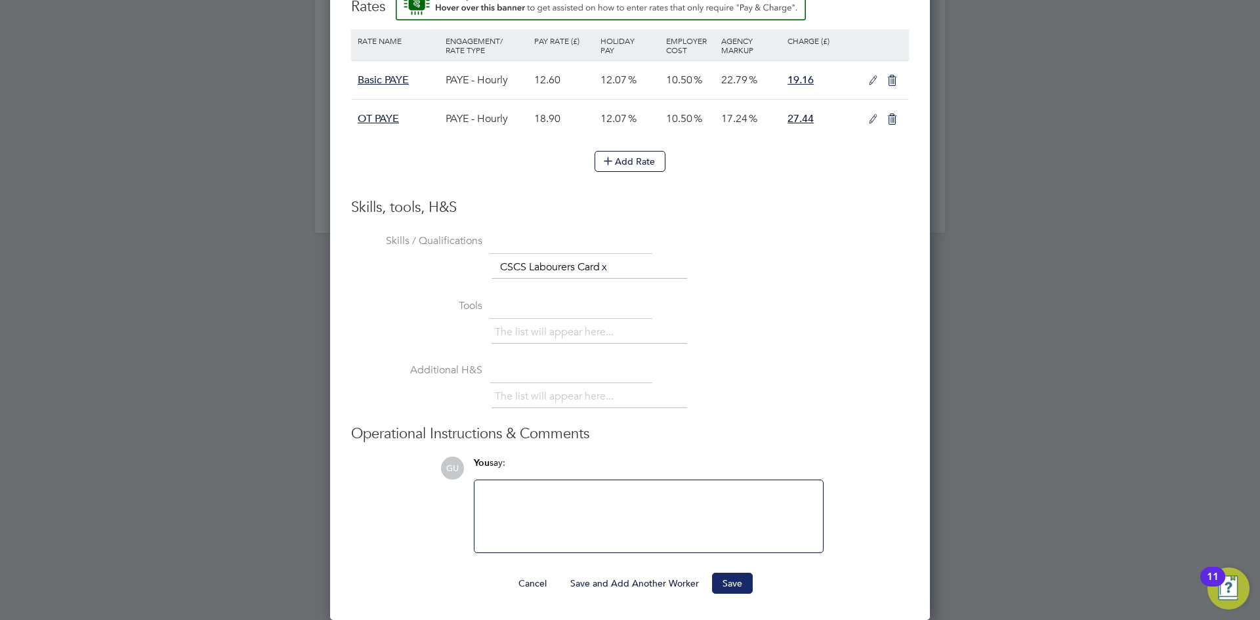
click at [739, 583] on button "Save" at bounding box center [732, 583] width 41 height 21
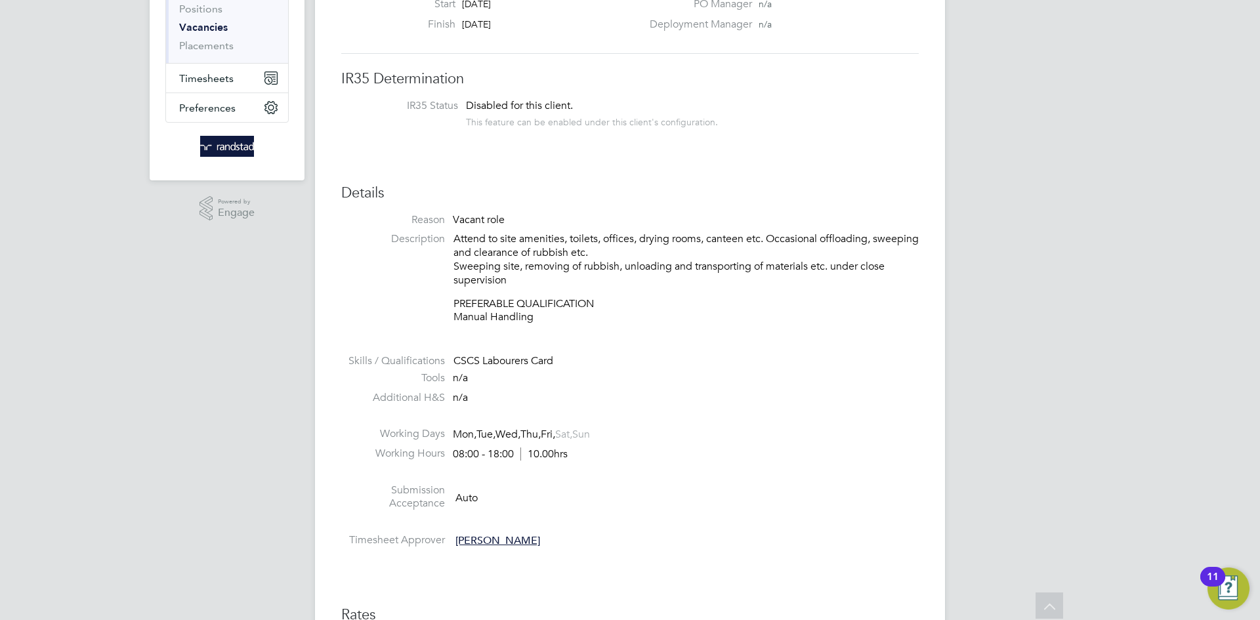
scroll to position [0, 0]
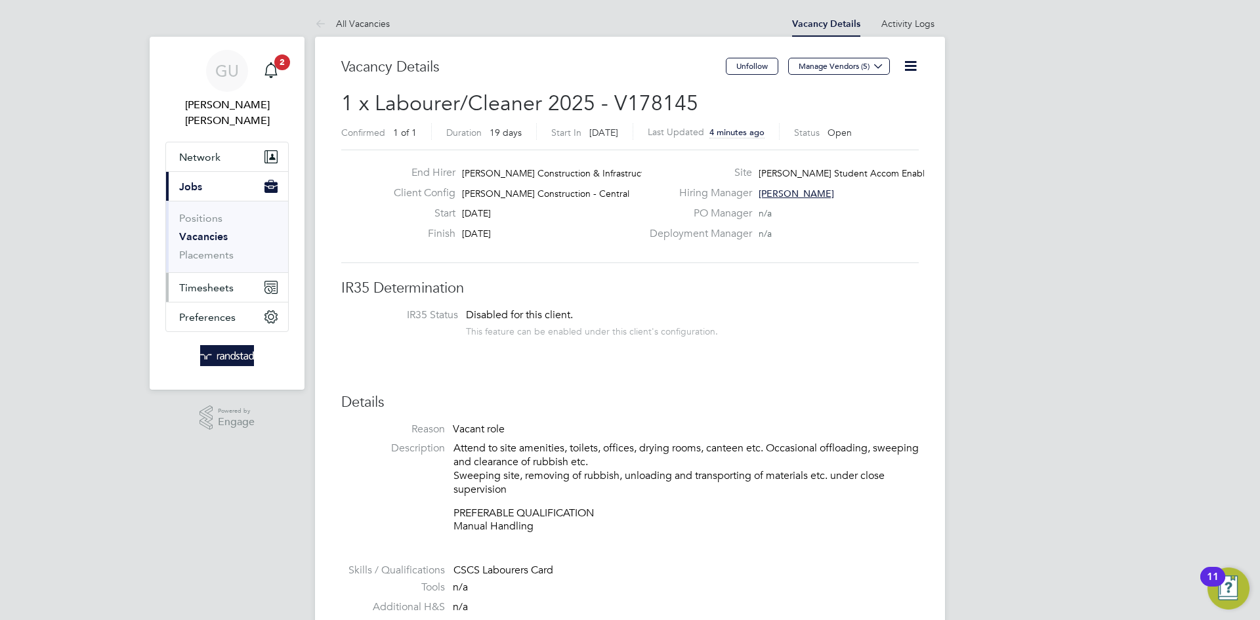
click at [217, 281] on span "Timesheets" at bounding box center [206, 287] width 54 height 12
click at [215, 281] on span "Timesheets" at bounding box center [206, 287] width 54 height 12
click at [213, 281] on span "Timesheets" at bounding box center [206, 287] width 54 height 12
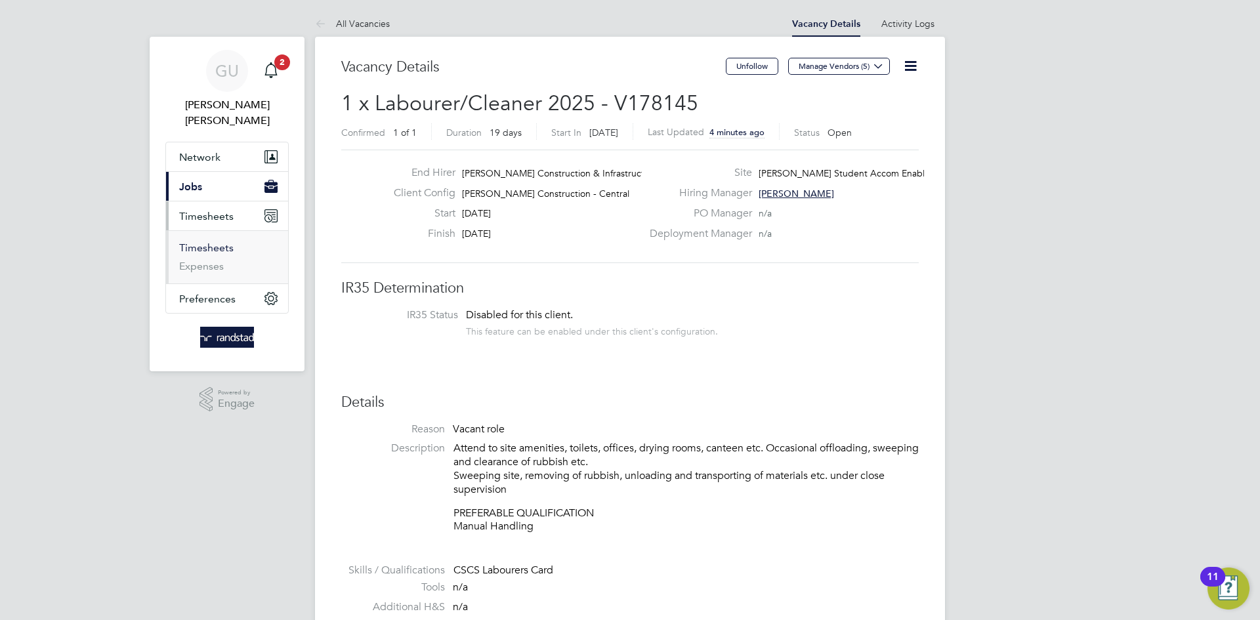
click at [214, 241] on link "Timesheets" at bounding box center [206, 247] width 54 height 12
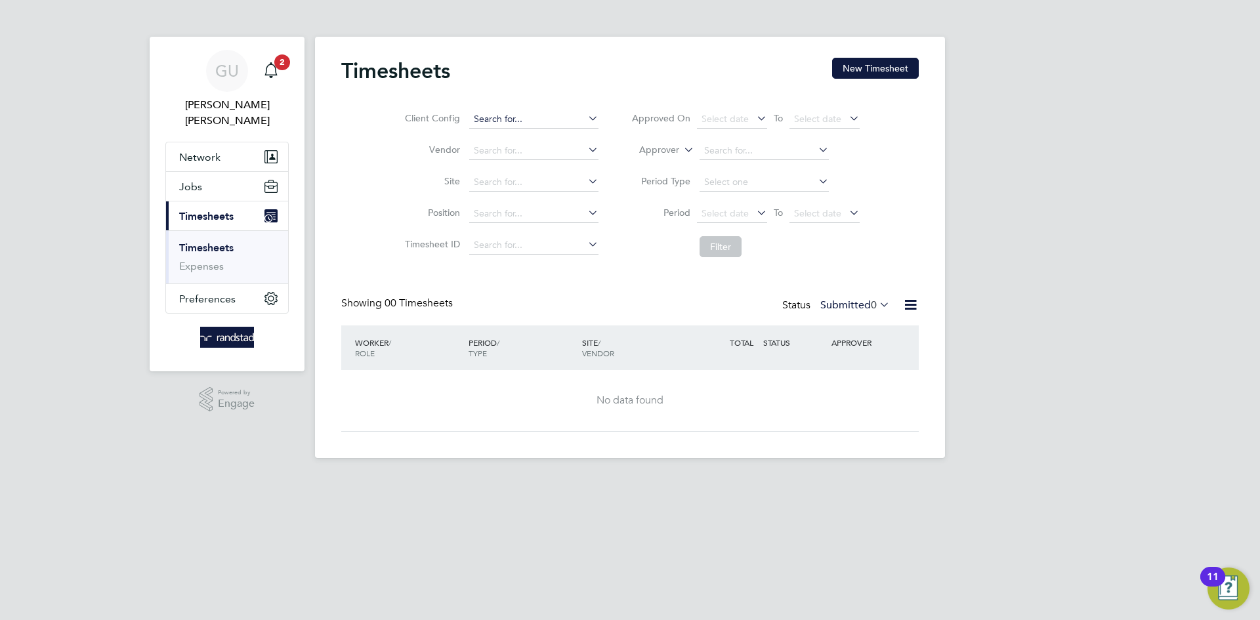
click at [483, 114] on input at bounding box center [533, 119] width 129 height 18
click at [369, 165] on div "Client Config Vendor Site Position Timesheet ID Approved On Select date To Sele…" at bounding box center [629, 180] width 577 height 167
click at [874, 60] on button "New Timesheet" at bounding box center [875, 68] width 87 height 21
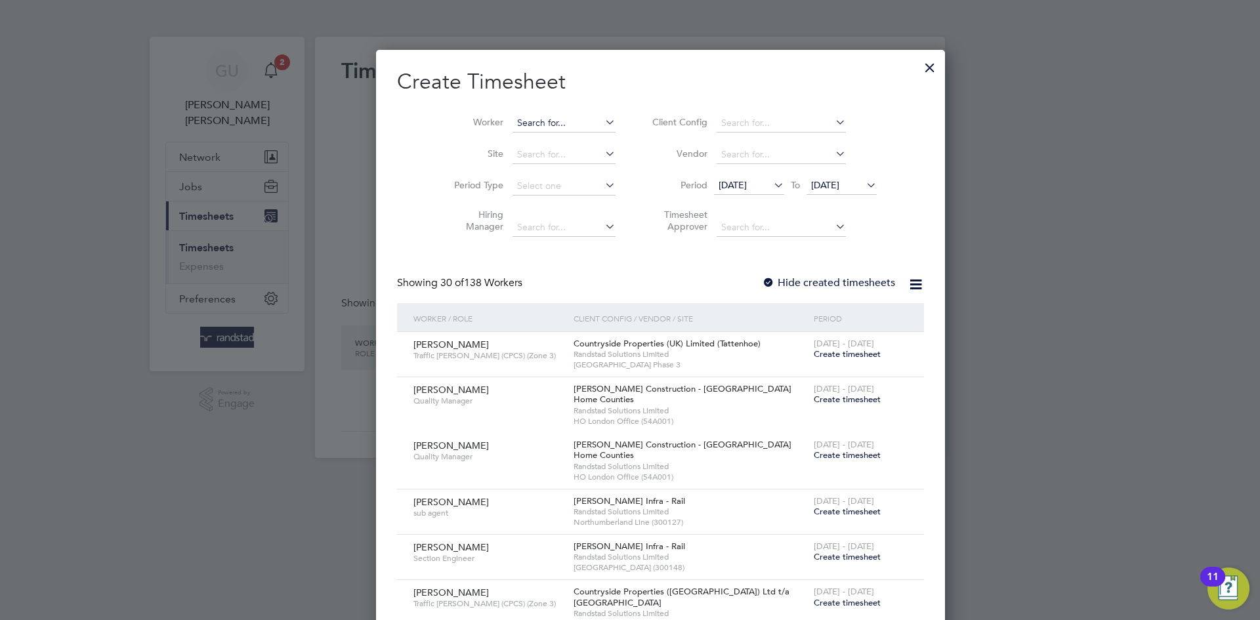
scroll to position [2265, 508]
click at [512, 117] on input at bounding box center [563, 123] width 103 height 18
click at [522, 133] on li "Harinder Mann" at bounding box center [562, 141] width 162 height 18
type input "[PERSON_NAME]"
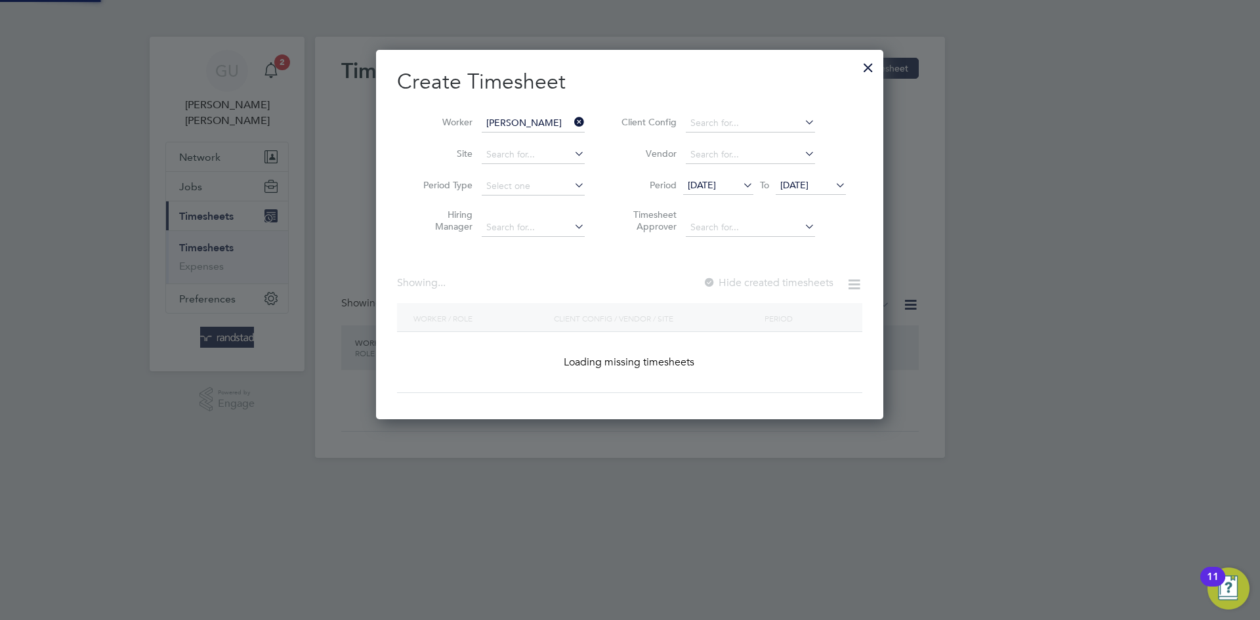
scroll to position [370, 508]
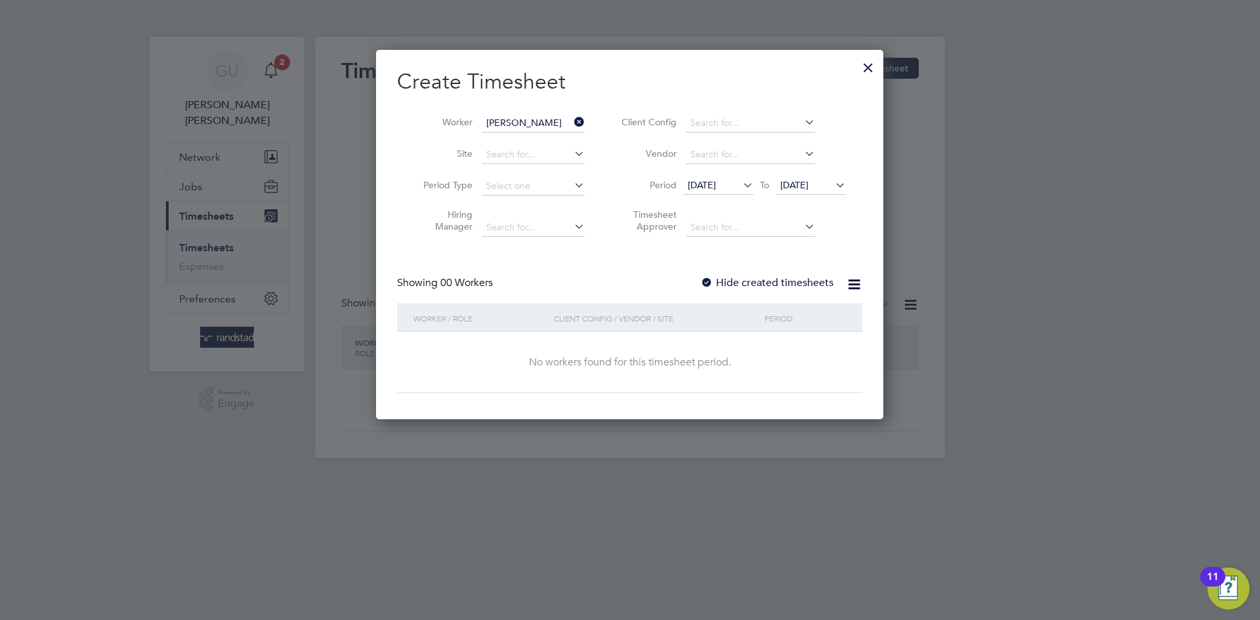
click at [707, 282] on div at bounding box center [706, 283] width 13 height 13
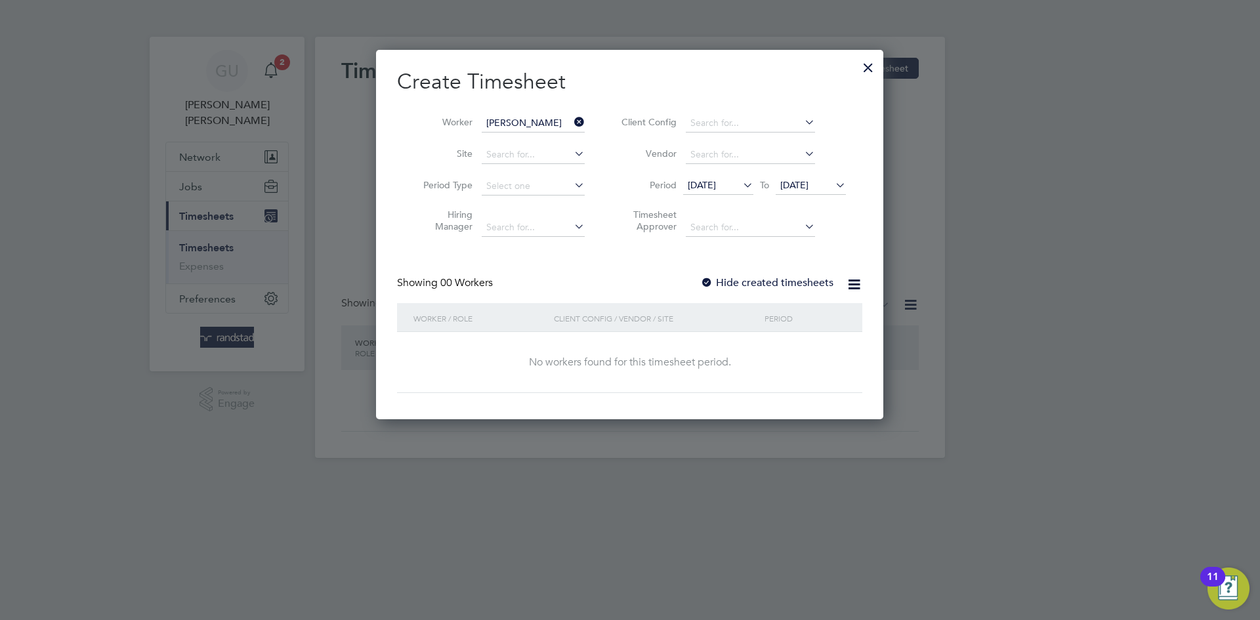
click at [707, 282] on div at bounding box center [706, 283] width 13 height 13
click at [655, 268] on div "Create Timesheet Worker Harinder Mann Site Period Type Hiring Manager Client Co…" at bounding box center [629, 230] width 465 height 325
drag, startPoint x: 595, startPoint y: 205, endPoint x: 583, endPoint y: 233, distance: 30.6
click at [594, 210] on li "Hiring Manager" at bounding box center [499, 222] width 204 height 41
click at [583, 255] on div "Create Timesheet Worker Harinder Mann Site Period Type Hiring Manager Client Co…" at bounding box center [629, 230] width 465 height 325
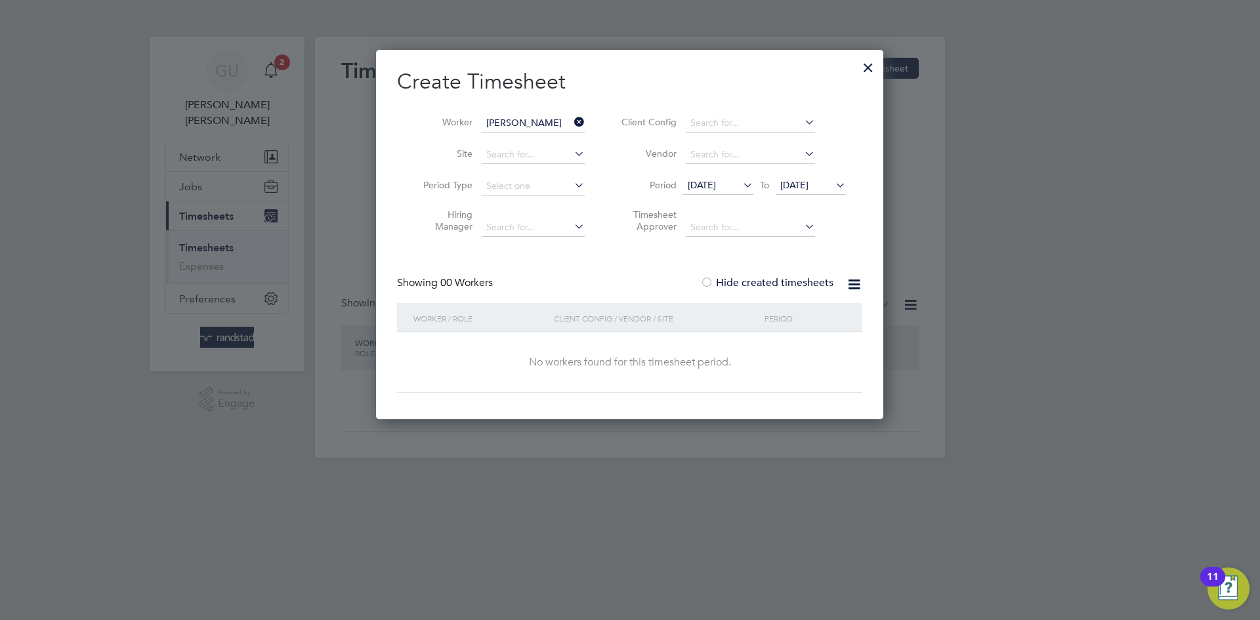
click at [833, 186] on icon at bounding box center [833, 185] width 0 height 18
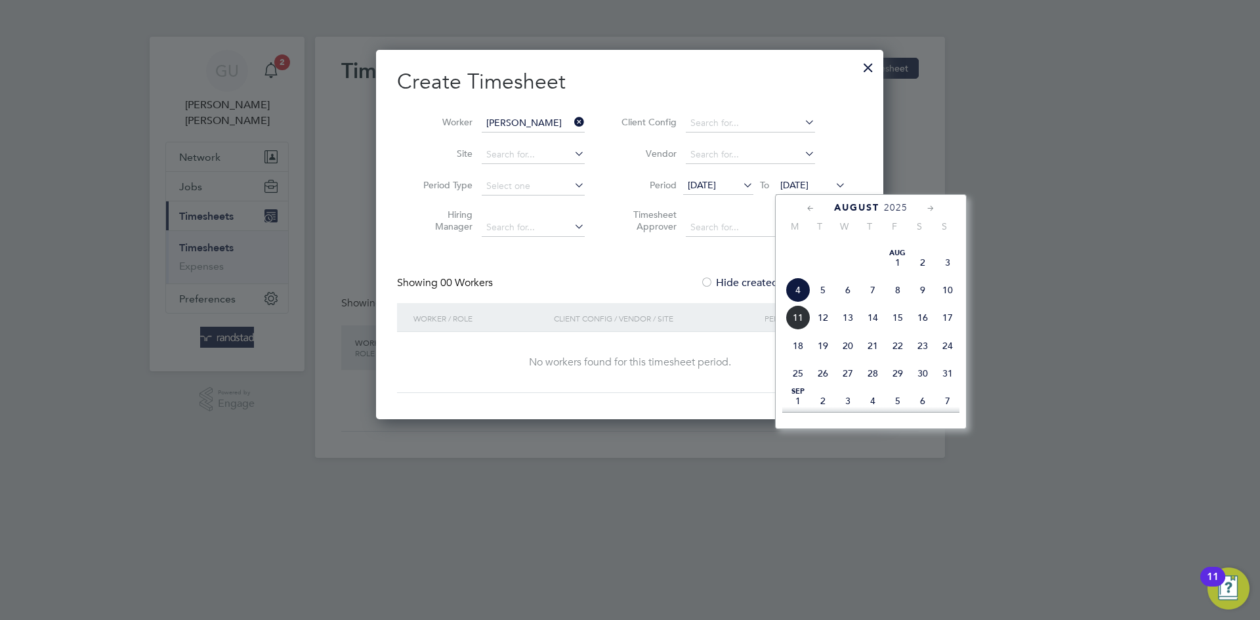
click at [900, 302] on span "8" at bounding box center [897, 290] width 25 height 25
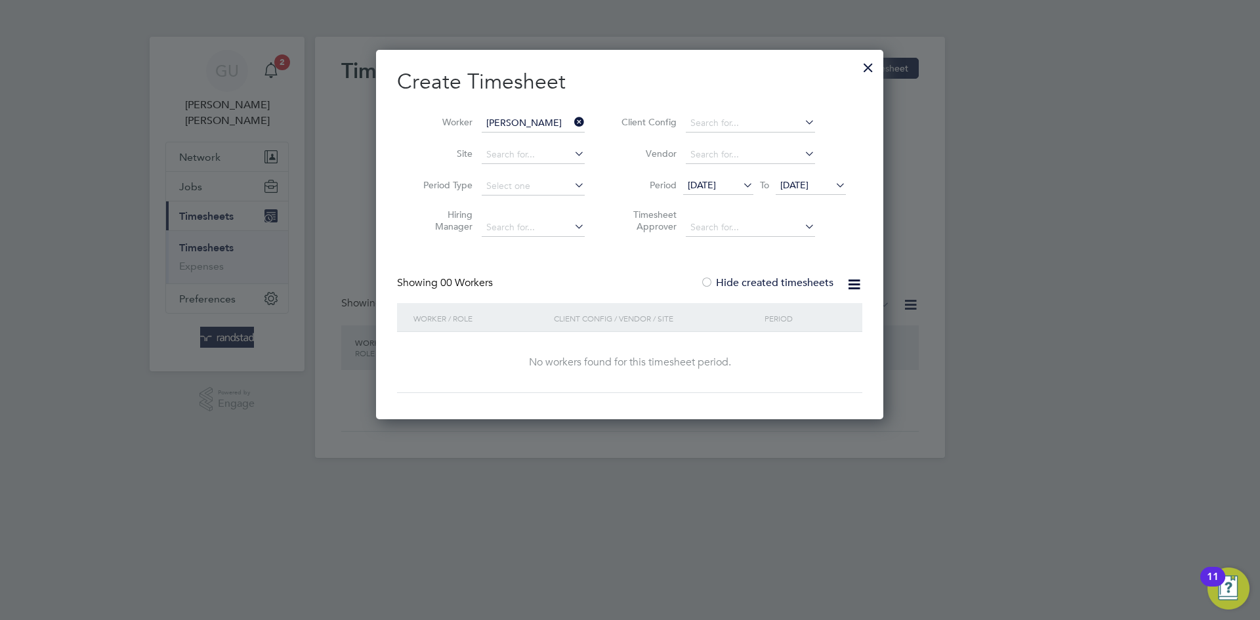
click at [659, 255] on div "Create Timesheet Worker Harinder Mann Site Period Type Hiring Manager Client Co…" at bounding box center [629, 230] width 465 height 325
click at [709, 281] on div at bounding box center [706, 283] width 13 height 13
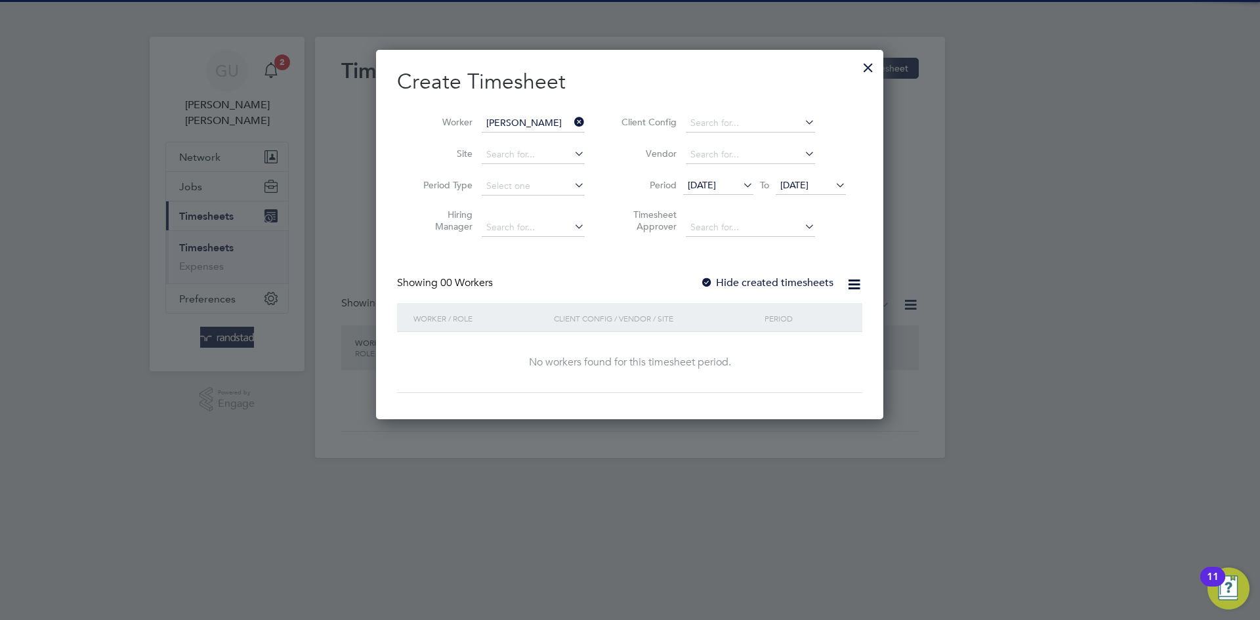
click at [709, 281] on div at bounding box center [706, 283] width 13 height 13
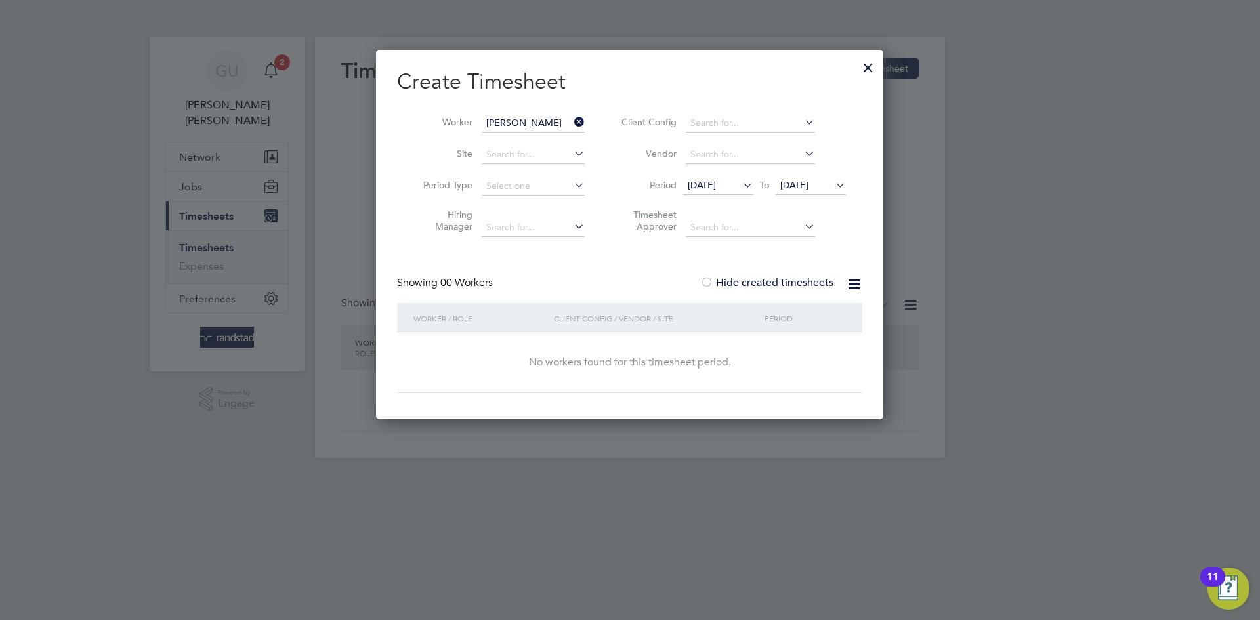
click at [602, 272] on div "Create Timesheet Worker Harinder Mann Site Period Type Hiring Manager Client Co…" at bounding box center [629, 230] width 465 height 325
click at [536, 121] on input "[PERSON_NAME]" at bounding box center [533, 123] width 103 height 18
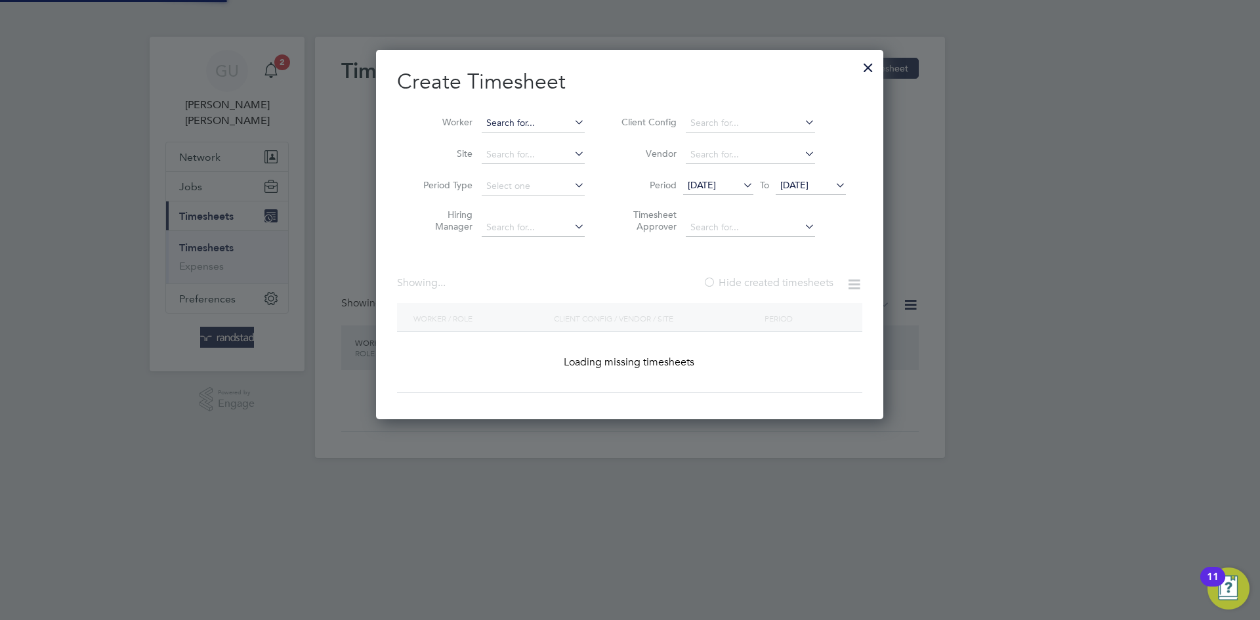
click at [528, 121] on input at bounding box center [533, 123] width 103 height 18
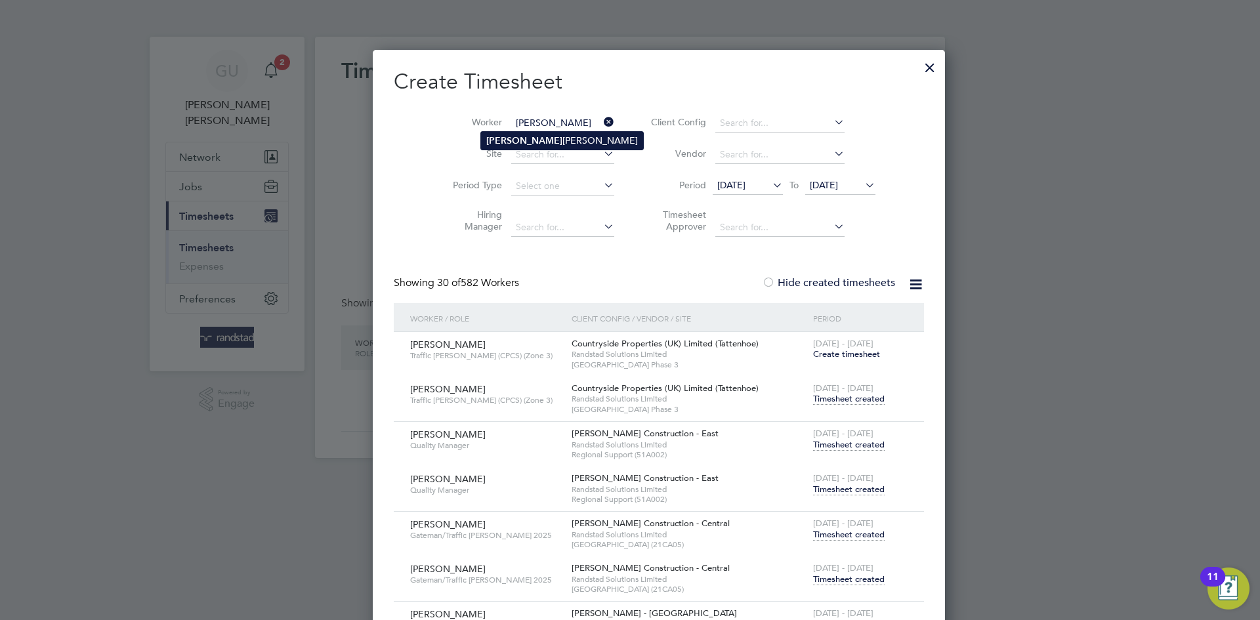
click at [523, 140] on li "Harinder Mann" at bounding box center [562, 141] width 162 height 18
type input "[PERSON_NAME]"
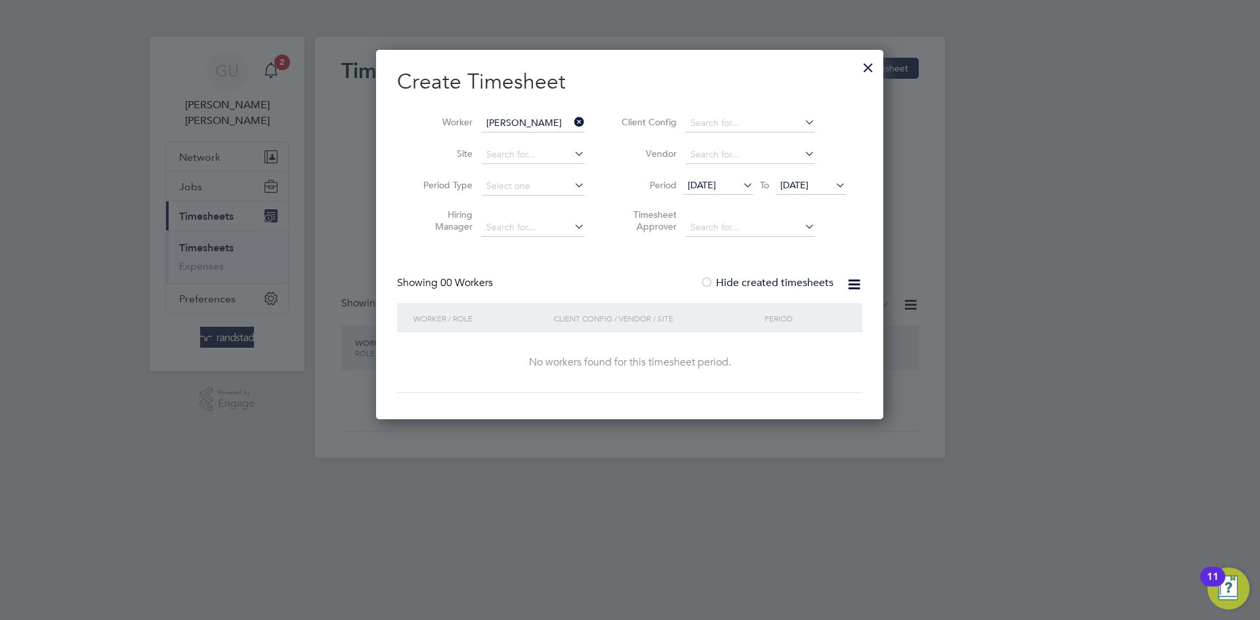
click at [577, 260] on div "Create Timesheet Worker Harinder Mann Site Period Type Hiring Manager Client Co…" at bounding box center [629, 230] width 465 height 325
click at [704, 280] on div at bounding box center [706, 283] width 13 height 13
click at [623, 262] on div "Create Timesheet Worker Harinder Mann Site Period Type Hiring Manager Client Co…" at bounding box center [629, 230] width 465 height 325
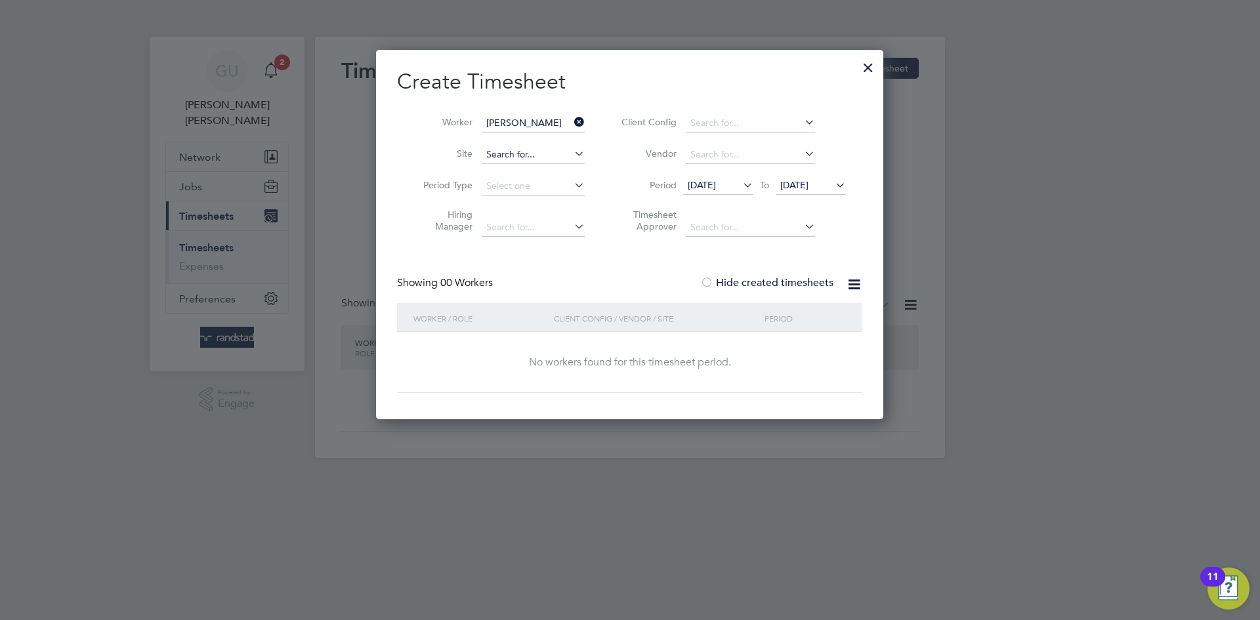
click at [510, 151] on input at bounding box center [533, 155] width 103 height 18
click at [561, 166] on li "Clive Boo th Student Accom Enabling Works (22CA01)" at bounding box center [627, 172] width 293 height 18
type input "[PERSON_NAME] Student Accom Enabling Works (22CA01)"
click at [547, 125] on input "[PERSON_NAME]" at bounding box center [533, 123] width 103 height 18
click at [531, 120] on input at bounding box center [533, 123] width 103 height 18
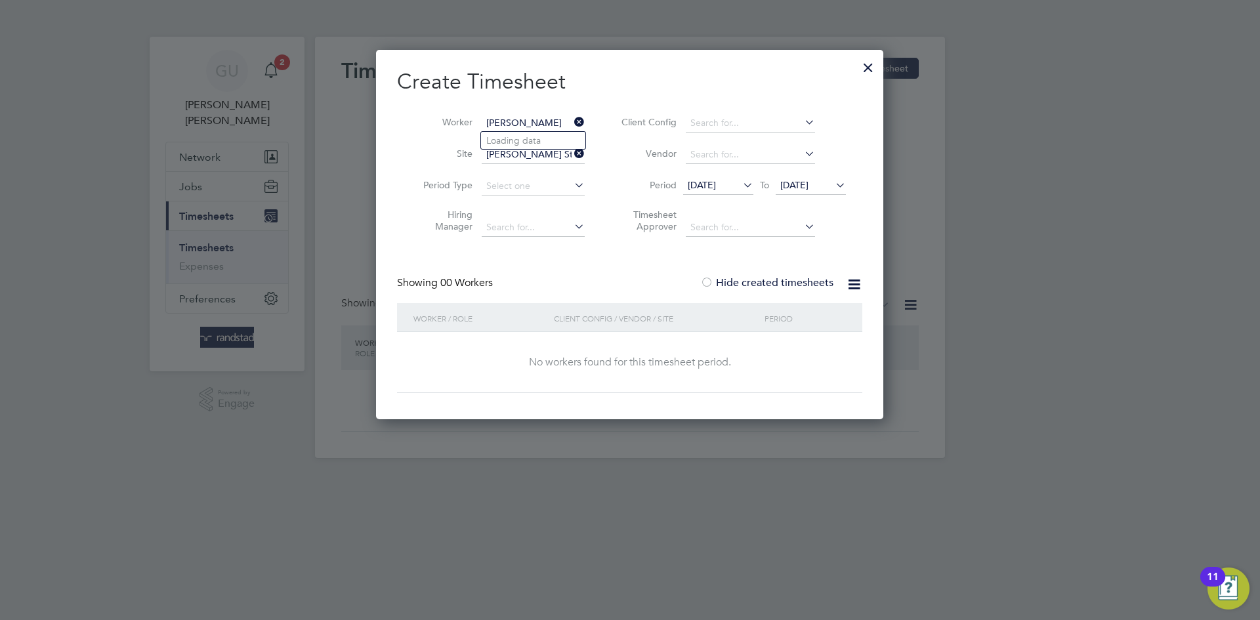
type input "harinder mann"
click at [535, 113] on li "Worker" at bounding box center [499, 123] width 204 height 31
click at [530, 117] on input at bounding box center [533, 123] width 103 height 18
click at [524, 158] on li "Hari nder Mann" at bounding box center [573, 159] width 184 height 18
type input "[PERSON_NAME]"
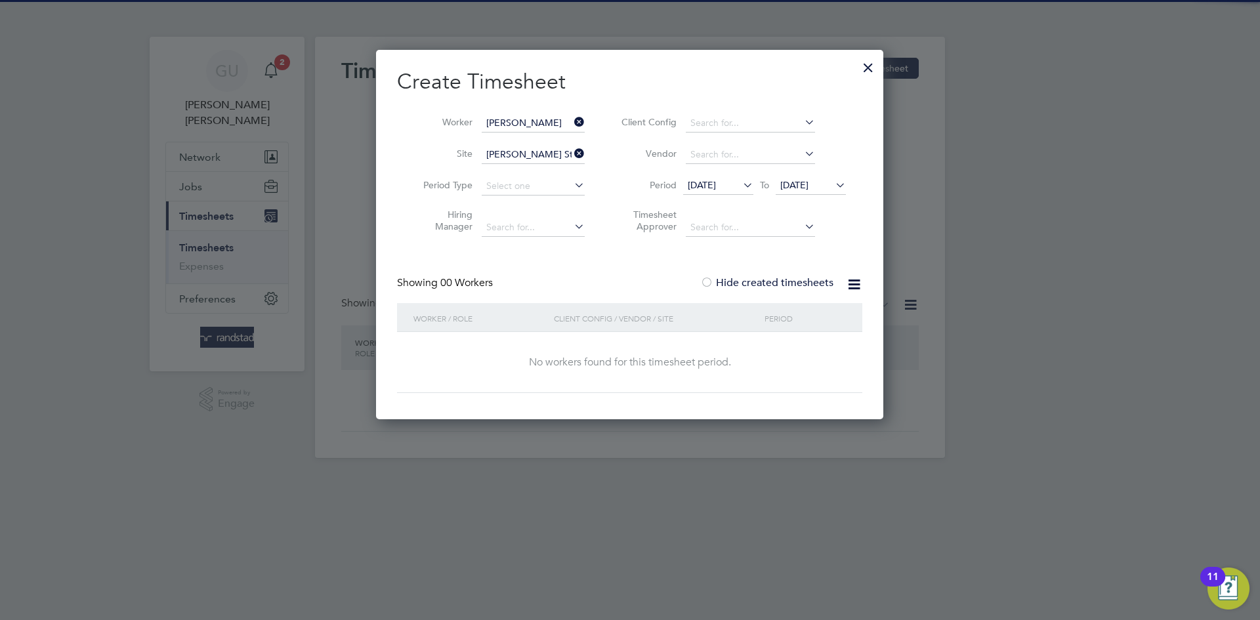
click at [675, 266] on div "Create Timesheet Worker Harinder Mann Site Clive Booth Student Accom Enabling W…" at bounding box center [629, 230] width 465 height 325
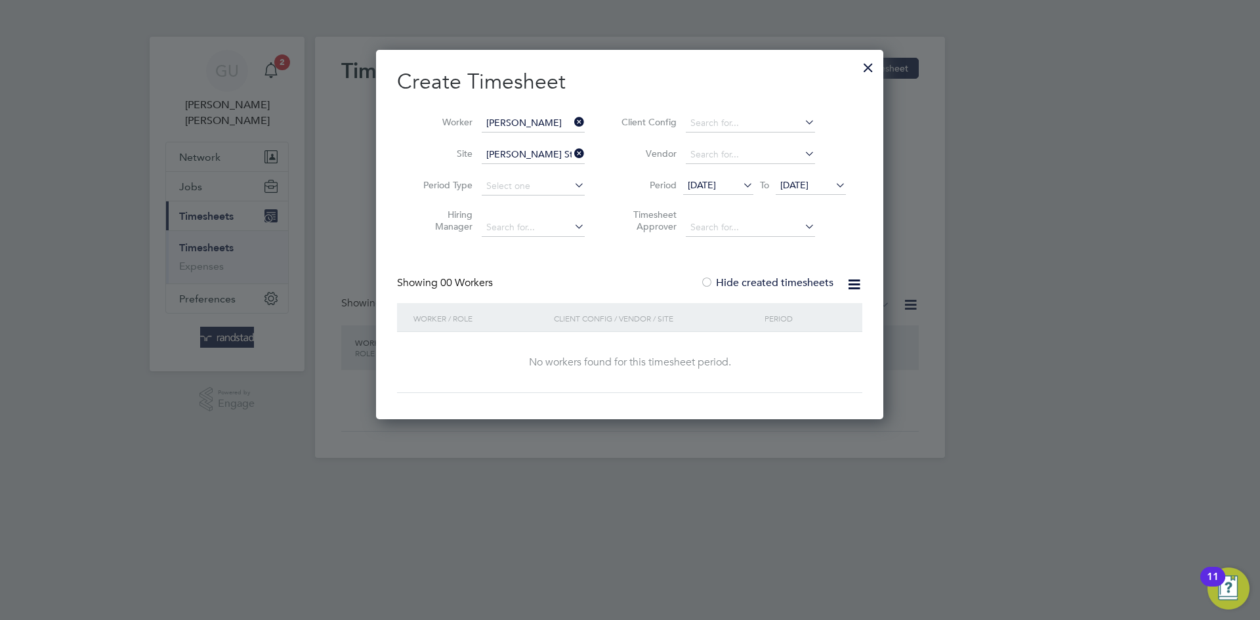
click at [707, 283] on div at bounding box center [706, 283] width 13 height 13
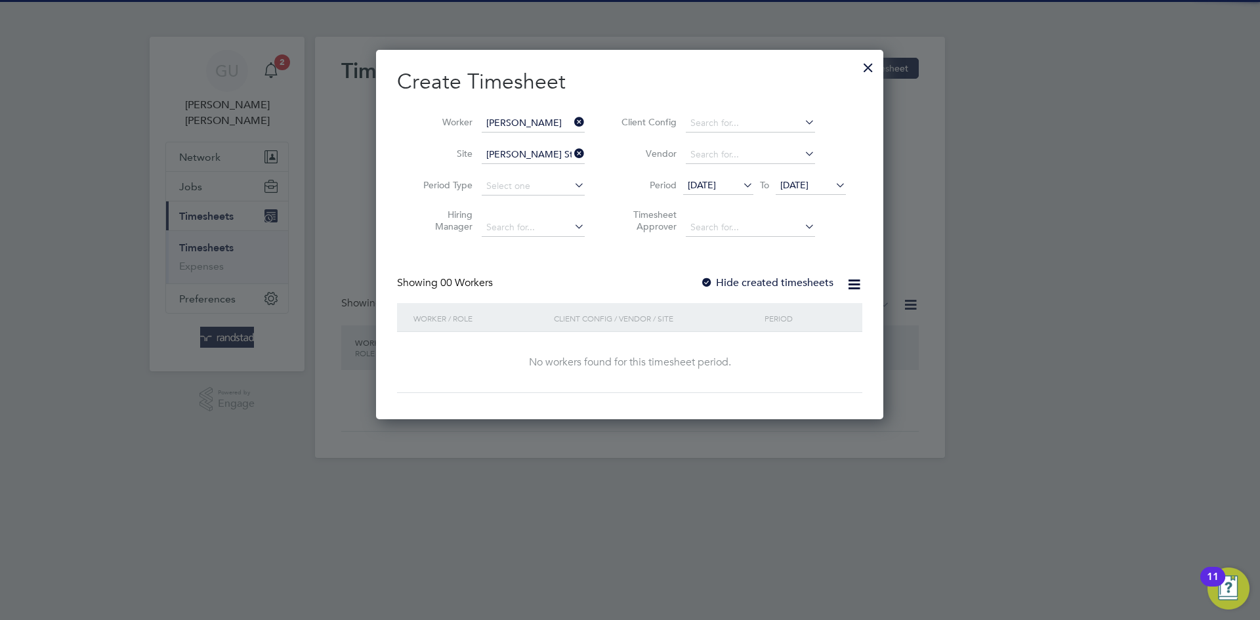
click at [707, 283] on div at bounding box center [706, 283] width 13 height 13
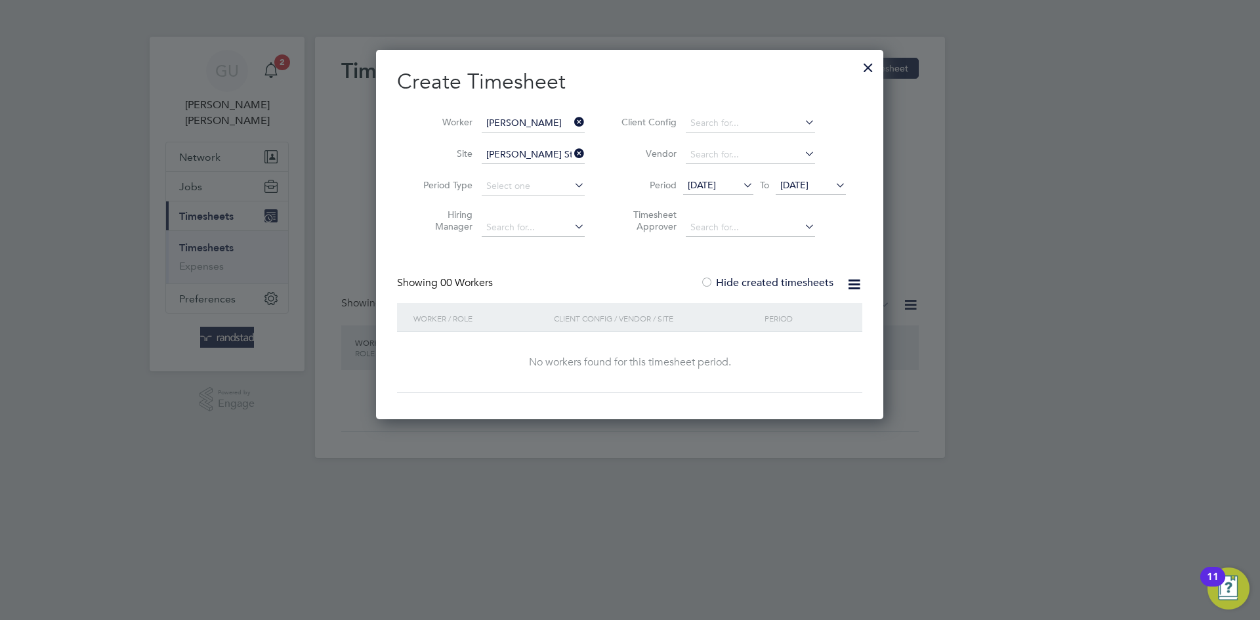
click at [865, 67] on div at bounding box center [868, 64] width 24 height 24
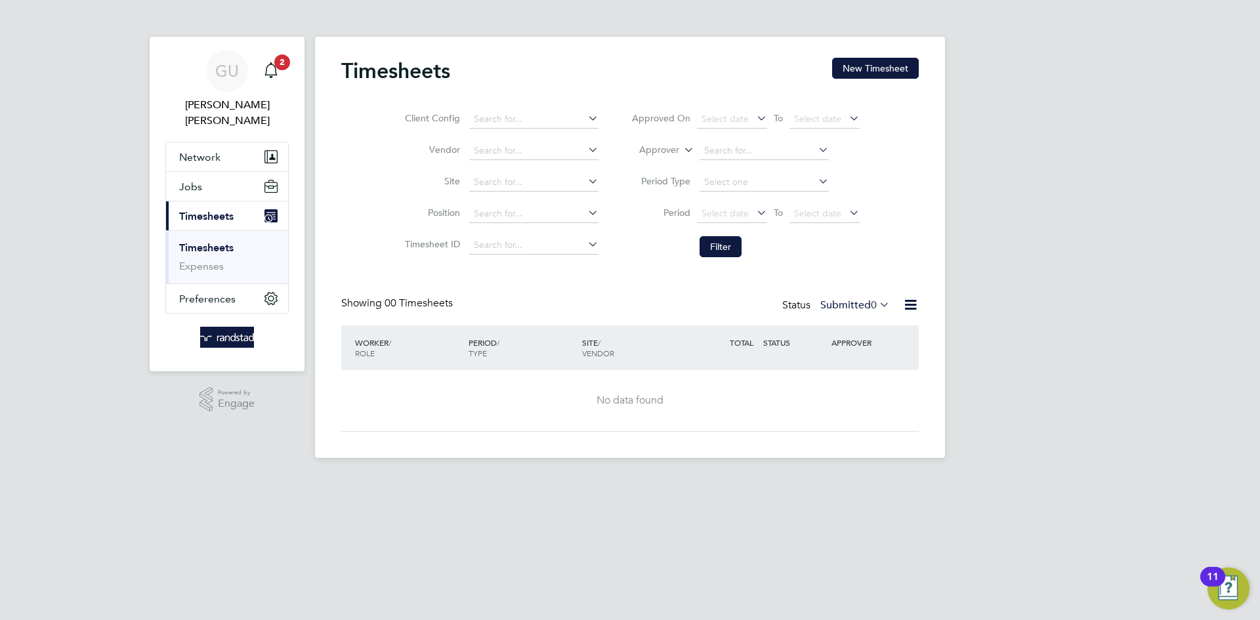
click at [1020, 247] on div "GU Georgina Ulysses Notifications 2 Applications: Network Businesses Sites Work…" at bounding box center [630, 239] width 1260 height 479
